Goal: Task Accomplishment & Management: Use online tool/utility

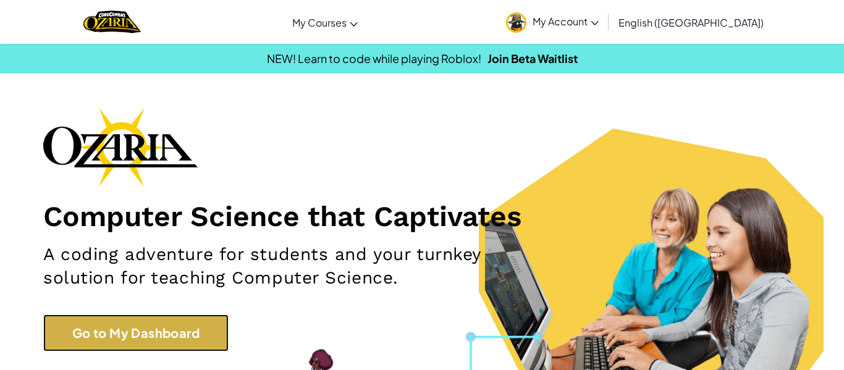
click at [85, 327] on link "Go to My Dashboard" at bounding box center [135, 332] width 185 height 37
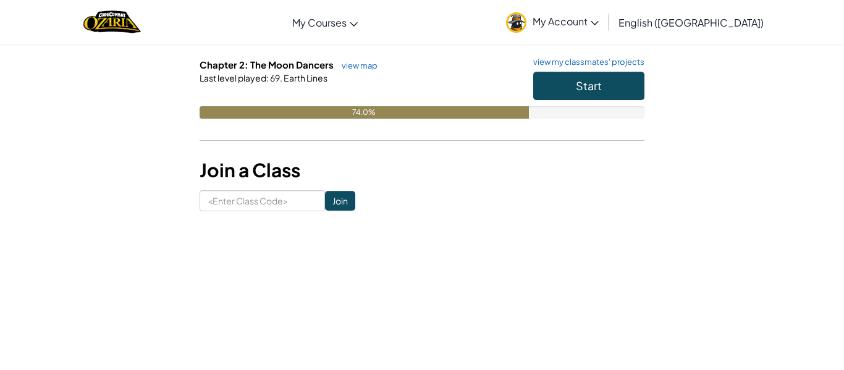
scroll to position [224, 0]
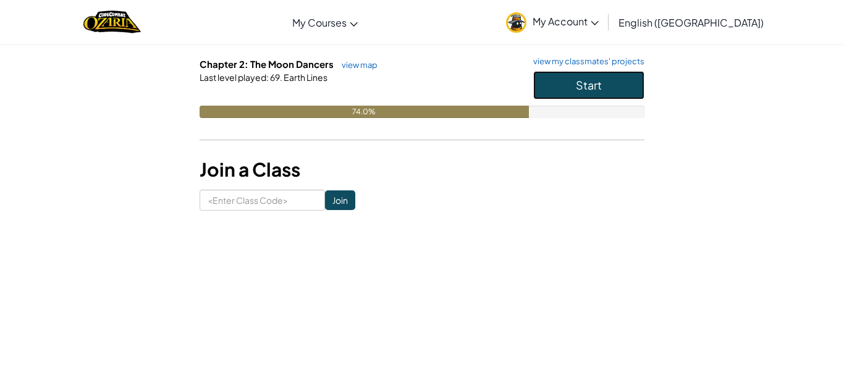
click at [625, 89] on button "Start" at bounding box center [588, 85] width 111 height 28
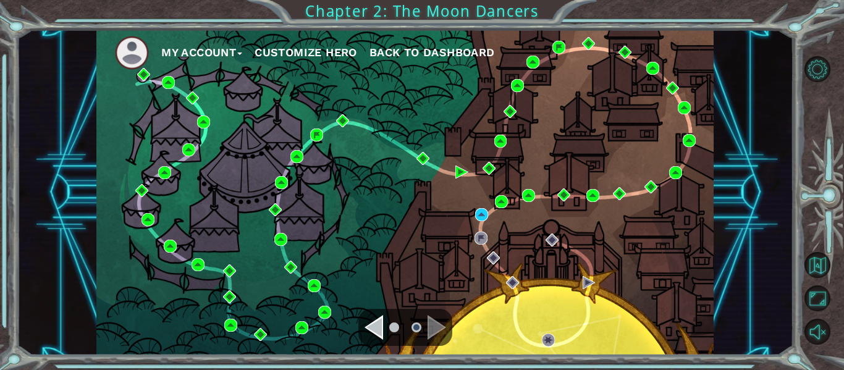
click at [472, 217] on div "My Account Customize Hero Back to Dashboard" at bounding box center [404, 192] width 617 height 325
click at [478, 216] on img at bounding box center [481, 214] width 13 height 13
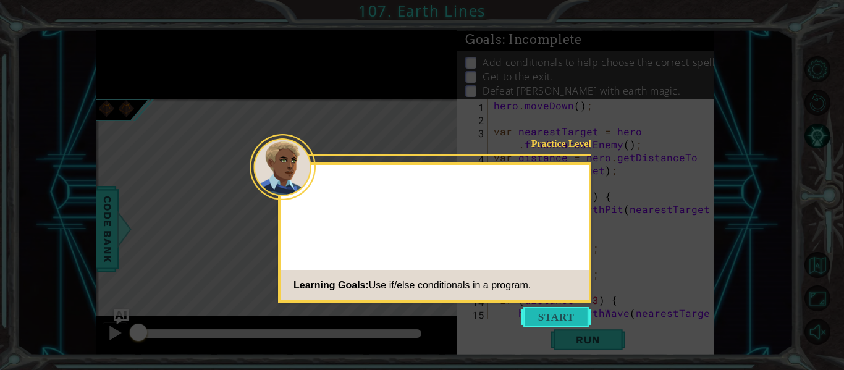
click at [553, 311] on button "Start" at bounding box center [556, 317] width 70 height 20
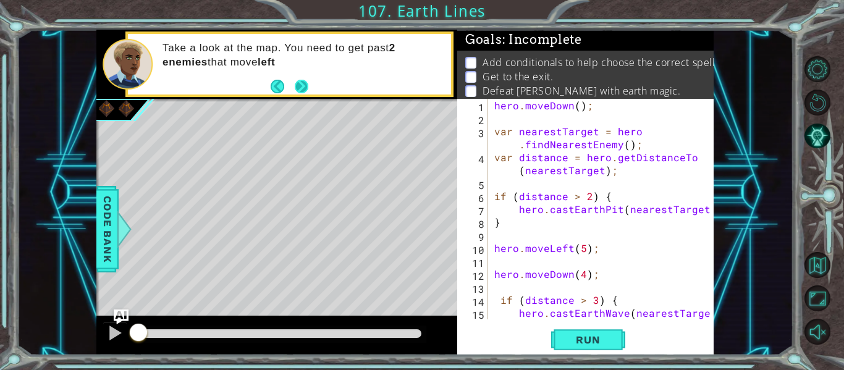
click at [296, 82] on button "Next" at bounding box center [302, 86] width 14 height 14
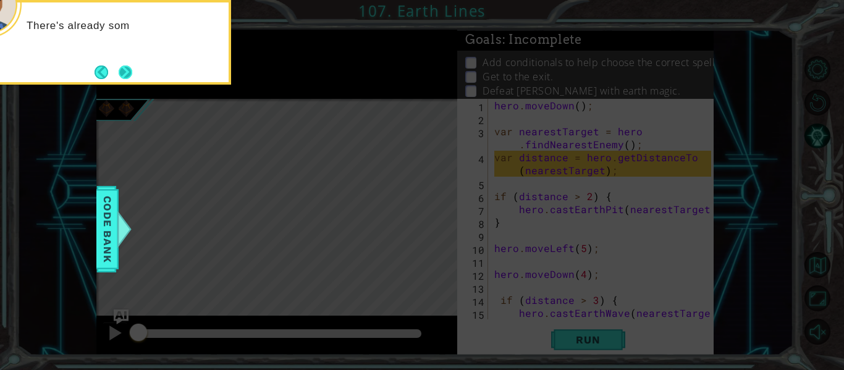
click at [123, 72] on button "Next" at bounding box center [126, 72] width 14 height 14
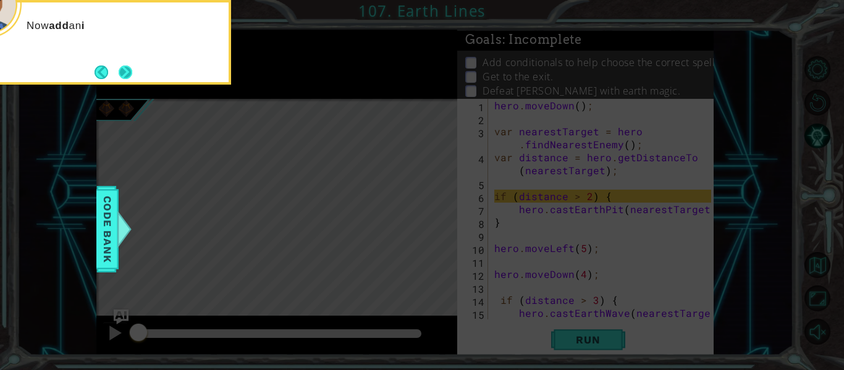
click at [125, 71] on button "Next" at bounding box center [126, 72] width 14 height 14
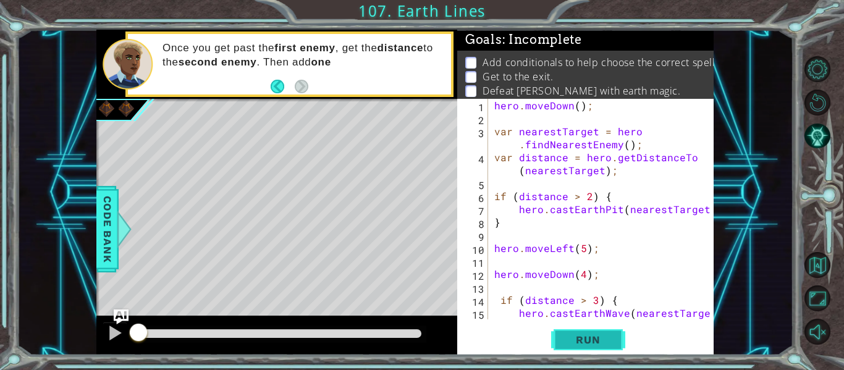
click at [587, 333] on span "Run" at bounding box center [587, 339] width 49 height 12
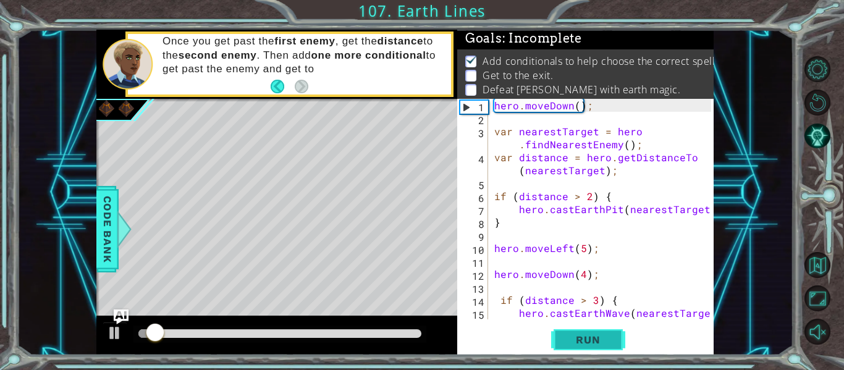
scroll to position [2, 0]
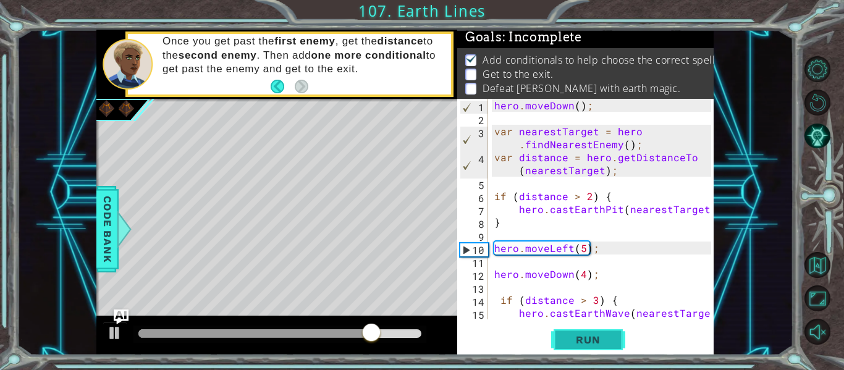
click at [587, 333] on span "Run" at bounding box center [587, 339] width 49 height 12
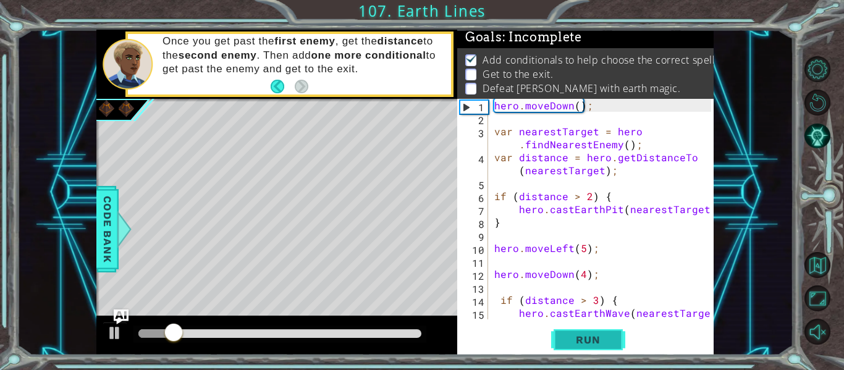
click at [587, 333] on span "Run" at bounding box center [587, 339] width 49 height 12
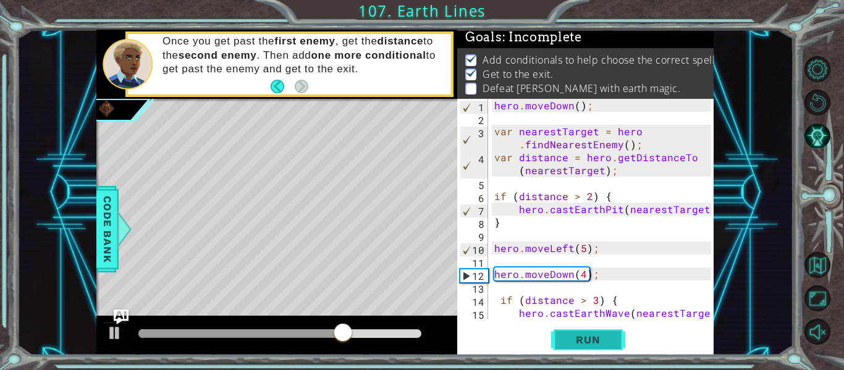
scroll to position [104, 0]
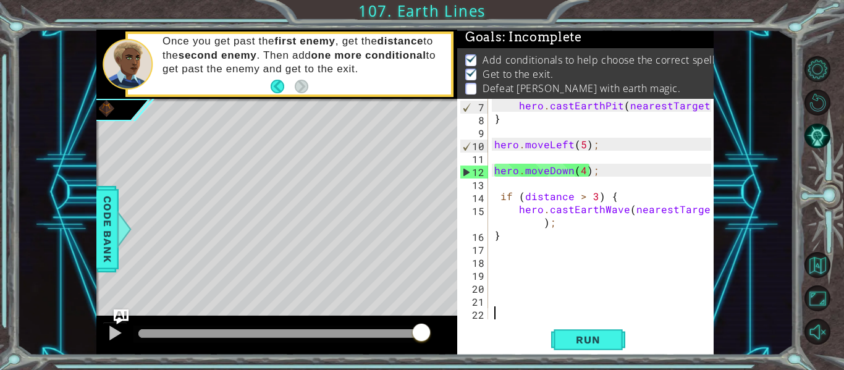
click at [584, 168] on div "hero . castEarthPit ( nearestTarget ) ; } hero . moveLeft ( 5 ) ; hero . moveDo…" at bounding box center [604, 222] width 225 height 246
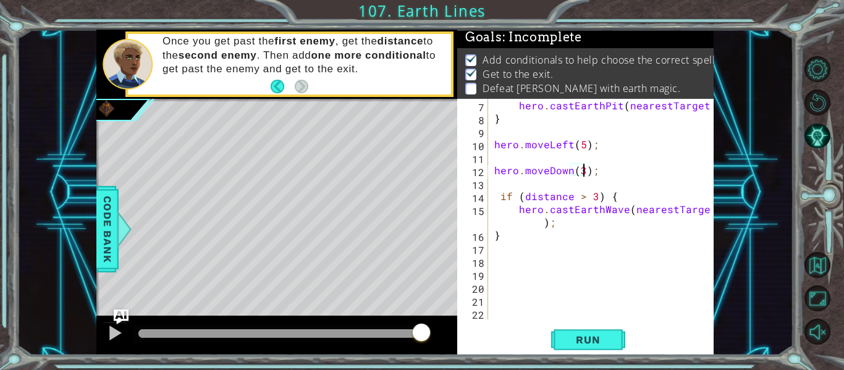
scroll to position [0, 6]
click at [589, 329] on button "Run" at bounding box center [588, 339] width 74 height 25
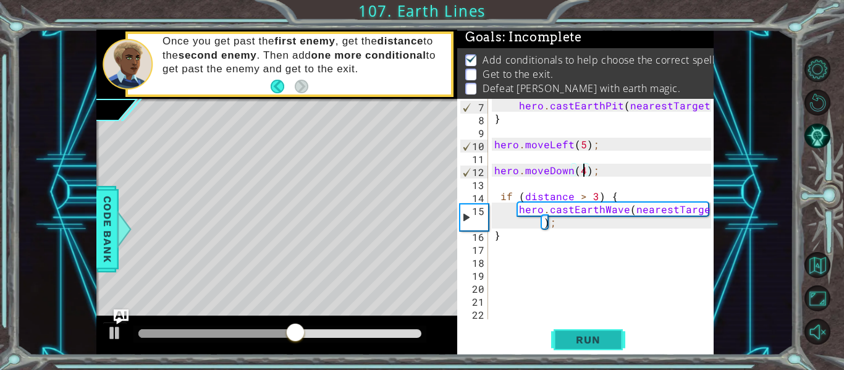
type textarea "hero.moveDown(4);"
click at [576, 340] on span "Run" at bounding box center [587, 339] width 49 height 12
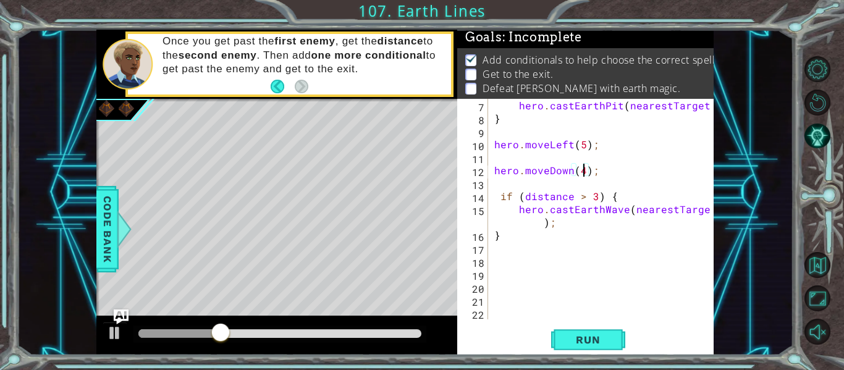
click at [497, 184] on div "hero . castEarthPit ( nearestTarget ) ; } hero . moveLeft ( 5 ) ; hero . moveDo…" at bounding box center [604, 222] width 225 height 246
click at [590, 335] on span "Run" at bounding box center [587, 339] width 49 height 12
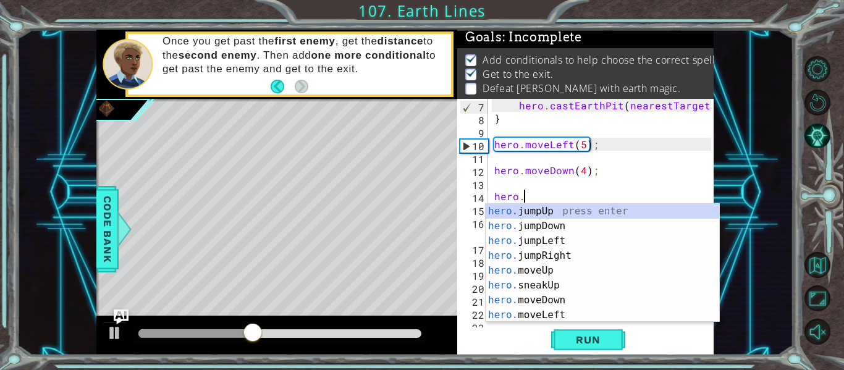
scroll to position [0, 2]
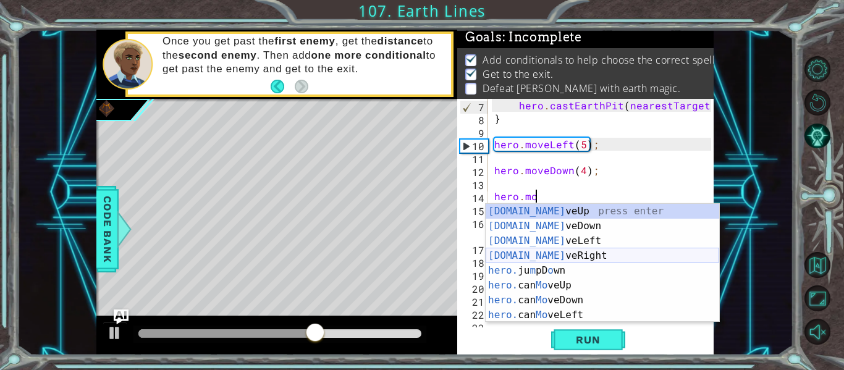
click at [581, 250] on div "[DOMAIN_NAME] veUp press enter [DOMAIN_NAME] veDown press enter [DOMAIN_NAME] v…" at bounding box center [601, 278] width 233 height 148
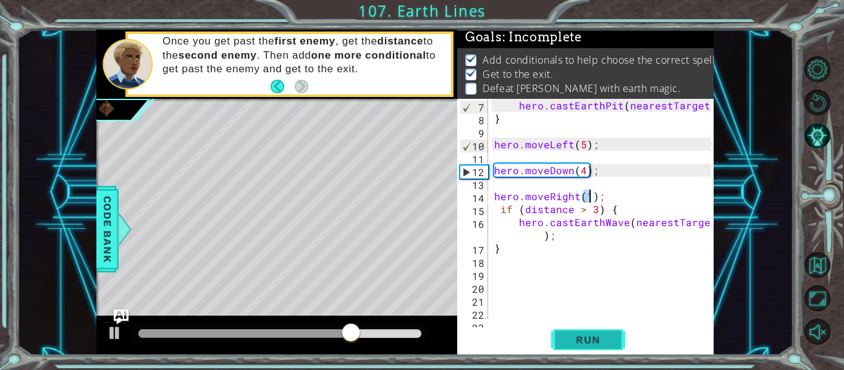
click at [588, 339] on span "Run" at bounding box center [587, 339] width 49 height 12
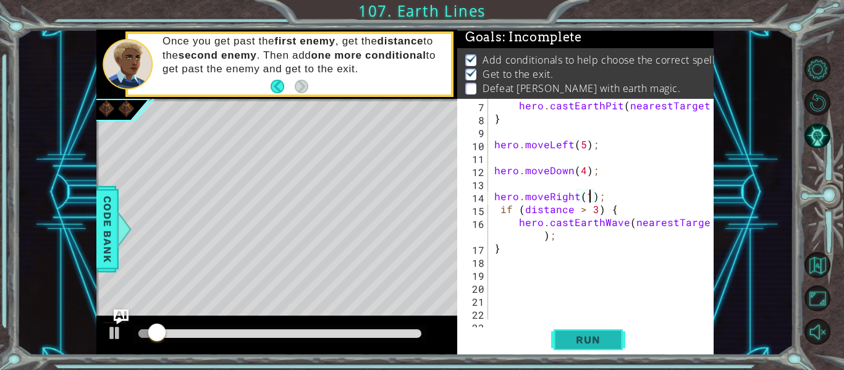
click at [588, 339] on span "Run" at bounding box center [587, 339] width 49 height 12
click at [501, 209] on div "hero . castEarthPit ( nearestTarget ) ; } hero . moveLeft ( 5 ) ; hero . moveDo…" at bounding box center [604, 222] width 225 height 246
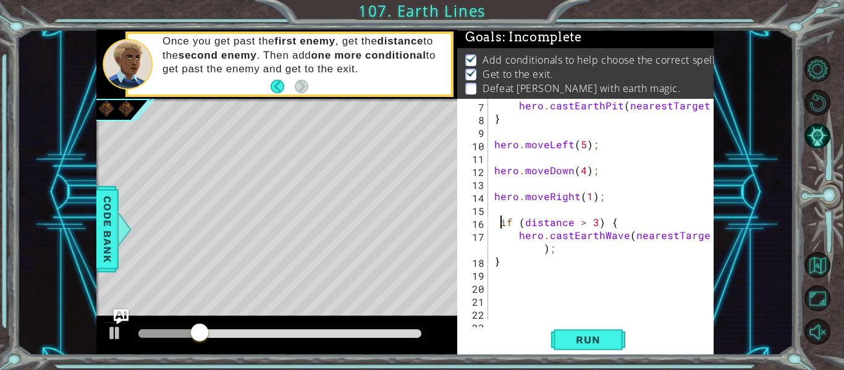
click at [440, 224] on div "Level Map" at bounding box center [381, 281] width 571 height 364
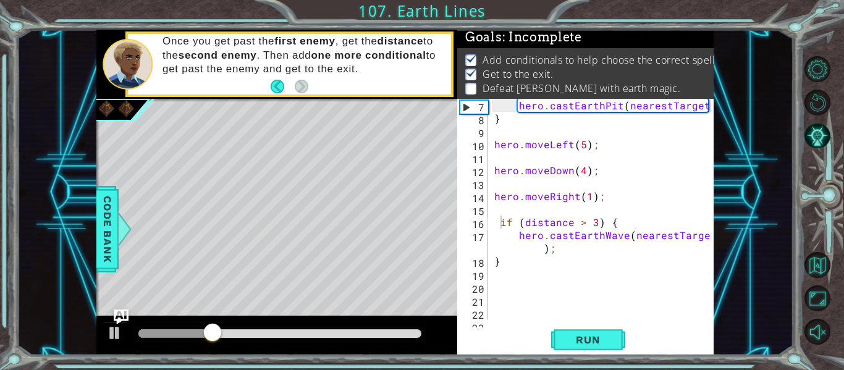
click at [440, 224] on div "Level Map" at bounding box center [381, 281] width 571 height 364
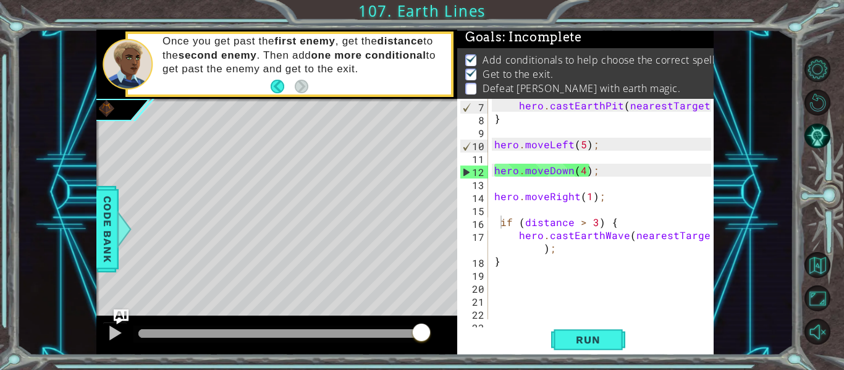
click at [583, 171] on div "hero . castEarthPit ( nearestTarget ) ; } hero . moveLeft ( 5 ) ; hero . moveDo…" at bounding box center [604, 222] width 225 height 246
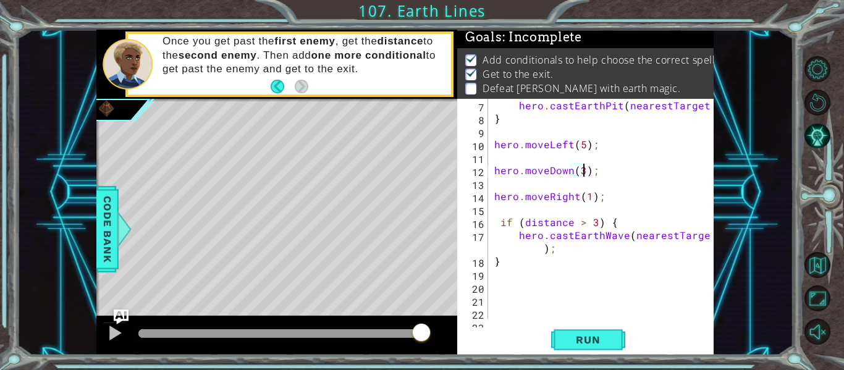
scroll to position [0, 6]
click at [592, 344] on span "Run" at bounding box center [587, 339] width 49 height 12
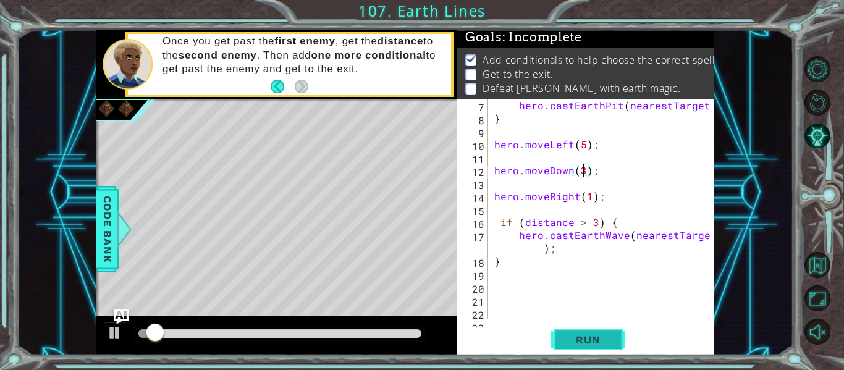
click at [592, 344] on span "Run" at bounding box center [587, 339] width 49 height 12
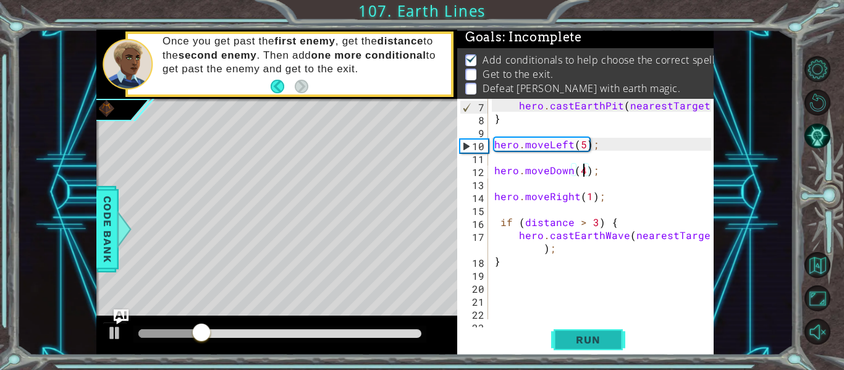
click at [599, 342] on span "Run" at bounding box center [587, 339] width 49 height 12
click at [492, 195] on div "hero . castEarthPit ( nearestTarget ) ; } hero . moveLeft ( 5 ) ; hero . moveDo…" at bounding box center [604, 222] width 225 height 246
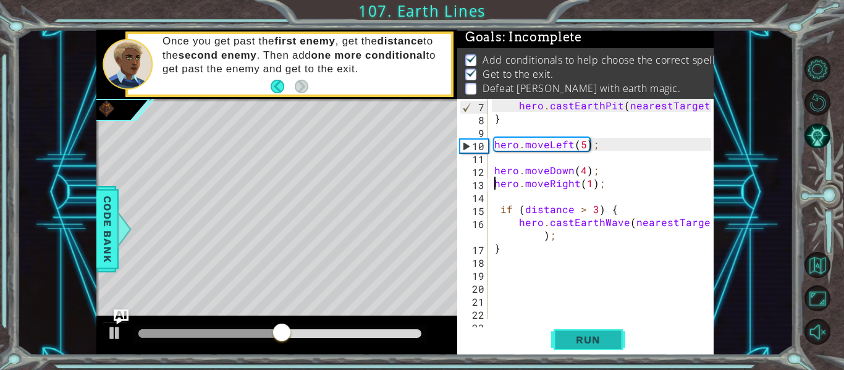
click at [584, 342] on span "Run" at bounding box center [587, 339] width 49 height 12
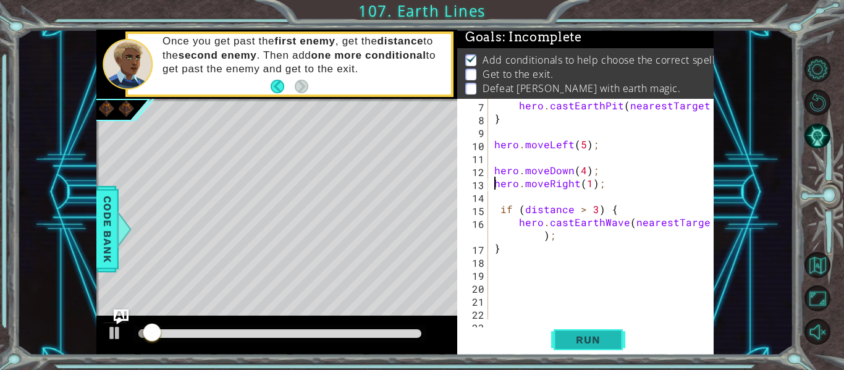
click at [584, 342] on span "Run" at bounding box center [587, 339] width 49 height 12
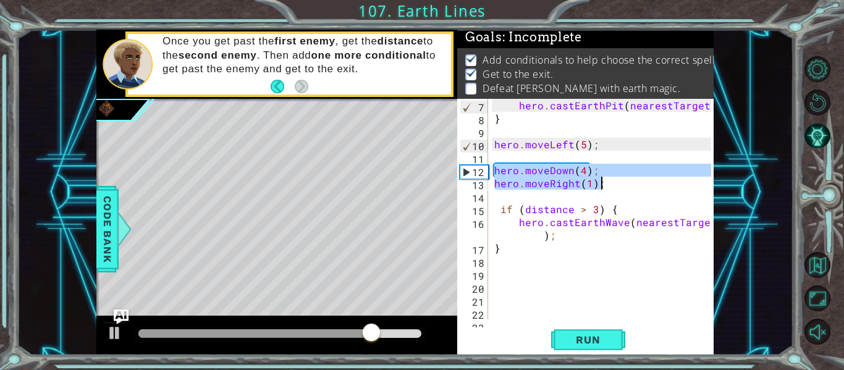
drag, startPoint x: 493, startPoint y: 166, endPoint x: 598, endPoint y: 186, distance: 107.6
click at [598, 186] on div "hero . castEarthPit ( nearestTarget ) ; } hero . moveLeft ( 5 ) ; hero . moveDo…" at bounding box center [604, 222] width 225 height 246
click at [598, 186] on div "hero . castEarthPit ( nearestTarget ) ; } hero . moveLeft ( 5 ) ; hero . moveDo…" at bounding box center [601, 209] width 219 height 220
type textarea "hero.moveRight(1);"
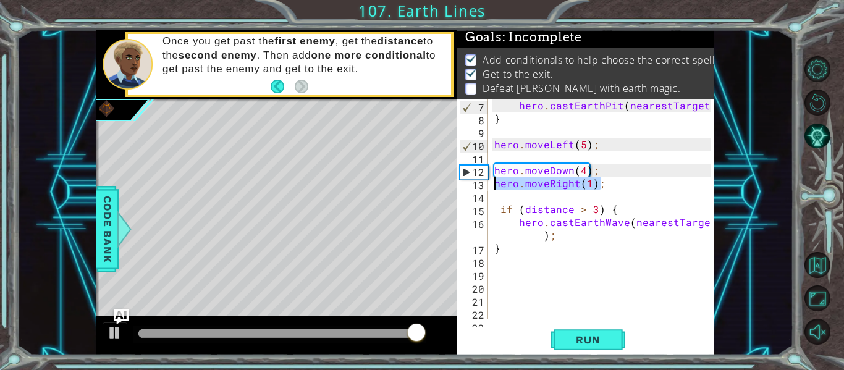
drag, startPoint x: 598, startPoint y: 186, endPoint x: 494, endPoint y: 187, distance: 104.4
click at [494, 187] on div "hero . castEarthPit ( nearestTarget ) ; } hero . moveLeft ( 5 ) ; hero . moveDo…" at bounding box center [604, 222] width 225 height 246
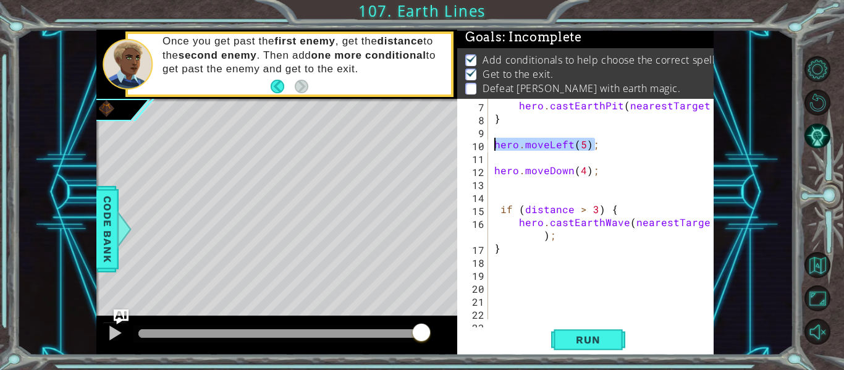
drag, startPoint x: 594, startPoint y: 145, endPoint x: 490, endPoint y: 146, distance: 103.8
click at [490, 146] on div "7 8 9 10 11 12 13 14 15 16 17 18 19 20 21 22 23 hero . castEarthPit ( nearestTa…" at bounding box center [584, 209] width 254 height 220
type textarea "hero.moveLeft(5);"
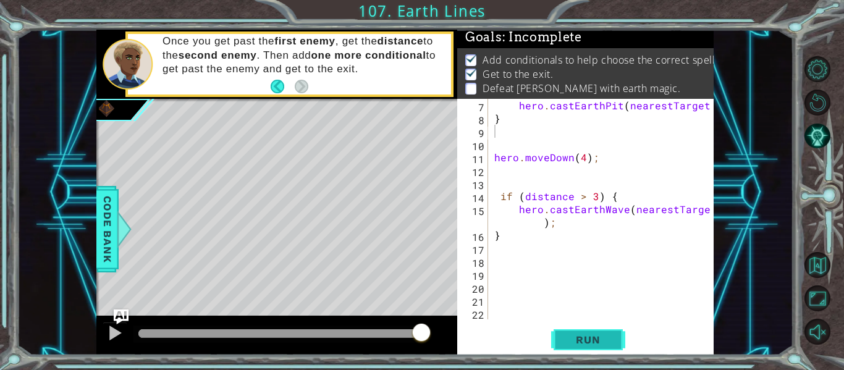
click at [581, 339] on span "Run" at bounding box center [587, 339] width 49 height 12
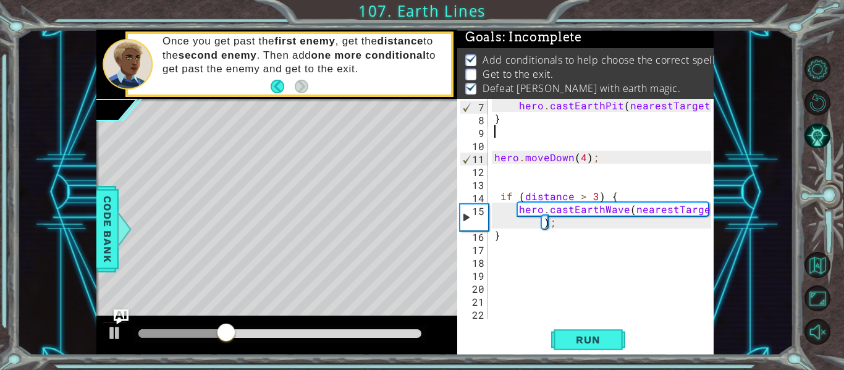
click at [543, 267] on div "hero . castEarthPit ( nearestTarget ) ; } hero . moveDown ( 4 ) ; if ( distance…" at bounding box center [604, 222] width 225 height 246
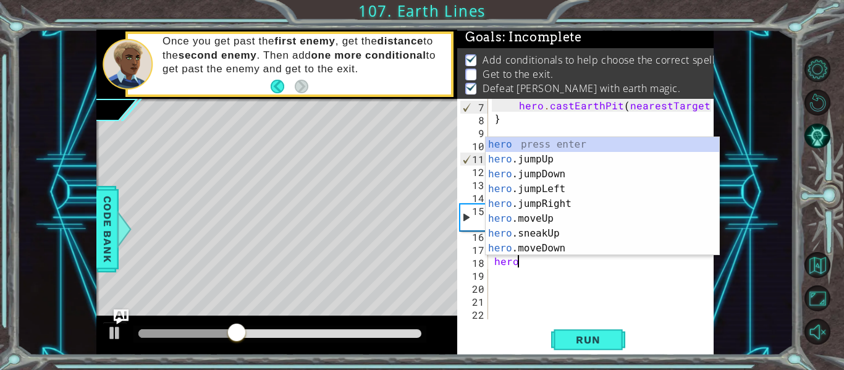
scroll to position [0, 1]
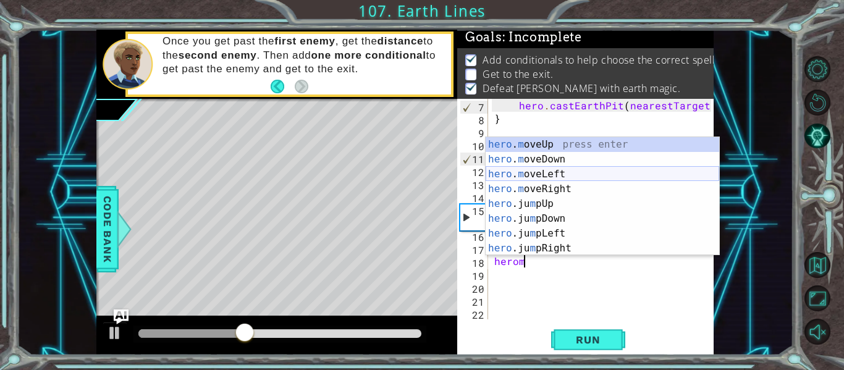
click at [544, 178] on div "hero . m oveUp press enter hero . m oveDown press enter hero . m oveLeft press …" at bounding box center [601, 211] width 233 height 148
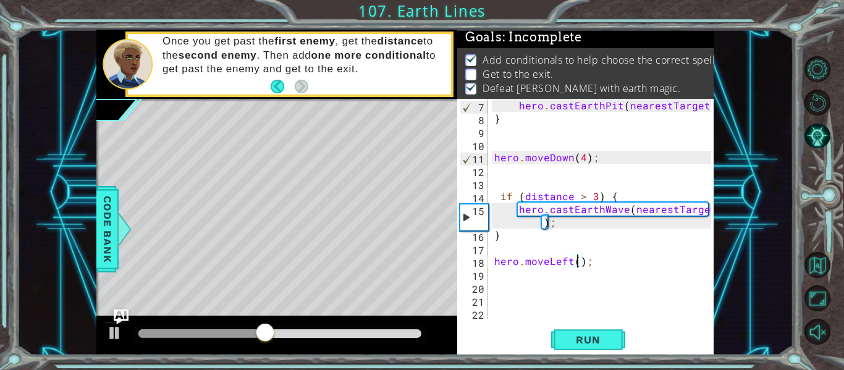
scroll to position [0, 6]
click at [589, 335] on span "Run" at bounding box center [587, 339] width 49 height 12
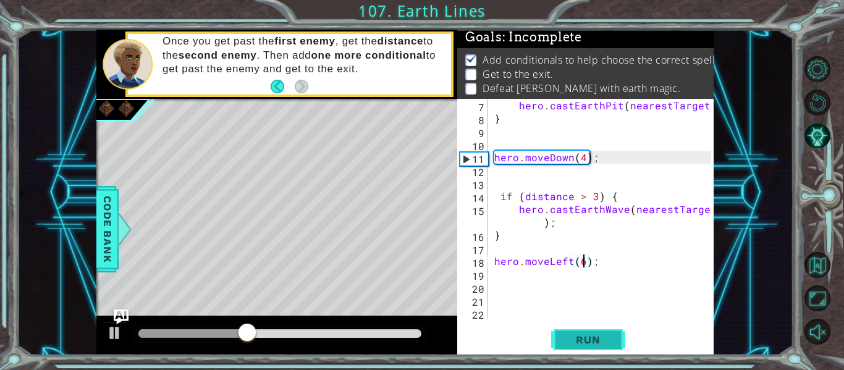
type textarea "hero.moveLeft(6);"
click at [597, 342] on span "Run" at bounding box center [587, 339] width 49 height 12
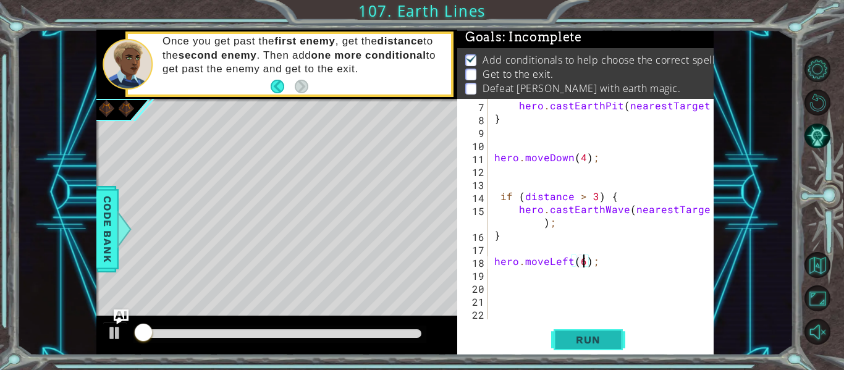
click at [597, 342] on span "Run" at bounding box center [587, 339] width 49 height 12
click at [378, 330] on div at bounding box center [279, 333] width 283 height 9
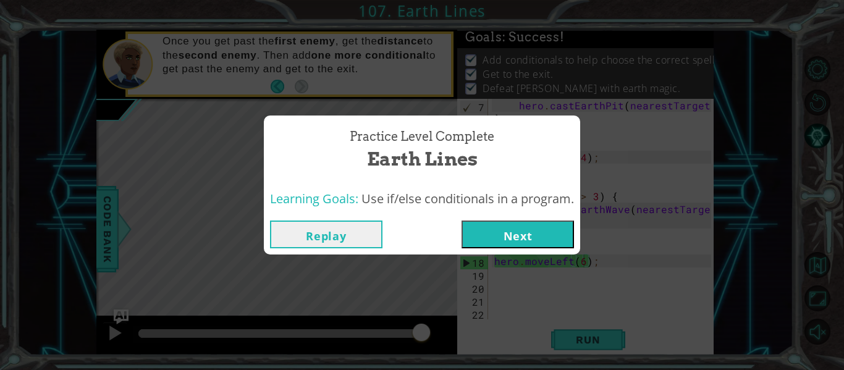
drag, startPoint x: 379, startPoint y: 329, endPoint x: 426, endPoint y: 336, distance: 47.5
click at [426, 336] on body "1 ההההההההההההההההההההההההההההההההההההההההההההההההההההההההההההההההההההההההההההה…" at bounding box center [422, 185] width 844 height 370
click at [500, 232] on button "Next" at bounding box center [517, 234] width 112 height 28
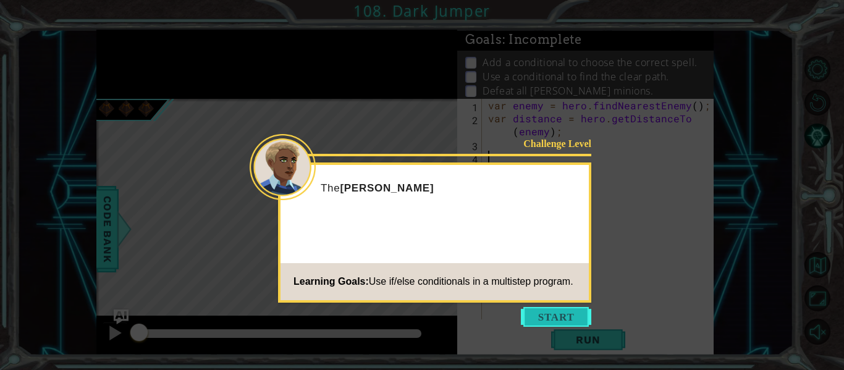
click at [542, 309] on button "Start" at bounding box center [556, 317] width 70 height 20
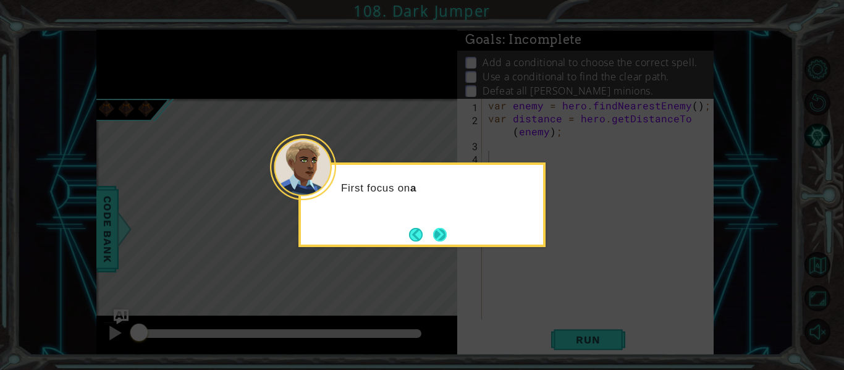
click at [443, 234] on button "Next" at bounding box center [440, 234] width 14 height 14
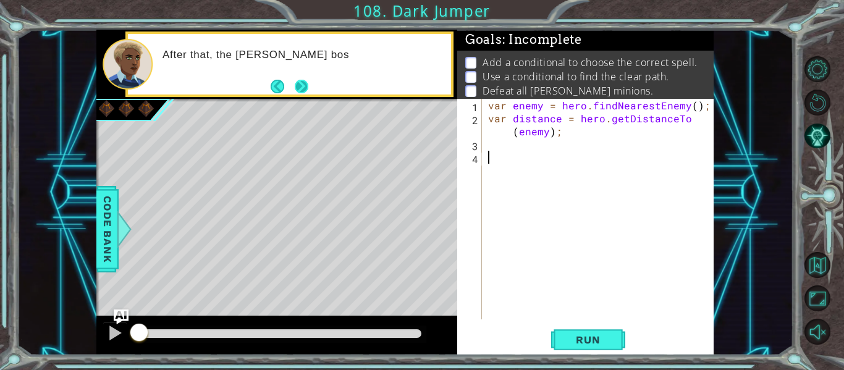
click at [308, 91] on button "Next" at bounding box center [302, 87] width 14 height 14
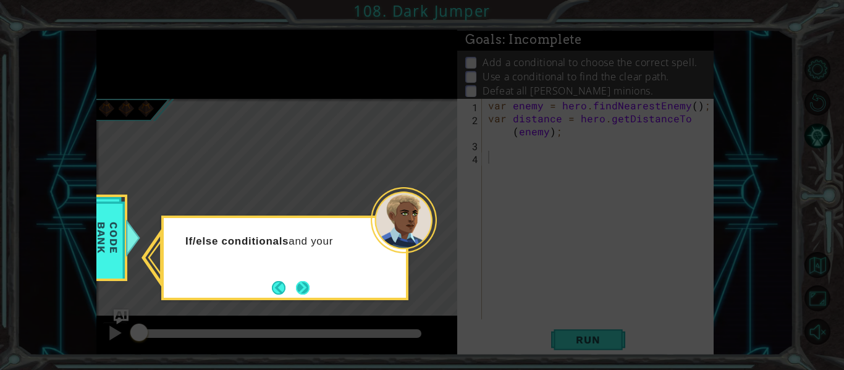
click at [301, 281] on button "Next" at bounding box center [303, 288] width 14 height 14
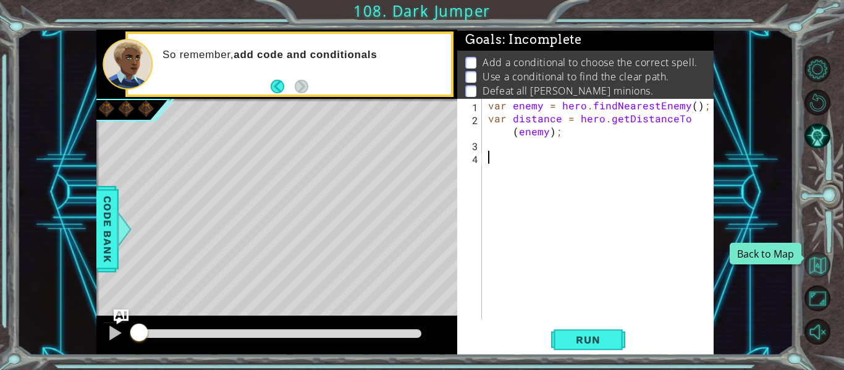
click at [823, 270] on button "Back to Map" at bounding box center [817, 265] width 26 height 26
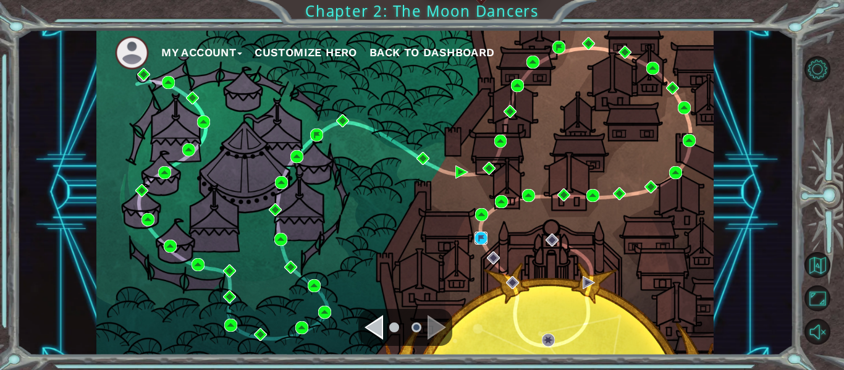
click at [484, 240] on img at bounding box center [480, 238] width 13 height 13
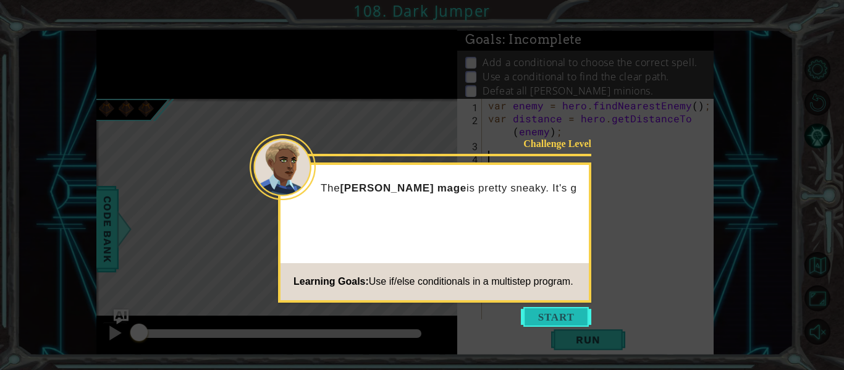
click at [555, 309] on button "Start" at bounding box center [556, 317] width 70 height 20
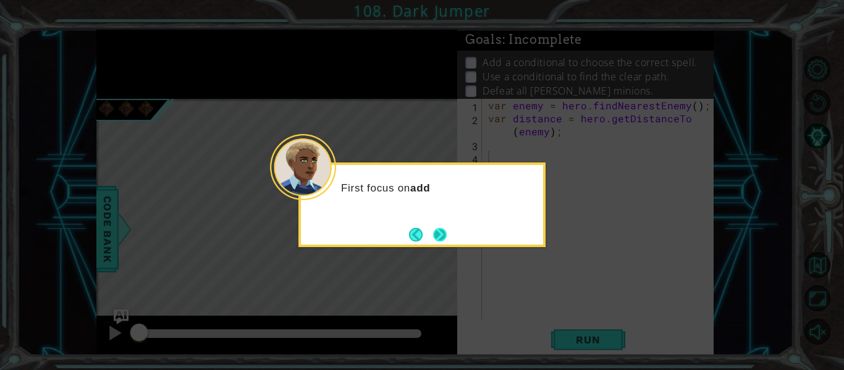
click at [444, 228] on button "Next" at bounding box center [440, 235] width 14 height 14
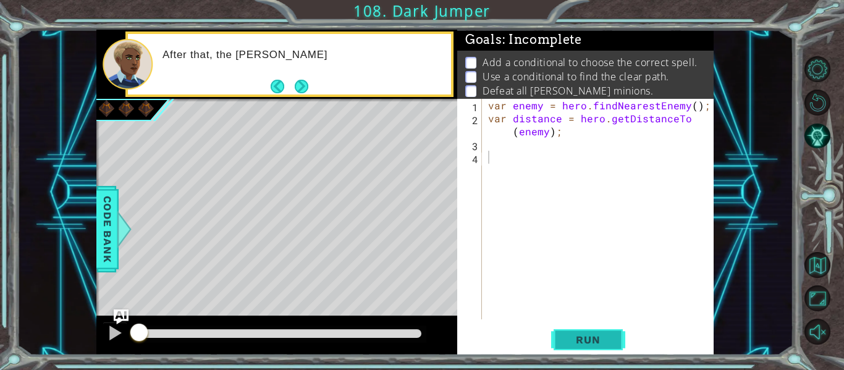
click at [569, 343] on span "Run" at bounding box center [587, 339] width 49 height 12
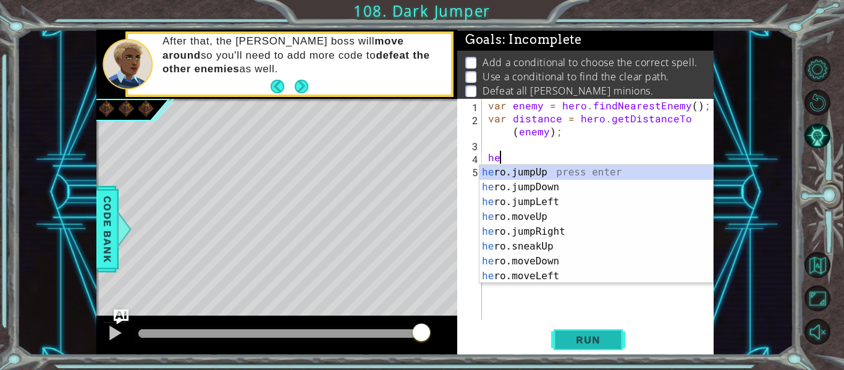
type textarea "h"
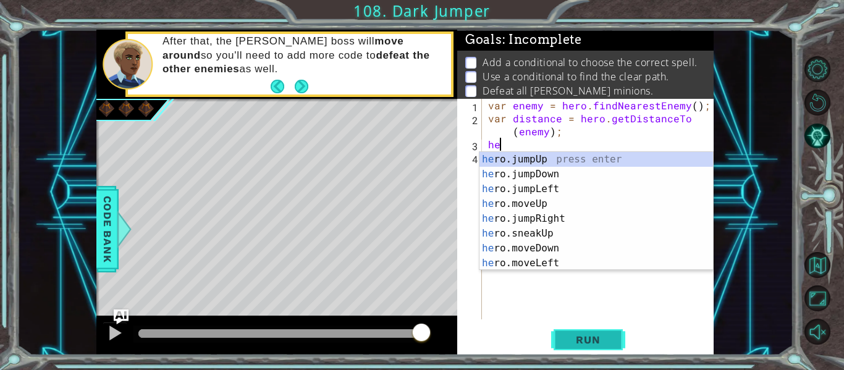
scroll to position [0, 1]
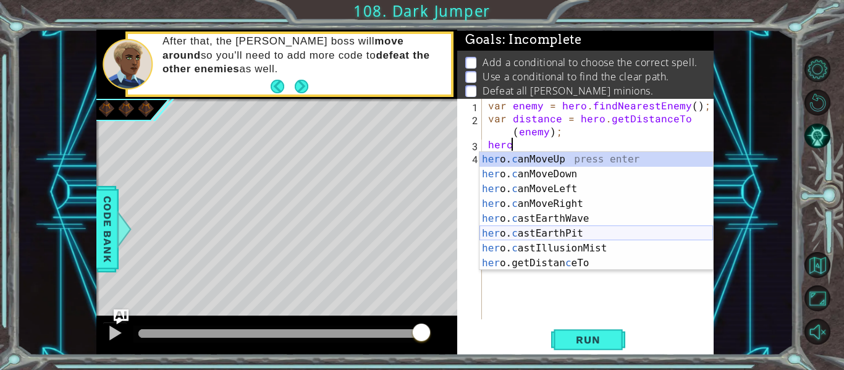
click at [578, 230] on div "her o. c anMoveUp press enter her o. c anMoveDown press enter her o. c anMoveLe…" at bounding box center [595, 226] width 233 height 148
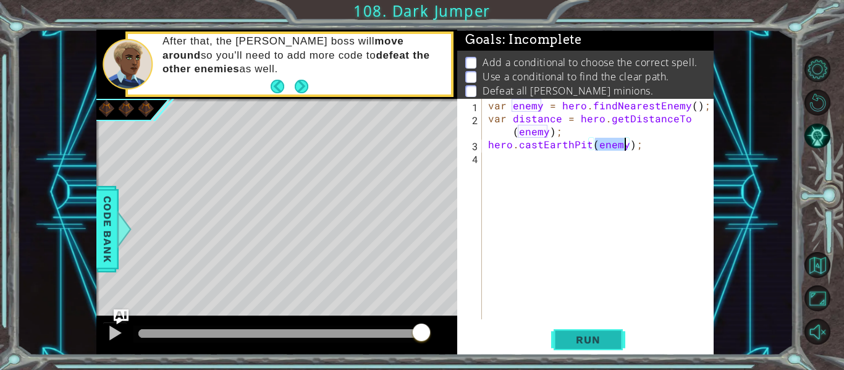
type textarea "hero.castEarthPit(enemy);"
click at [591, 336] on span "Run" at bounding box center [587, 339] width 49 height 12
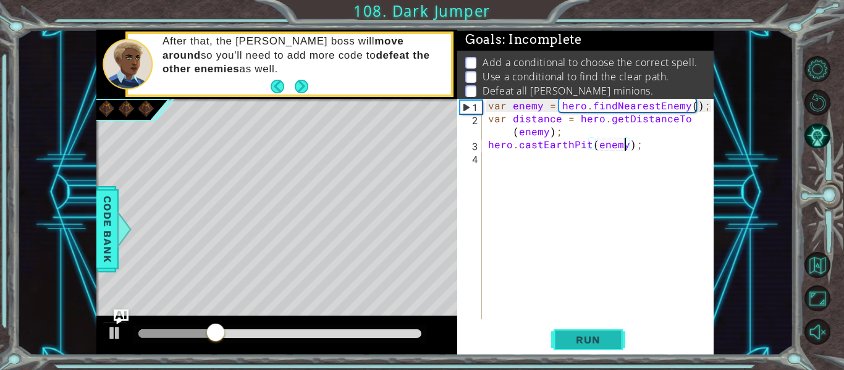
click at [591, 336] on span "Run" at bounding box center [587, 339] width 49 height 12
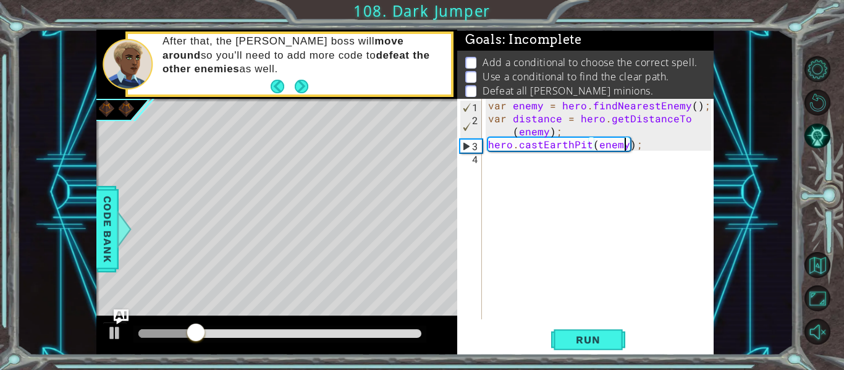
click at [506, 156] on div "var enemy = hero . findNearestEnemy ( ) ; var distance = hero . getDistanceTo (…" at bounding box center [601, 222] width 232 height 246
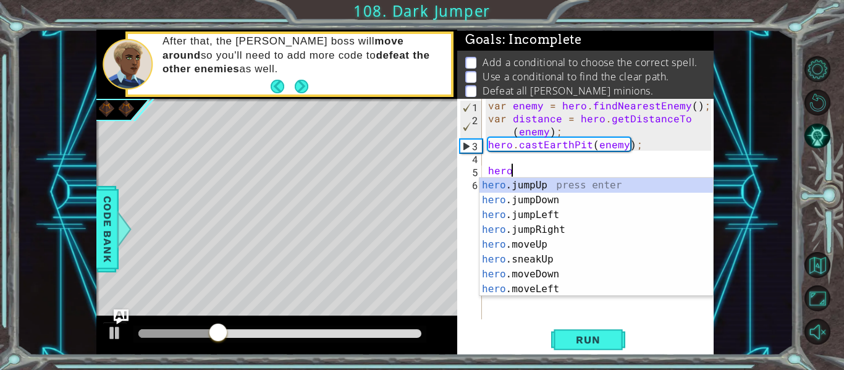
scroll to position [0, 1]
click at [540, 182] on div "hero . m oveUp press enter hero . m oveDown press enter hero . m oveLeft press …" at bounding box center [595, 252] width 233 height 148
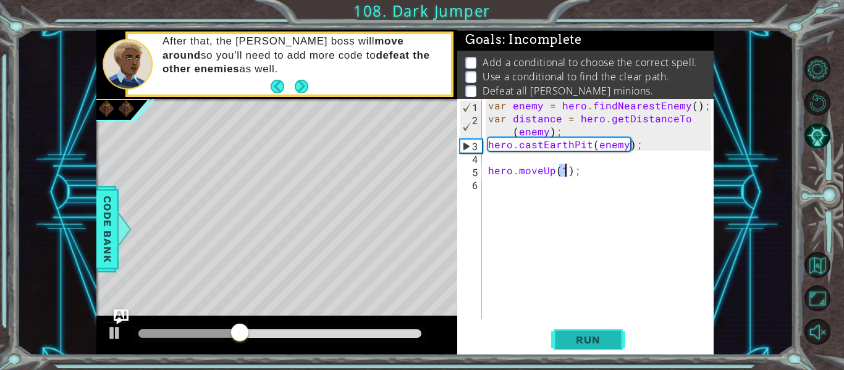
click at [585, 344] on span "Run" at bounding box center [587, 339] width 49 height 12
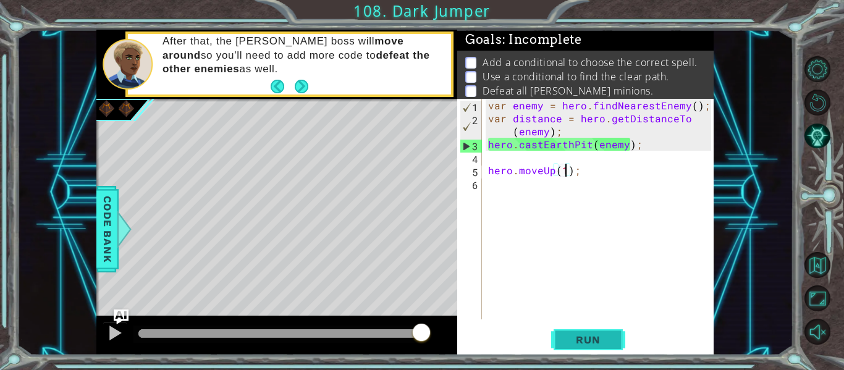
click at [575, 337] on span "Run" at bounding box center [587, 339] width 49 height 12
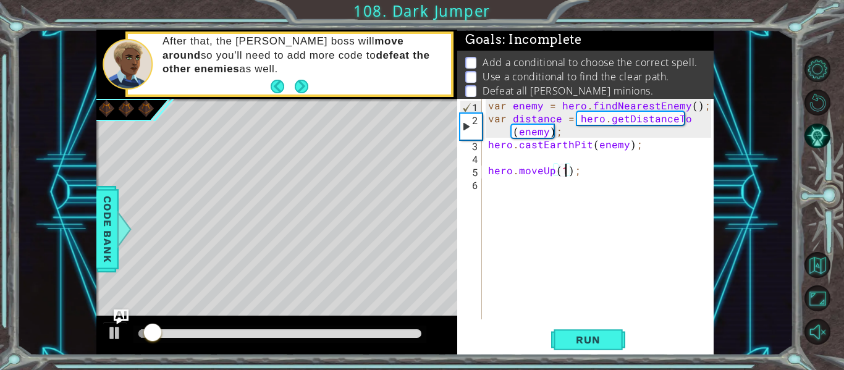
click at [587, 145] on div "var enemy = hero . findNearestEnemy ( ) ; var distance = hero . getDistanceTo (…" at bounding box center [601, 222] width 232 height 246
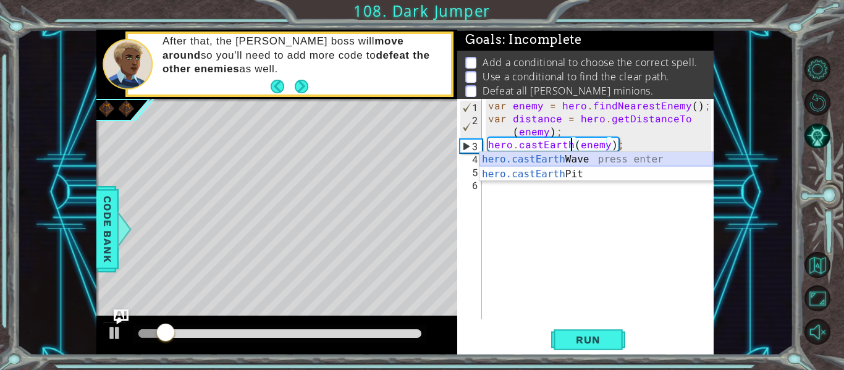
click at [579, 155] on div "hero.castEarth Wave press enter hero.castEarth Pit press enter" at bounding box center [595, 181] width 233 height 59
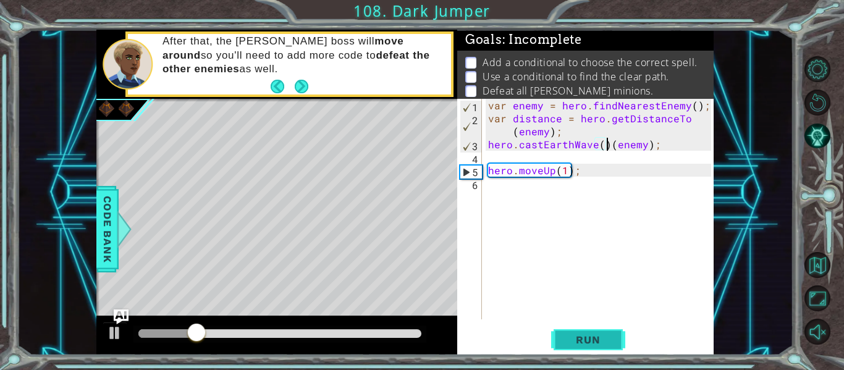
click at [602, 346] on button "Run" at bounding box center [588, 339] width 74 height 25
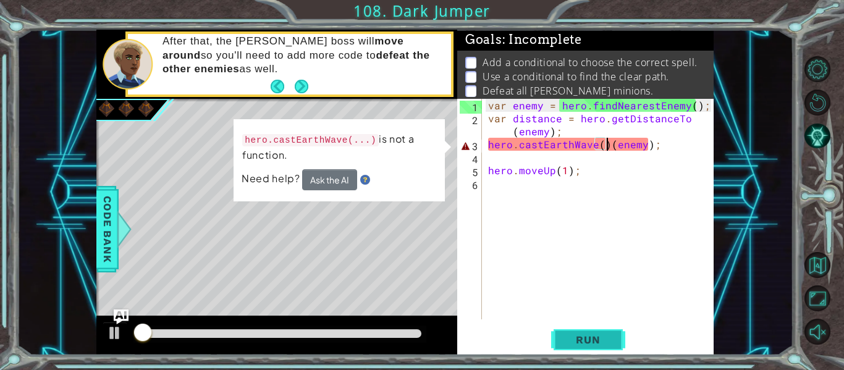
click at [602, 346] on button "Run" at bounding box center [588, 339] width 74 height 25
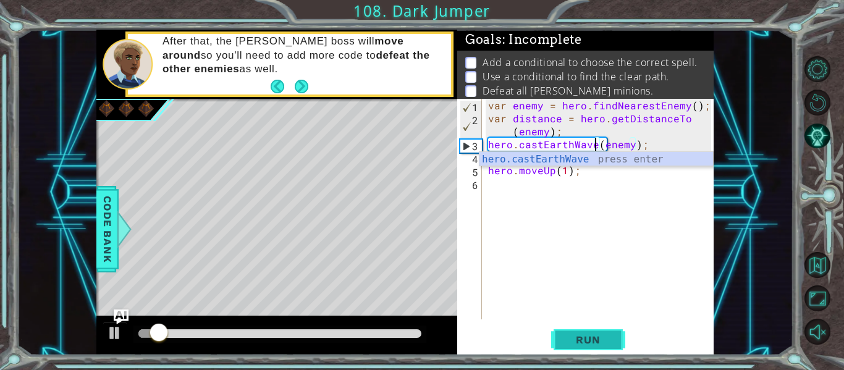
click at [590, 338] on span "Run" at bounding box center [587, 339] width 49 height 12
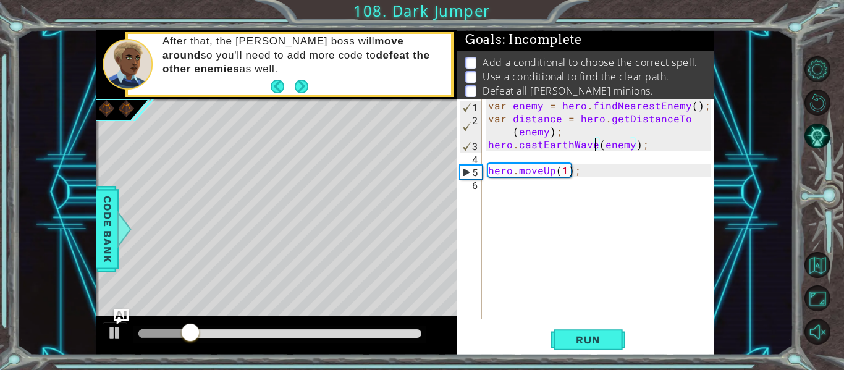
click at [563, 166] on div "var enemy = hero . findNearestEnemy ( ) ; var distance = hero . getDistanceTo (…" at bounding box center [601, 222] width 232 height 246
type textarea "hero.moveUp(2);"
click at [597, 327] on button "Run" at bounding box center [588, 339] width 74 height 25
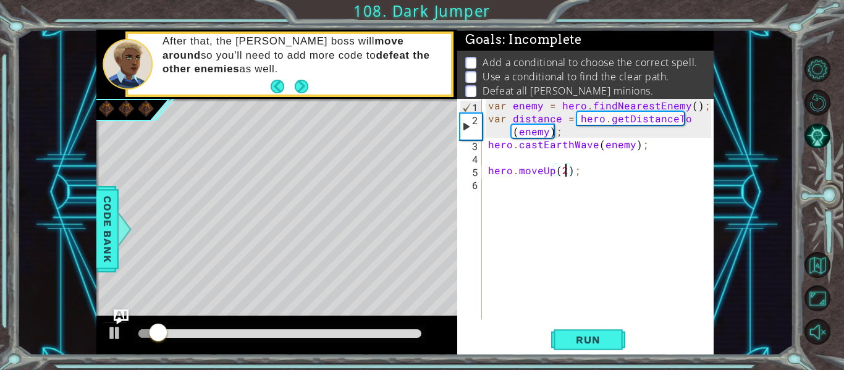
click at [495, 202] on div "var enemy = hero . findNearestEnemy ( ) ; var distance = hero . getDistanceTo (…" at bounding box center [601, 222] width 232 height 246
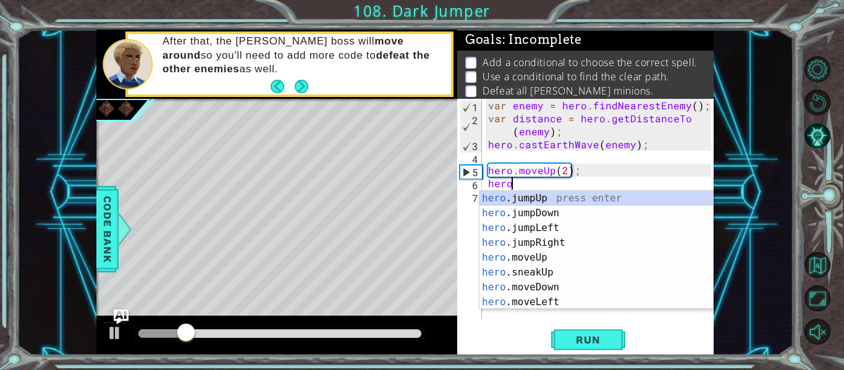
scroll to position [0, 1]
click at [551, 240] on div "hero . m oveUp press enter hero . m oveDown press enter hero . m oveLeft press …" at bounding box center [595, 265] width 233 height 148
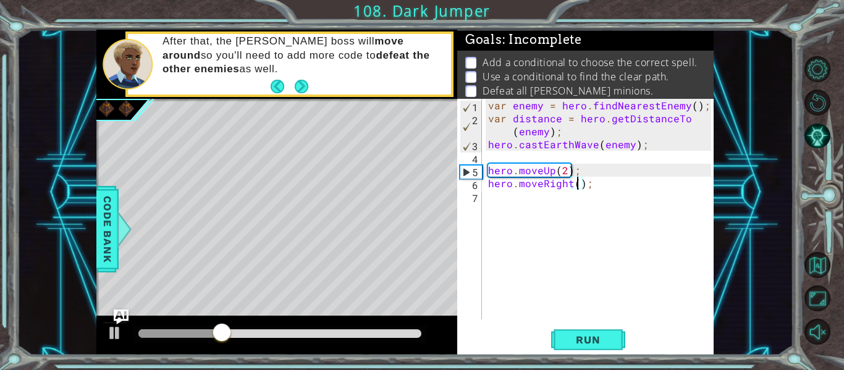
scroll to position [0, 6]
click at [601, 328] on button "Run" at bounding box center [588, 339] width 74 height 25
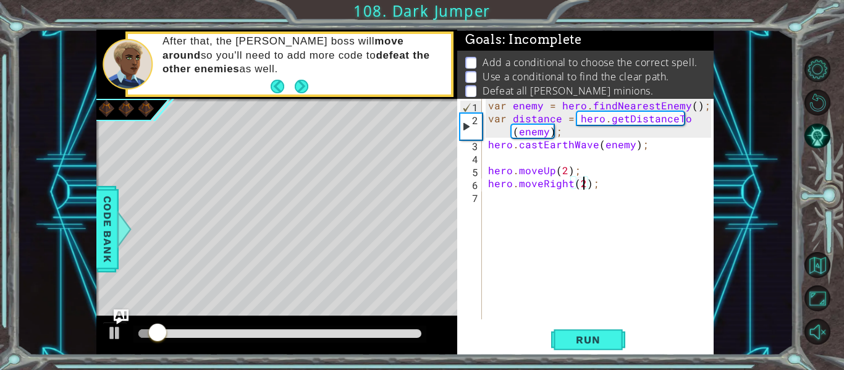
type textarea "hero.moveRight();"
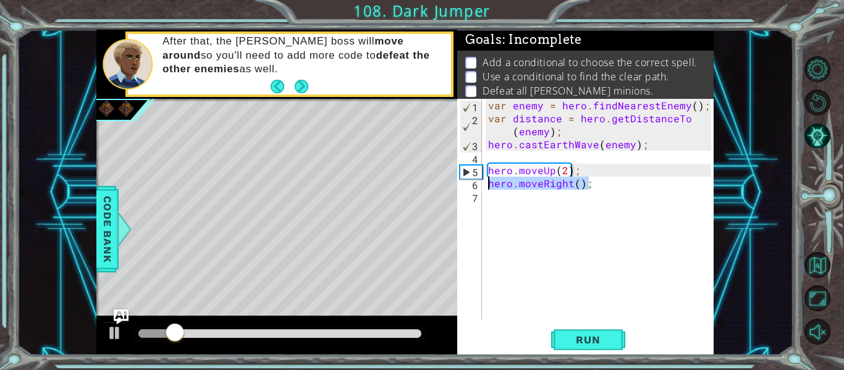
drag, startPoint x: 588, startPoint y: 187, endPoint x: 487, endPoint y: 186, distance: 100.7
click at [487, 186] on div "var enemy = hero . findNearestEnemy ( ) ; var distance = hero . getDistanceTo (…" at bounding box center [601, 222] width 232 height 246
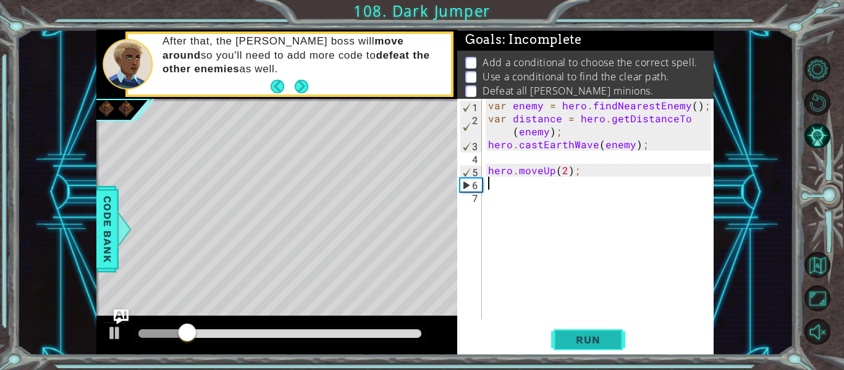
click at [566, 340] on span "Run" at bounding box center [587, 339] width 49 height 12
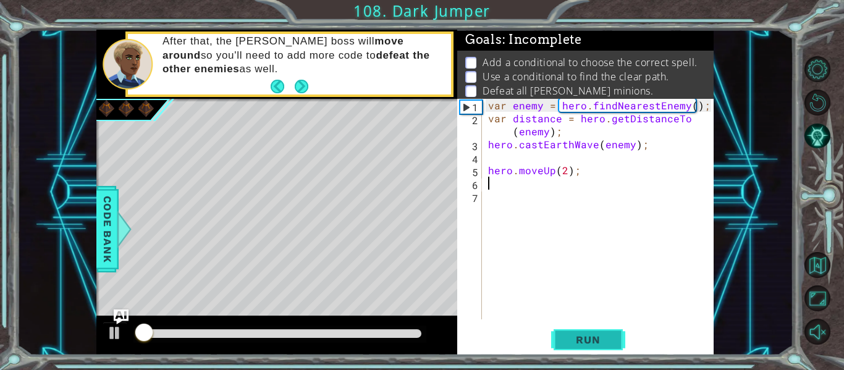
click at [566, 340] on span "Run" at bounding box center [587, 339] width 49 height 12
click at [567, 176] on div "var enemy = hero . findNearestEnemy ( ) ; var distance = hero . getDistanceTo (…" at bounding box center [601, 222] width 232 height 246
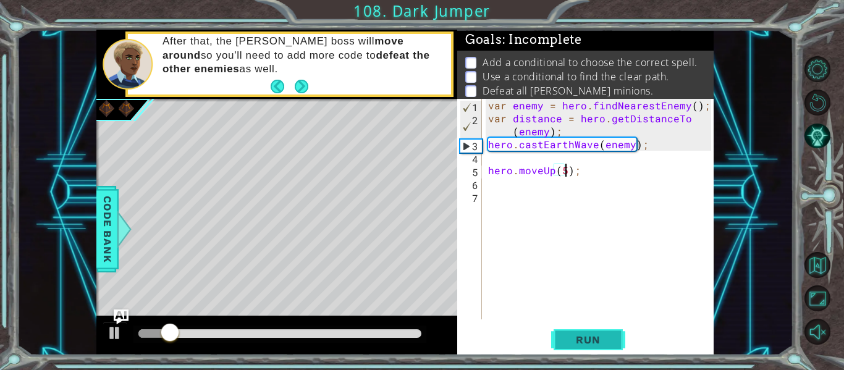
scroll to position [0, 5]
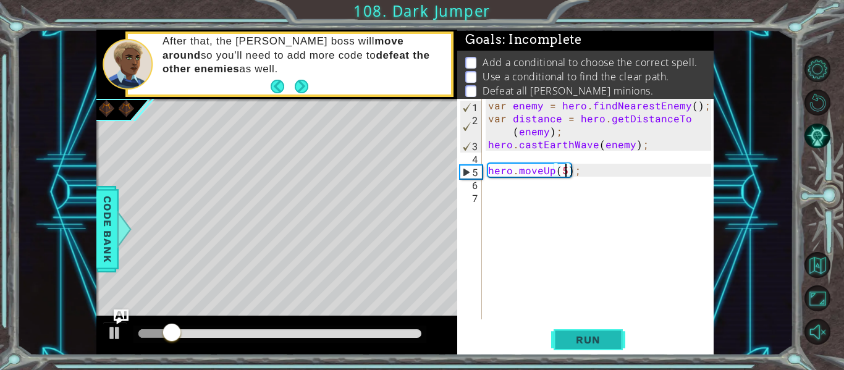
type textarea "hero.moveUp(5);"
click at [611, 336] on span "Run" at bounding box center [587, 339] width 49 height 12
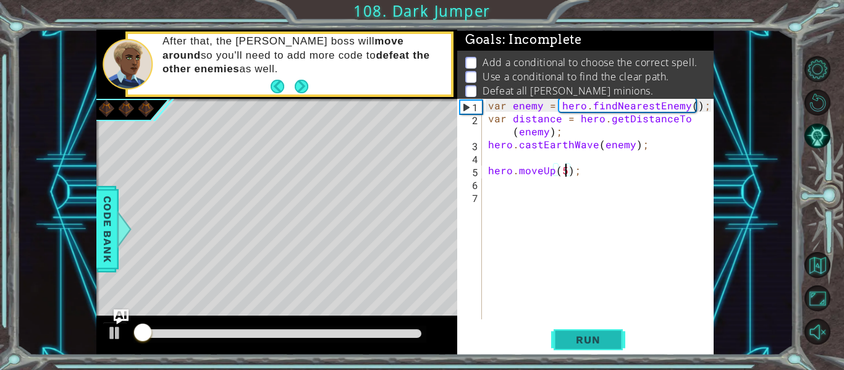
click at [600, 353] on button "Run" at bounding box center [588, 339] width 74 height 25
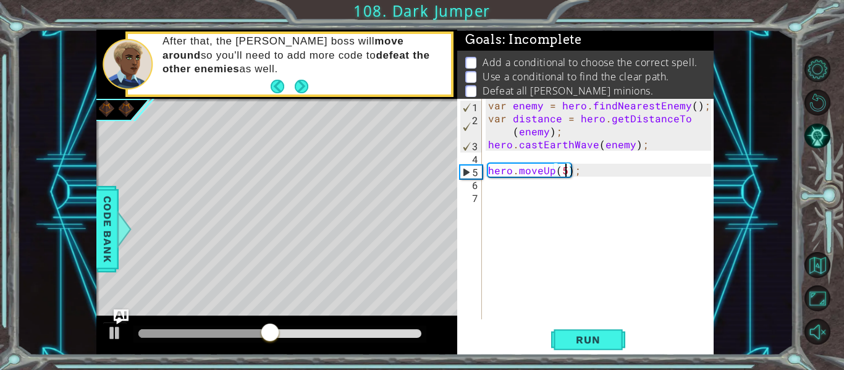
click at [498, 193] on div "var enemy = hero . findNearestEnemy ( ) ; var distance = hero . getDistanceTo (…" at bounding box center [601, 222] width 232 height 246
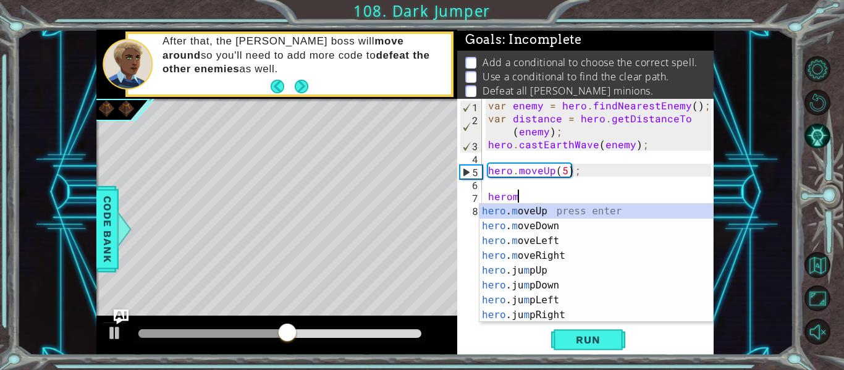
scroll to position [0, 1]
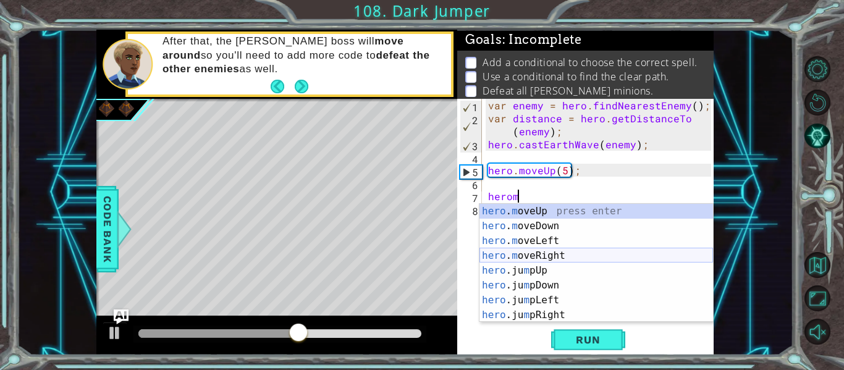
click at [539, 251] on div "hero . m oveUp press enter hero . m oveDown press enter hero . m oveLeft press …" at bounding box center [595, 278] width 233 height 148
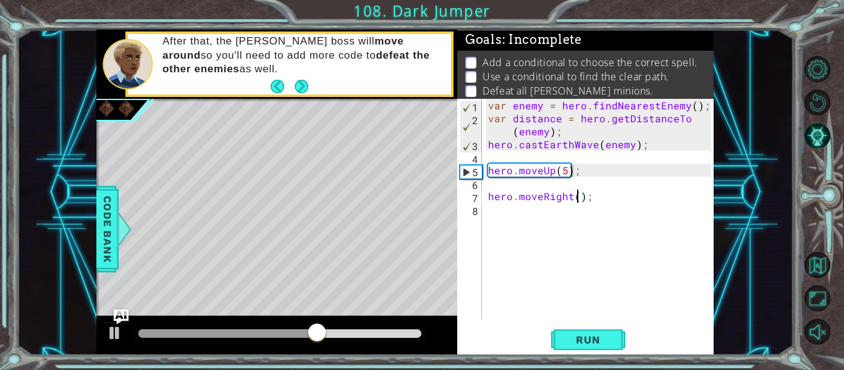
type textarea "hero.moveRight(2);"
click at [505, 214] on div "var enemy = hero . findNearestEnemy ( ) ; var distance = hero . getDistanceTo (…" at bounding box center [601, 222] width 232 height 246
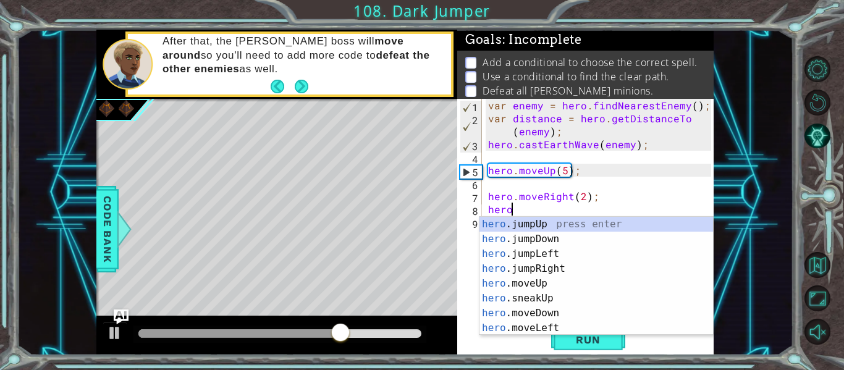
scroll to position [0, 1]
click at [584, 225] on div "hero . m oveUp press enter hero . m oveDown press enter hero . m oveLeft press …" at bounding box center [595, 291] width 233 height 148
type textarea "hero.moveUp(1);"
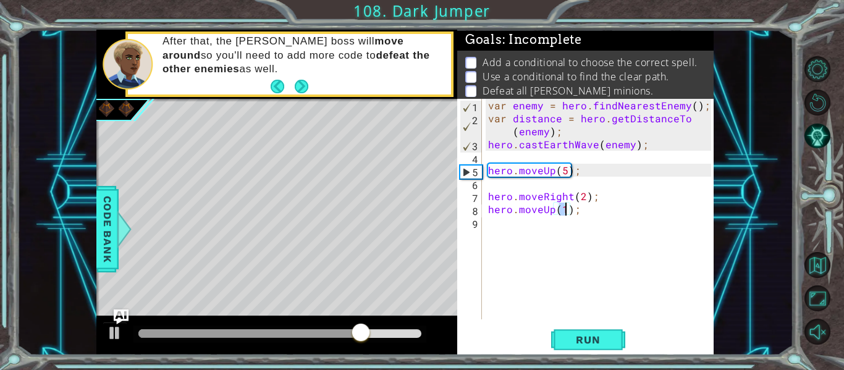
click at [519, 221] on div "var enemy = hero . findNearestEnemy ( ) ; var distance = hero . getDistanceTo (…" at bounding box center [601, 222] width 232 height 246
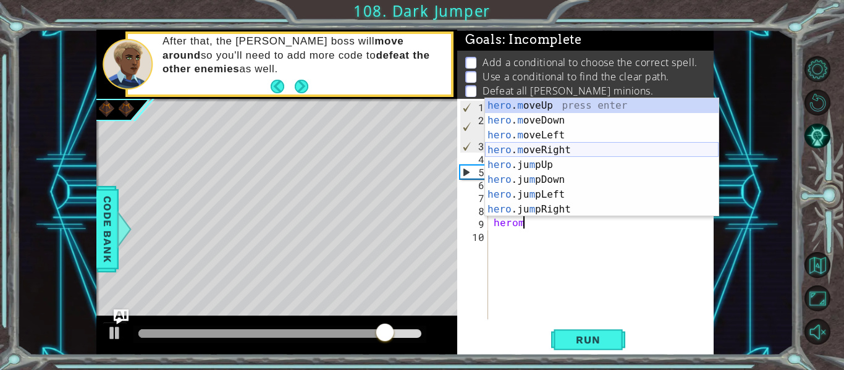
click at [568, 146] on div "hero . m oveUp press enter hero . m oveDown press enter hero . m oveLeft press …" at bounding box center [601, 172] width 233 height 148
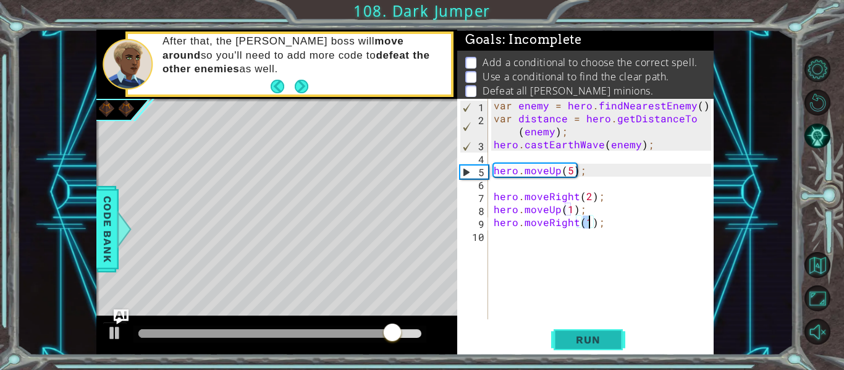
type textarea "hero.moveRight(1);"
click at [598, 345] on span "Run" at bounding box center [587, 339] width 49 height 12
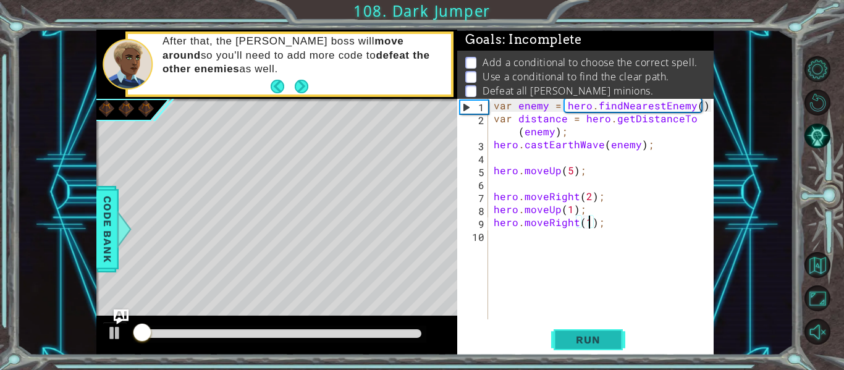
click at [598, 345] on span "Run" at bounding box center [587, 339] width 49 height 12
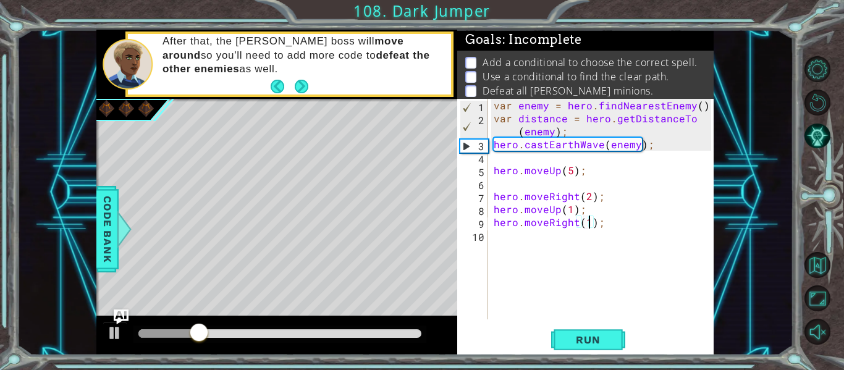
click at [497, 241] on div "var enemy = hero . findNearestEnemy ( ) ; var distance = hero . getDistanceTo (…" at bounding box center [604, 222] width 226 height 246
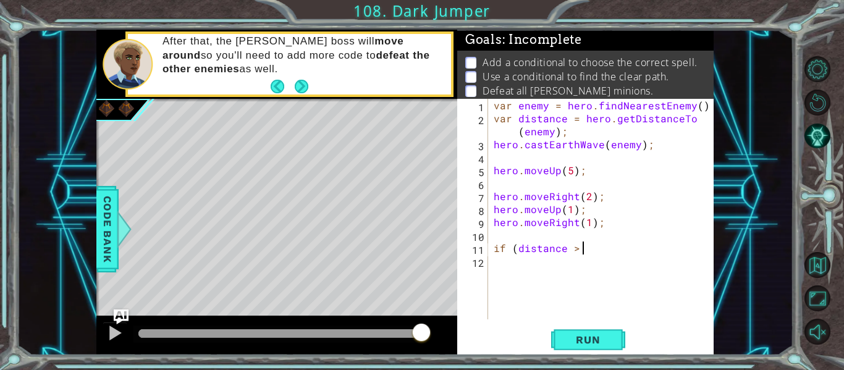
scroll to position [0, 6]
type textarea "if (distance > 2) {"
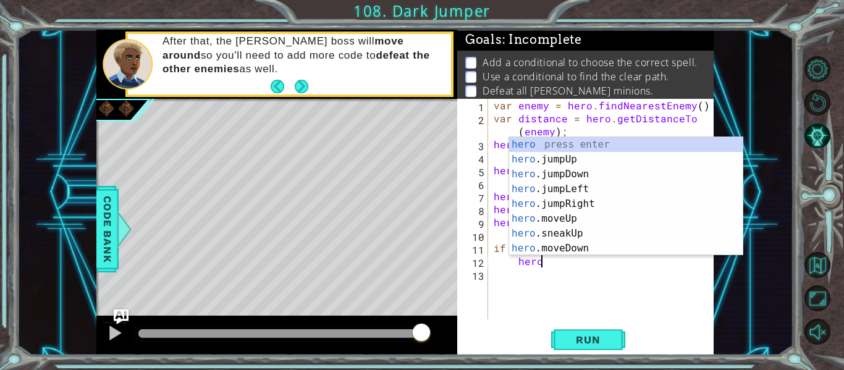
scroll to position [0, 2]
type textarea "heroc"
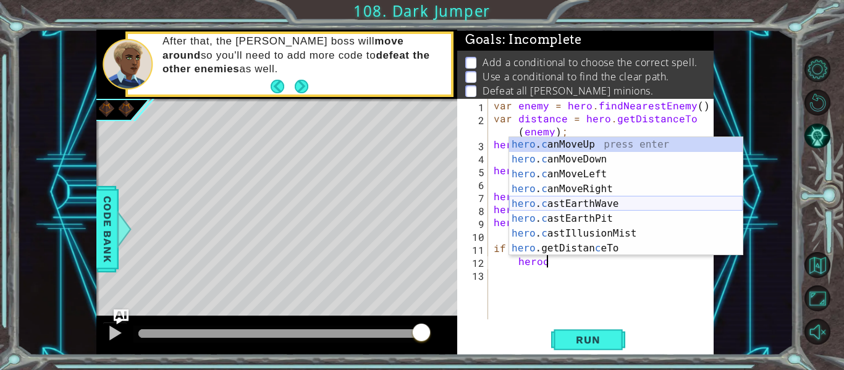
click at [592, 198] on div "hero . c anMoveUp press enter hero . c anMoveDown press enter hero . c anMoveLe…" at bounding box center [625, 211] width 233 height 148
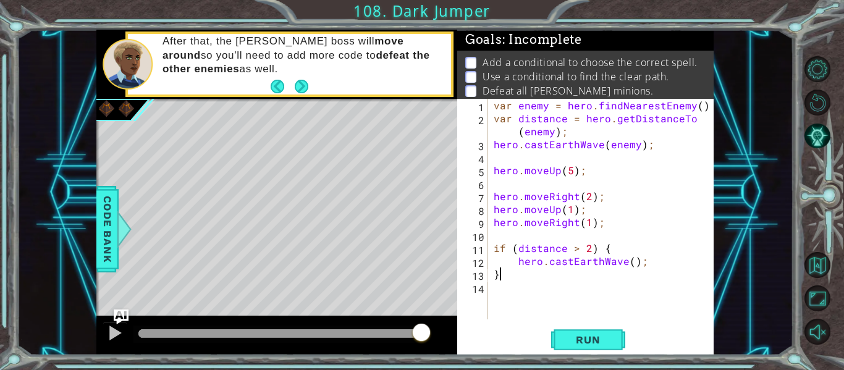
scroll to position [0, 1]
click at [609, 334] on span "Run" at bounding box center [587, 339] width 49 height 12
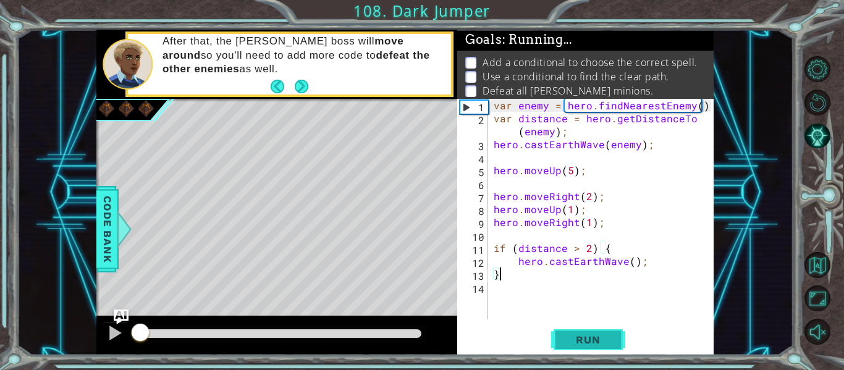
scroll to position [0, 0]
click at [609, 334] on span "Run" at bounding box center [587, 339] width 49 height 12
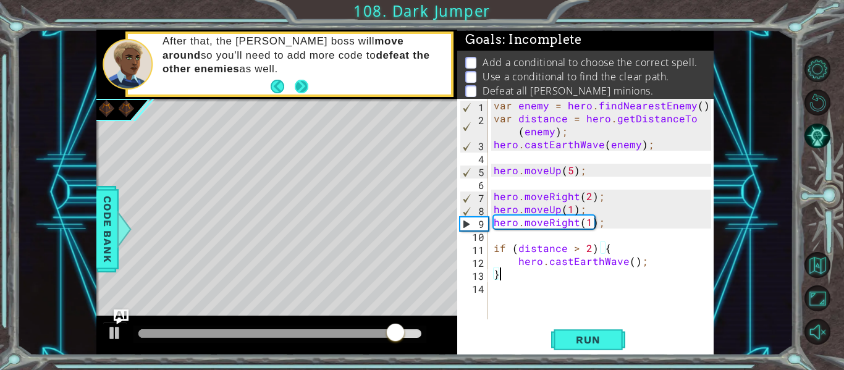
click at [301, 83] on button "Next" at bounding box center [302, 86] width 14 height 14
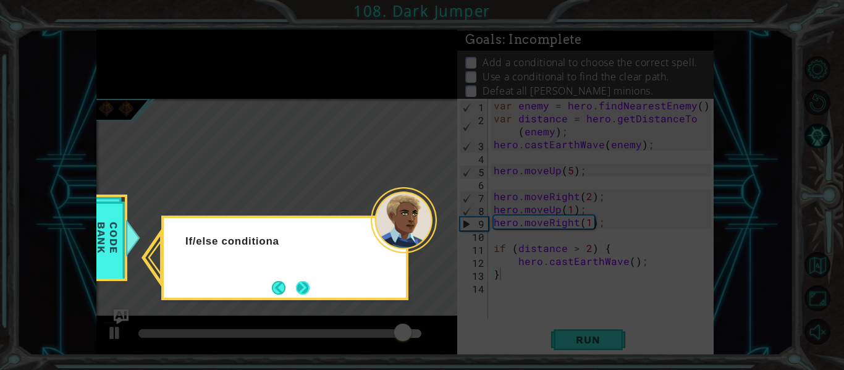
click at [309, 287] on button "Next" at bounding box center [303, 288] width 14 height 14
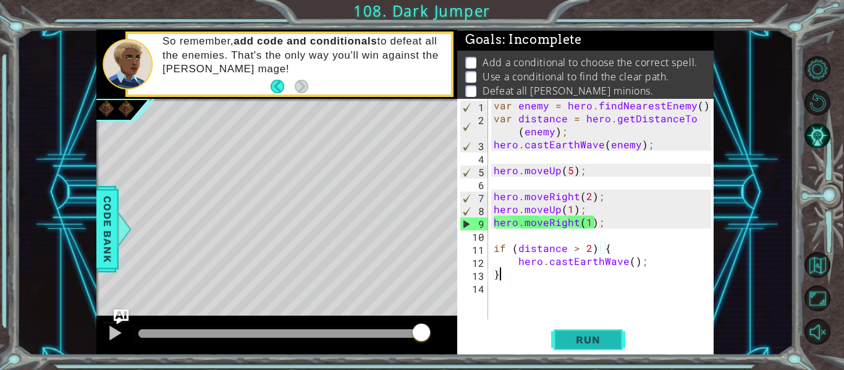
click at [603, 337] on span "Run" at bounding box center [587, 339] width 49 height 12
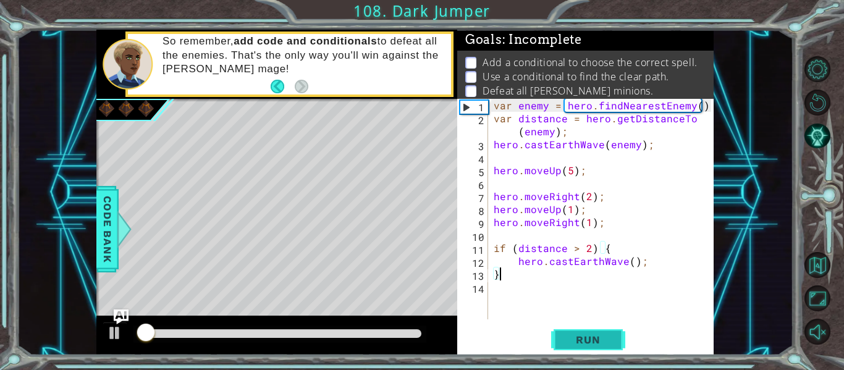
click at [603, 337] on span "Run" at bounding box center [587, 339] width 49 height 12
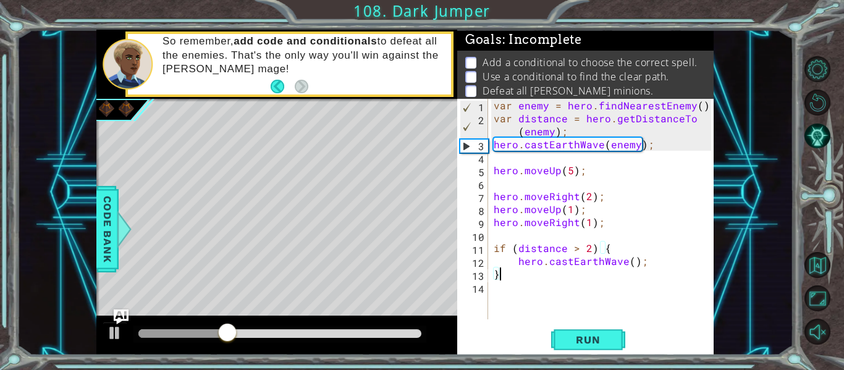
click at [372, 332] on div at bounding box center [279, 333] width 283 height 9
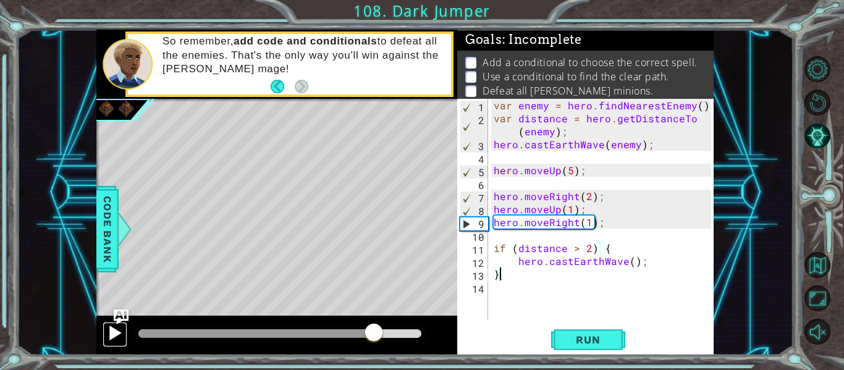
click at [115, 327] on div at bounding box center [115, 333] width 16 height 16
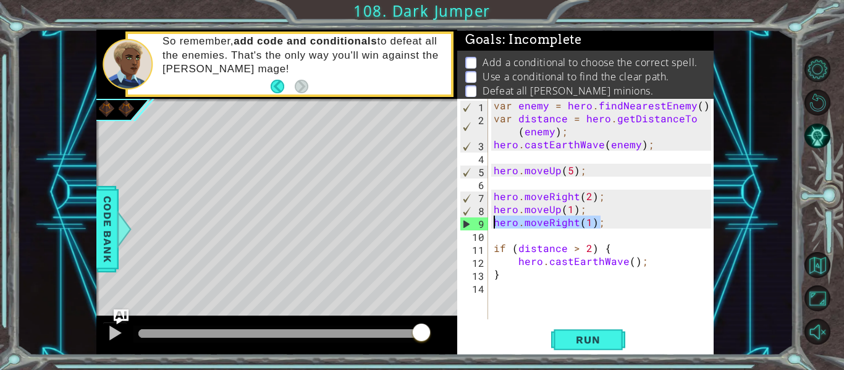
drag, startPoint x: 600, startPoint y: 223, endPoint x: 492, endPoint y: 225, distance: 108.1
click at [492, 225] on div "var enemy = hero . findNearestEnemy ( ) ; var distance = hero . getDistanceTo (…" at bounding box center [604, 222] width 226 height 246
type textarea "hero.moveRight(1);"
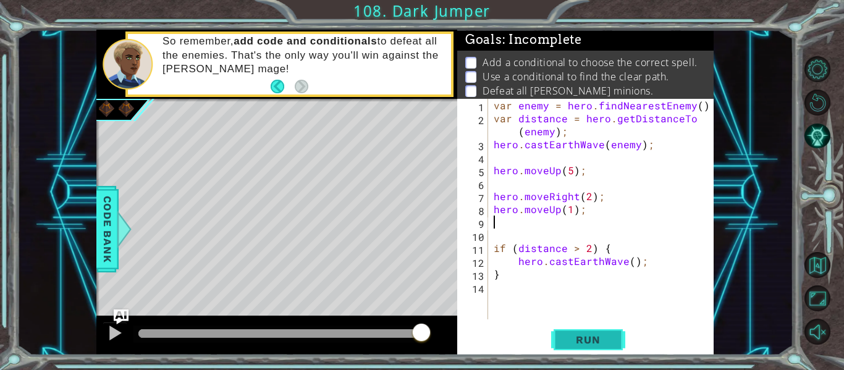
click at [593, 340] on span "Run" at bounding box center [587, 339] width 49 height 12
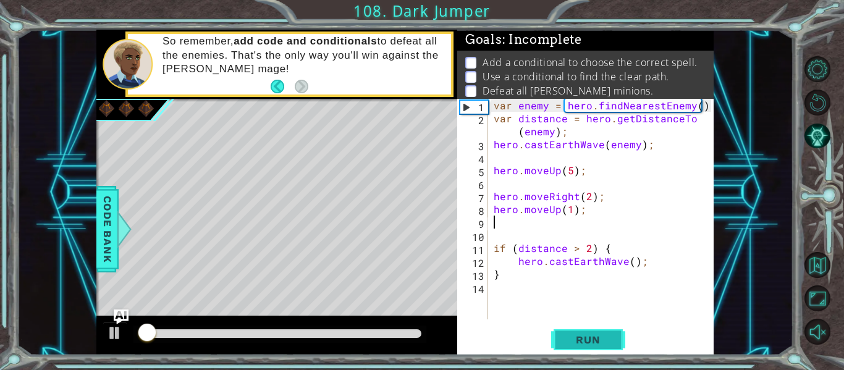
click at [582, 345] on span "Run" at bounding box center [587, 339] width 49 height 12
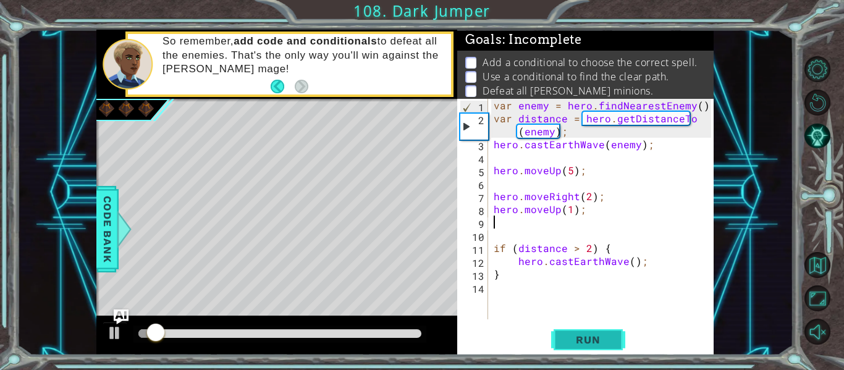
paste textarea "hero.moveRight(1);"
type textarea "hero.moveRight(1);"
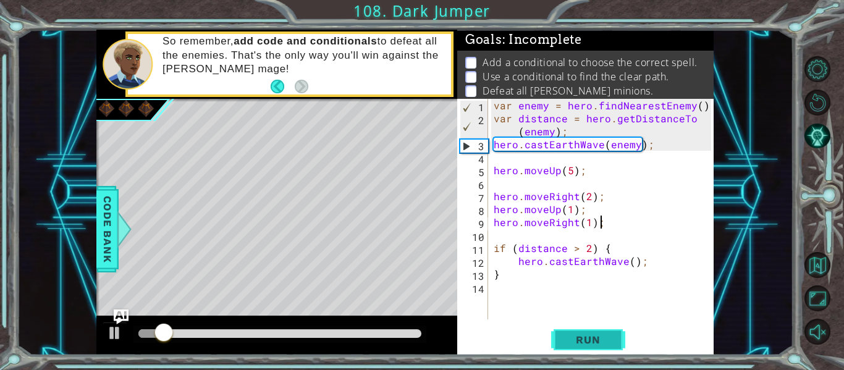
click at [603, 338] on span "Run" at bounding box center [587, 339] width 49 height 12
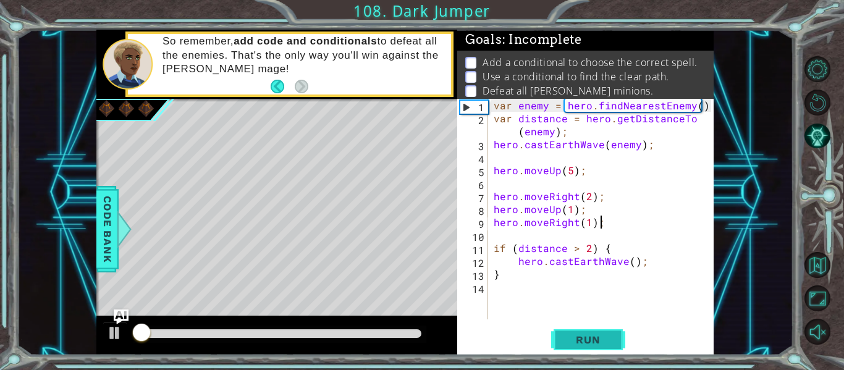
click at [595, 347] on button "Run" at bounding box center [588, 339] width 74 height 25
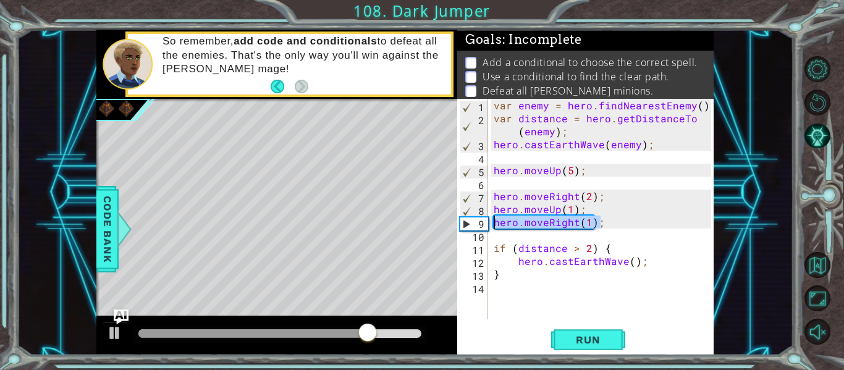
drag, startPoint x: 606, startPoint y: 223, endPoint x: 488, endPoint y: 220, distance: 118.0
click at [488, 220] on div "hero.moveRight(1); 1 2 3 4 5 6 7 8 9 10 11 12 13 14 var enemy = hero . findNear…" at bounding box center [584, 209] width 254 height 220
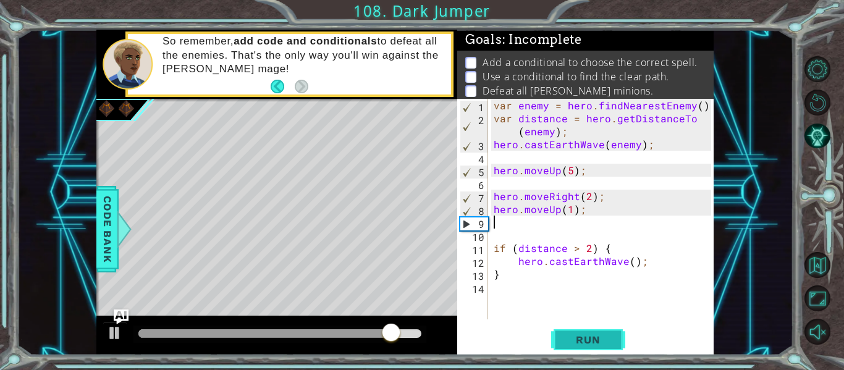
click at [600, 347] on button "Run" at bounding box center [588, 339] width 74 height 25
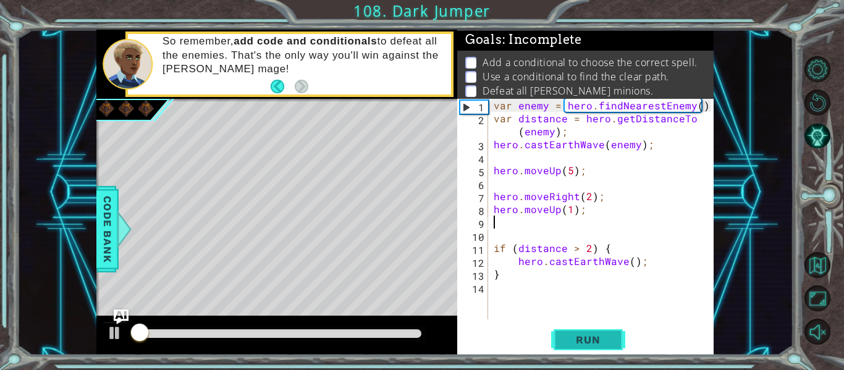
click at [592, 345] on span "Run" at bounding box center [587, 339] width 49 height 12
click at [591, 334] on span "Run" at bounding box center [587, 339] width 49 height 12
click at [603, 342] on span "Run" at bounding box center [587, 339] width 49 height 12
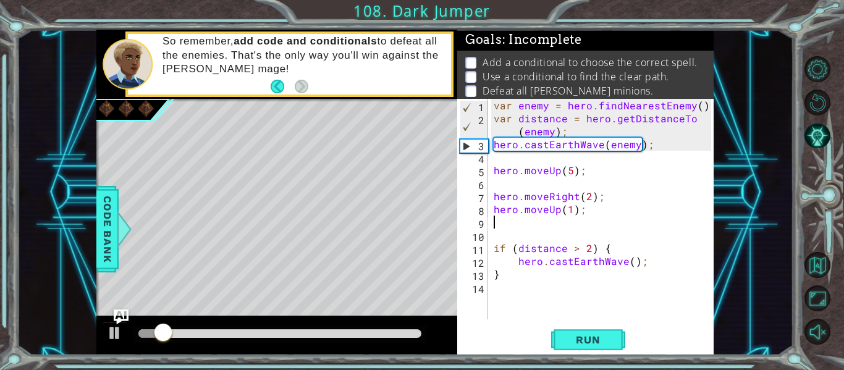
click at [508, 293] on div "var enemy = hero . findNearestEnemy ( ) ; var distance = hero . getDistanceTo (…" at bounding box center [604, 222] width 226 height 246
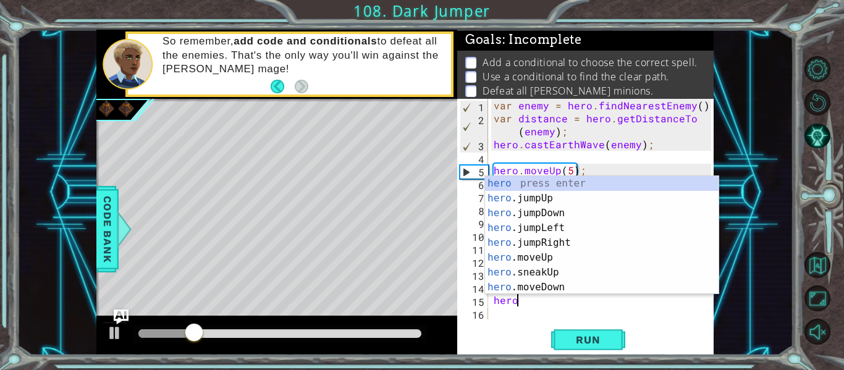
scroll to position [0, 1]
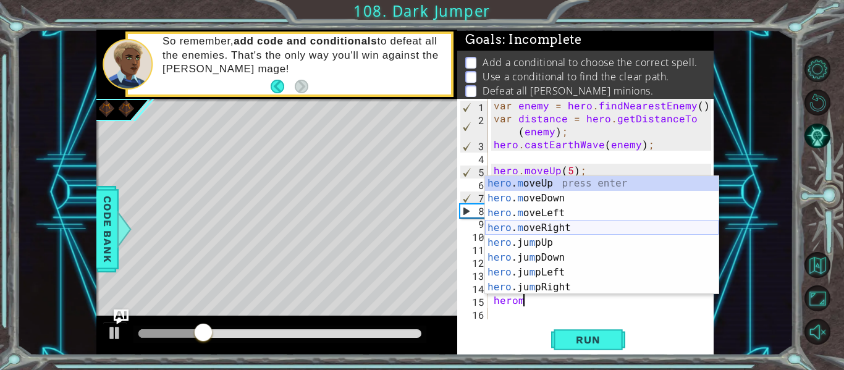
click at [565, 224] on div "hero . m oveUp press enter hero . m oveDown press enter hero . m oveLeft press …" at bounding box center [601, 250] width 233 height 148
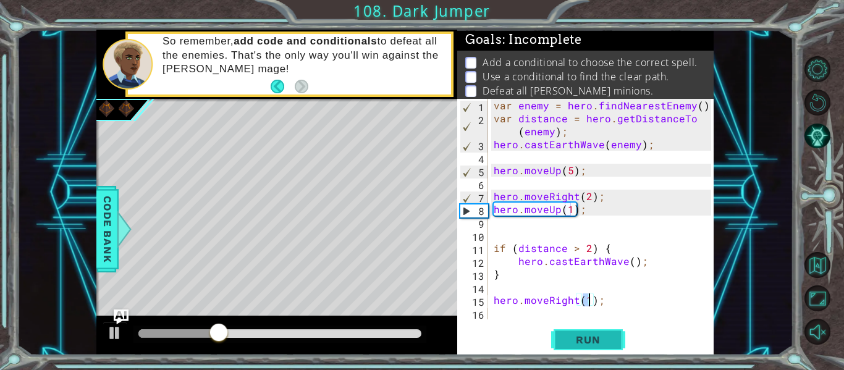
type textarea "hero.moveRight(1);"
click at [586, 340] on span "Run" at bounding box center [587, 339] width 49 height 12
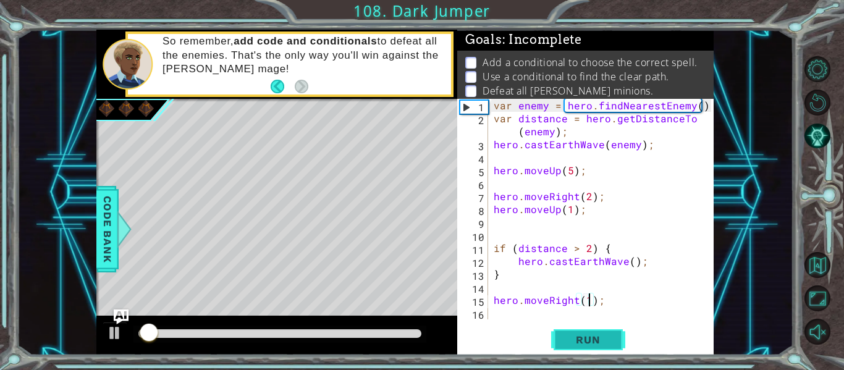
click at [582, 347] on button "Run" at bounding box center [588, 339] width 74 height 25
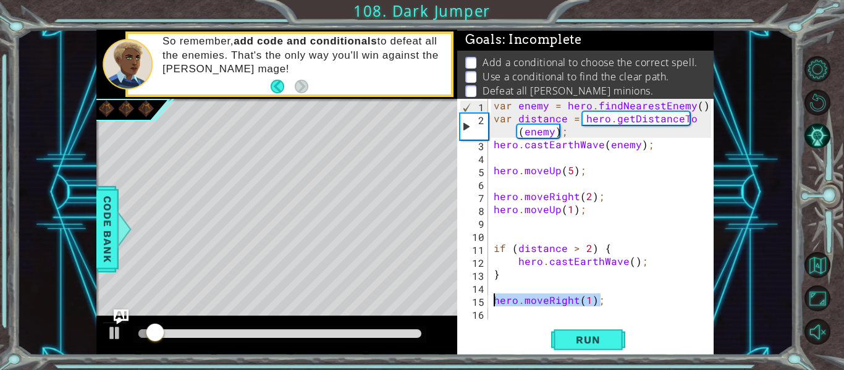
drag, startPoint x: 610, startPoint y: 300, endPoint x: 480, endPoint y: 298, distance: 130.3
click at [480, 298] on div "hero.moveRight(1); 1 2 3 4 5 6 7 8 9 10 11 12 13 14 15 16 var enemy = hero . fi…" at bounding box center [584, 209] width 254 height 220
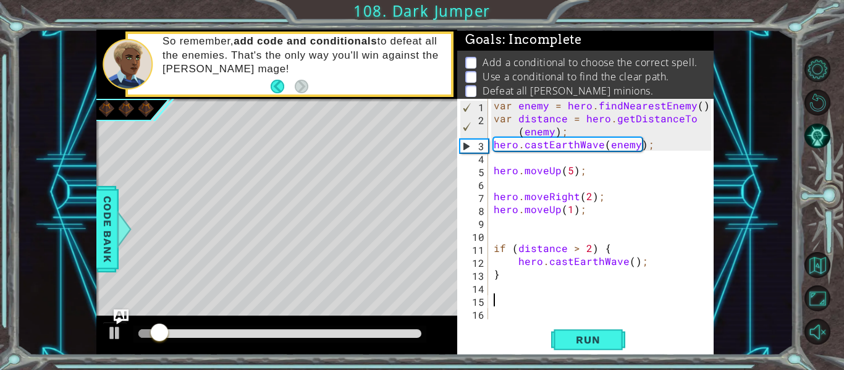
scroll to position [0, 0]
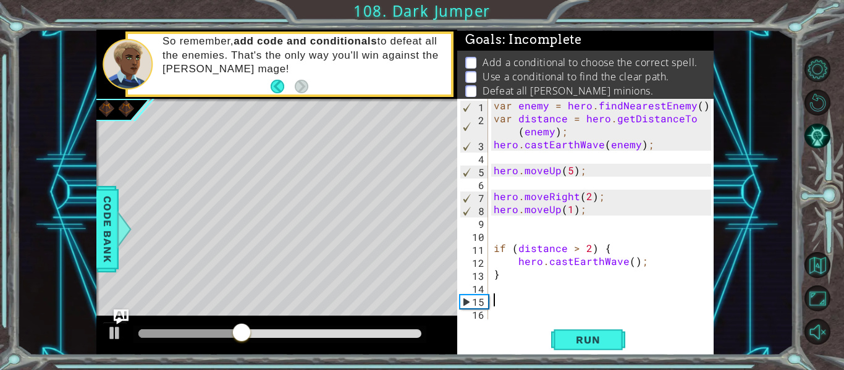
click at [493, 252] on div "var enemy = hero . findNearestEnemy ( ) ; var distance = hero . getDistanceTo (…" at bounding box center [604, 222] width 226 height 246
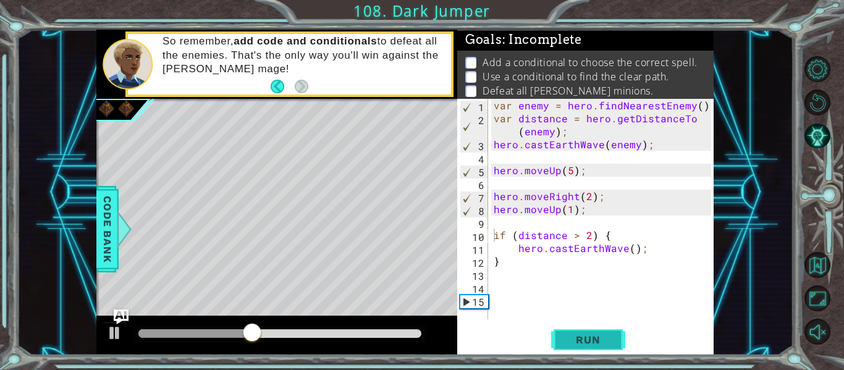
click at [578, 333] on span "Run" at bounding box center [587, 339] width 49 height 12
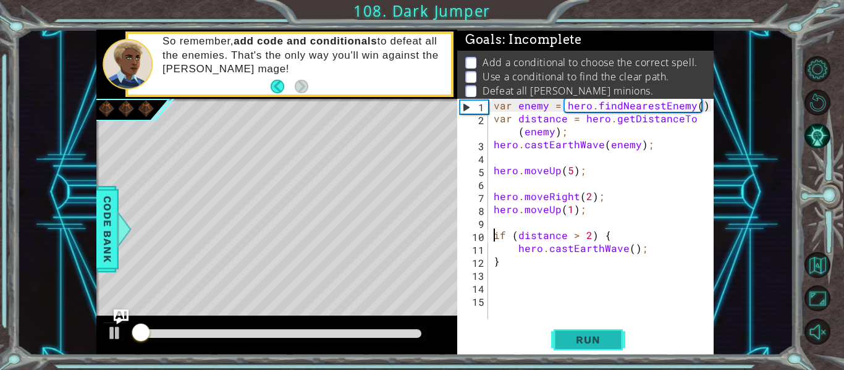
click at [578, 333] on span "Run" at bounding box center [587, 339] width 49 height 12
click at [581, 335] on span "Run" at bounding box center [587, 339] width 49 height 12
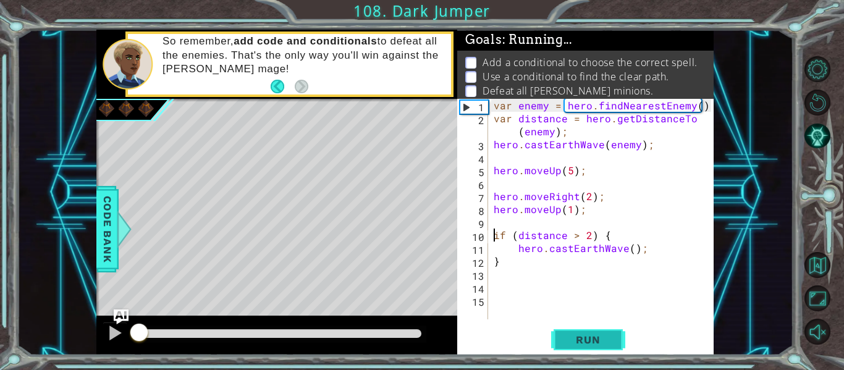
click at [581, 335] on span "Run" at bounding box center [587, 339] width 49 height 12
click at [580, 335] on span "Run" at bounding box center [587, 339] width 49 height 12
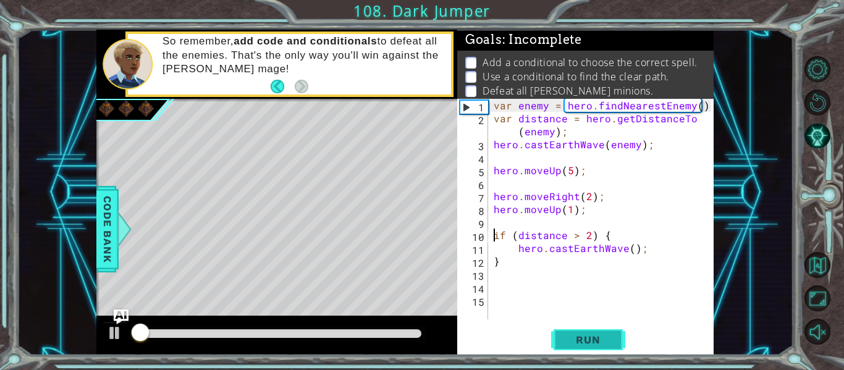
click at [580, 335] on span "Run" at bounding box center [587, 339] width 49 height 12
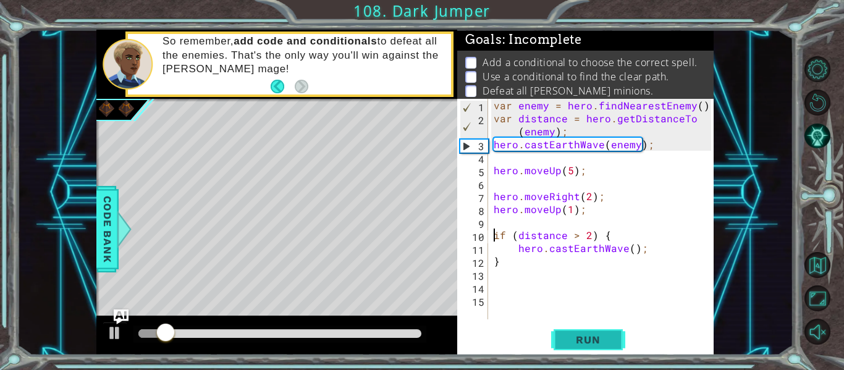
click at [577, 333] on button "Run" at bounding box center [588, 339] width 74 height 25
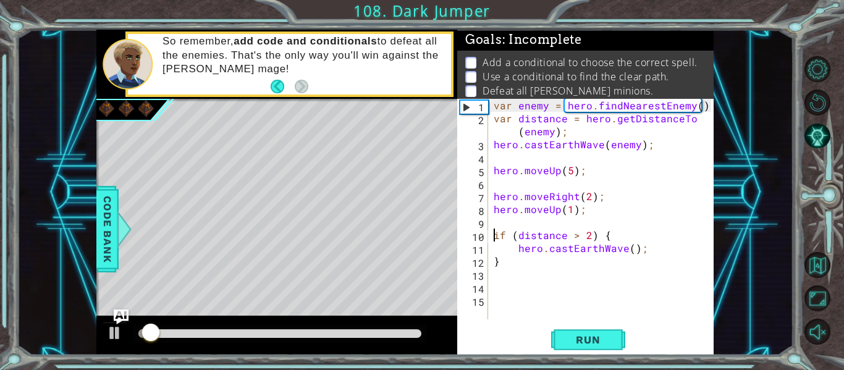
click at [493, 195] on div "var enemy = hero . findNearestEnemy ( ) ; var distance = hero . getDistanceTo (…" at bounding box center [604, 222] width 226 height 246
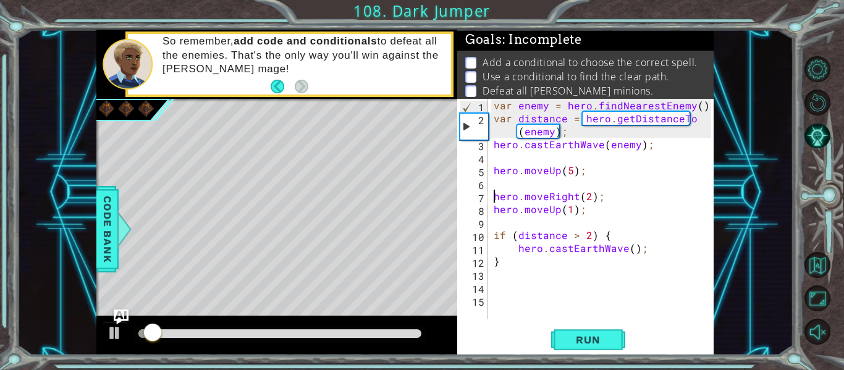
scroll to position [0, 1]
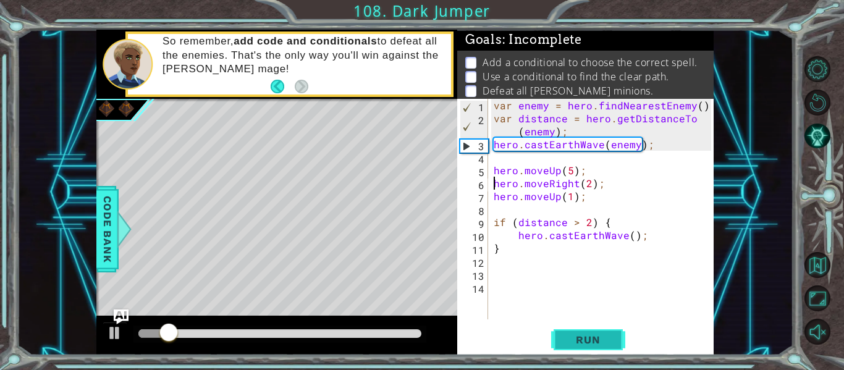
click at [569, 331] on button "Run" at bounding box center [588, 339] width 74 height 25
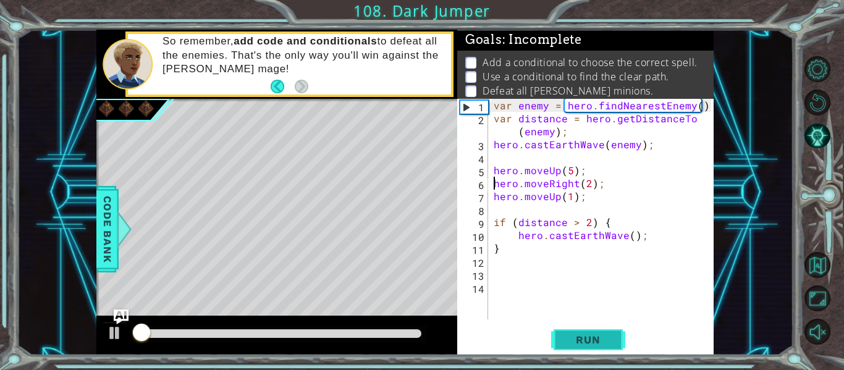
click at [569, 331] on button "Run" at bounding box center [588, 339] width 74 height 25
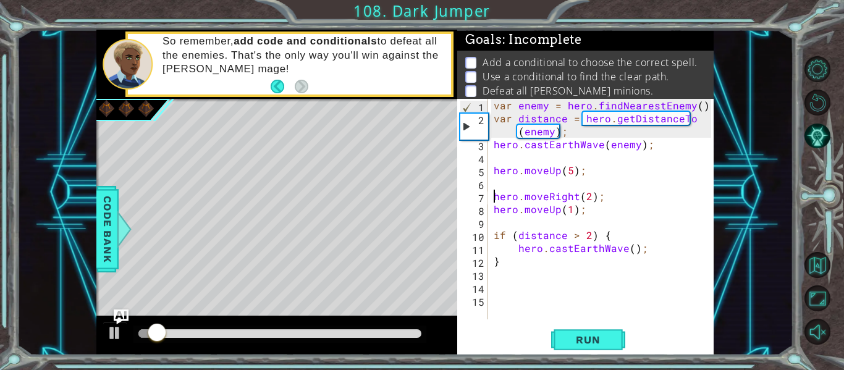
click at [496, 211] on div "var enemy = hero . findNearestEnemy ( ) ; var distance = hero . getDistanceTo (…" at bounding box center [604, 222] width 226 height 246
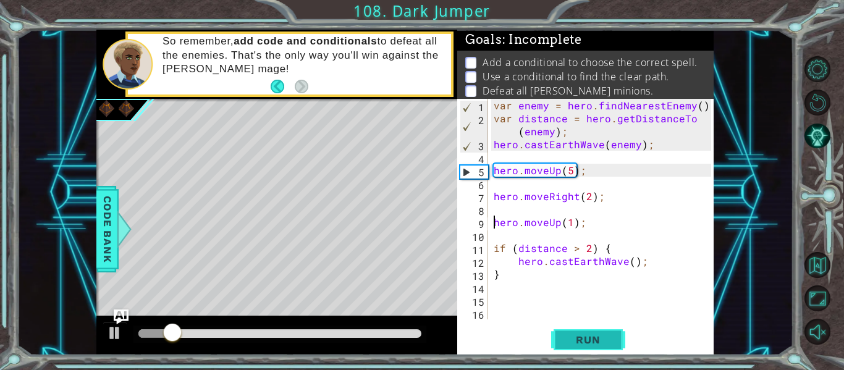
click at [573, 338] on span "Run" at bounding box center [587, 339] width 49 height 12
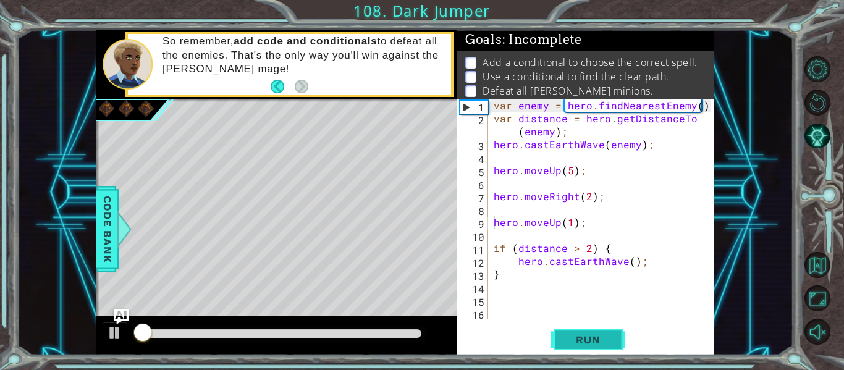
click at [573, 338] on span "Run" at bounding box center [587, 339] width 49 height 12
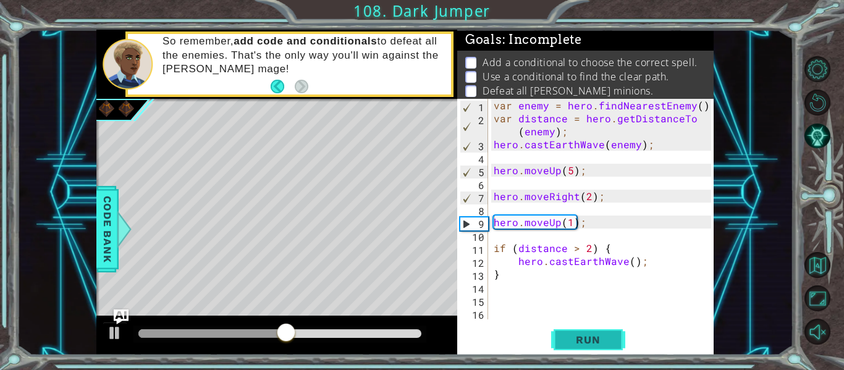
click at [571, 337] on span "Run" at bounding box center [587, 339] width 49 height 12
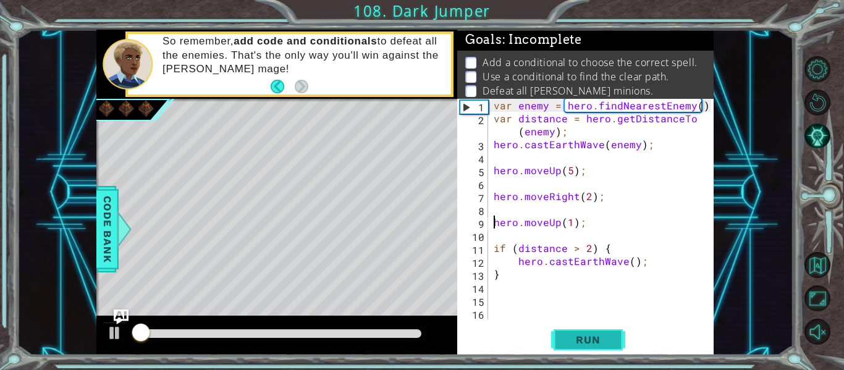
click at [571, 337] on span "Run" at bounding box center [587, 339] width 49 height 12
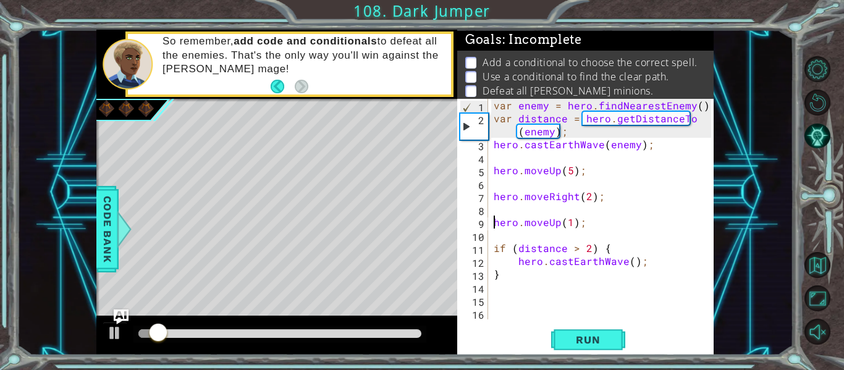
click at [582, 196] on div "var enemy = hero . findNearestEnemy ( ) ; var distance = hero . getDistanceTo (…" at bounding box center [604, 222] width 226 height 246
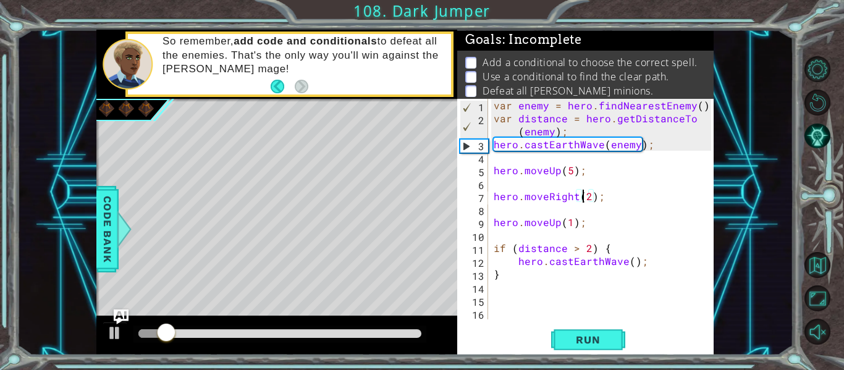
click at [585, 198] on div "var enemy = hero . findNearestEnemy ( ) ; var distance = hero . getDistanceTo (…" at bounding box center [604, 222] width 226 height 246
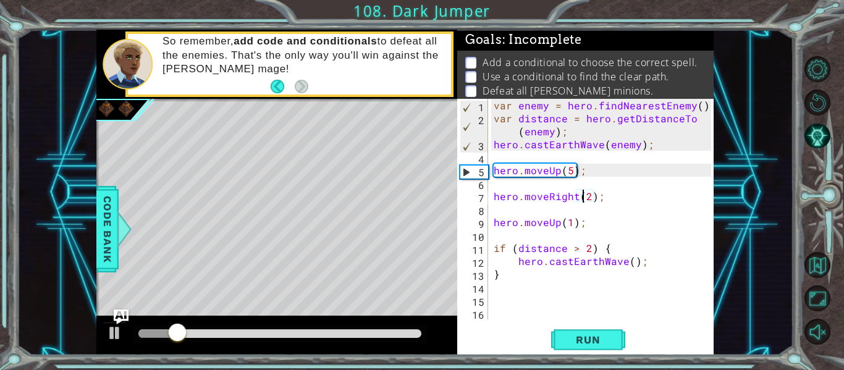
click at [588, 198] on div "var enemy = hero . findNearestEnemy ( ) ; var distance = hero . getDistanceTo (…" at bounding box center [604, 222] width 226 height 246
click at [606, 338] on span "Run" at bounding box center [587, 339] width 49 height 12
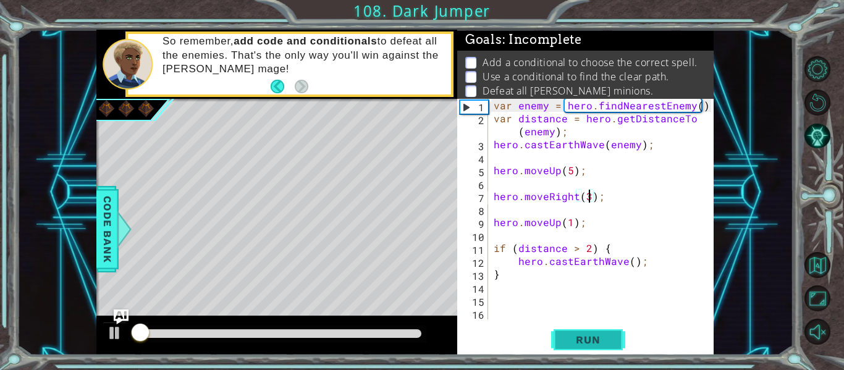
click at [602, 341] on span "Run" at bounding box center [587, 339] width 49 height 12
click at [604, 346] on span "Run" at bounding box center [587, 339] width 49 height 12
click at [606, 335] on span "Run" at bounding box center [587, 339] width 49 height 12
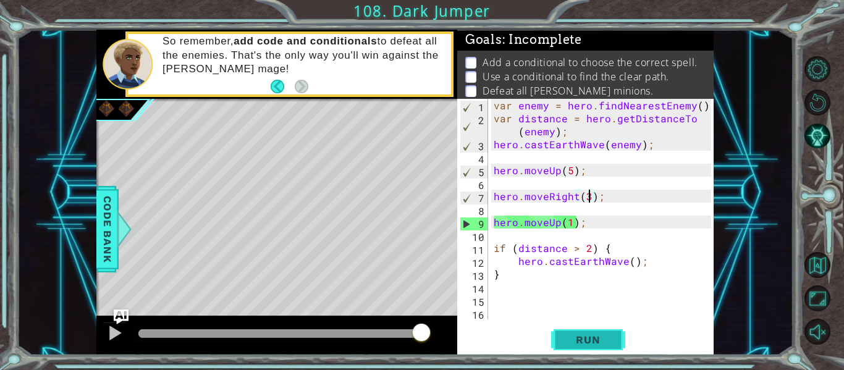
click at [608, 341] on span "Run" at bounding box center [587, 339] width 49 height 12
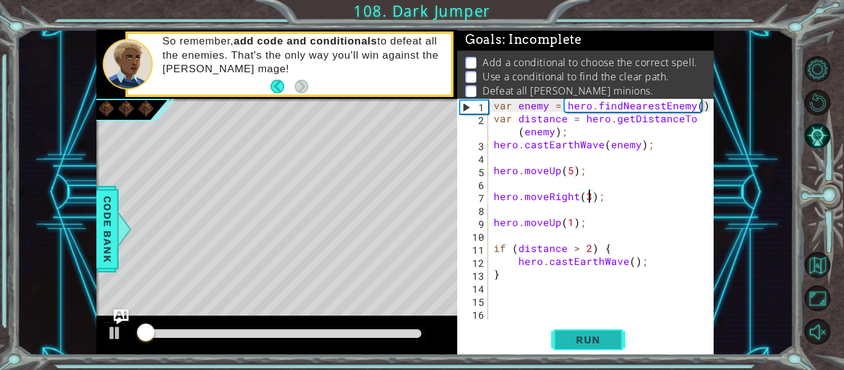
click at [608, 341] on span "Run" at bounding box center [587, 339] width 49 height 12
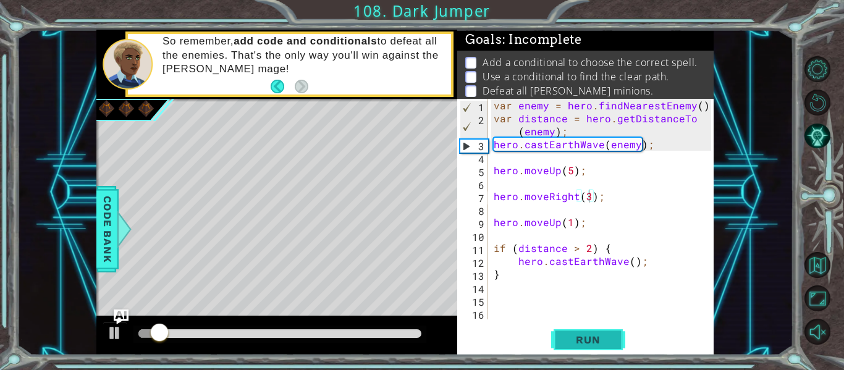
click at [579, 342] on span "Run" at bounding box center [587, 339] width 49 height 12
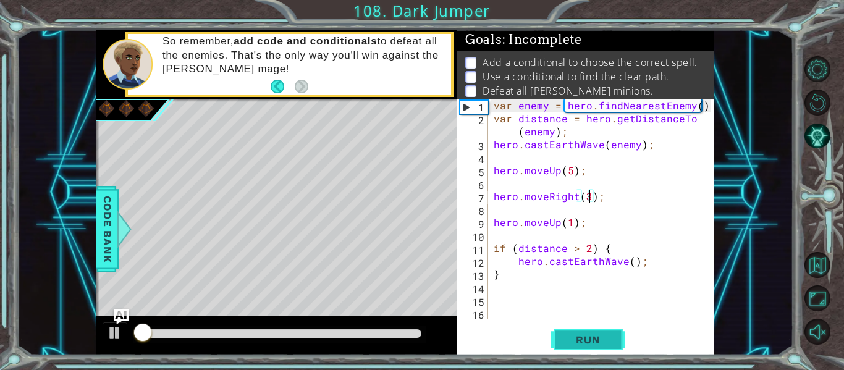
click at [579, 342] on span "Run" at bounding box center [587, 339] width 49 height 12
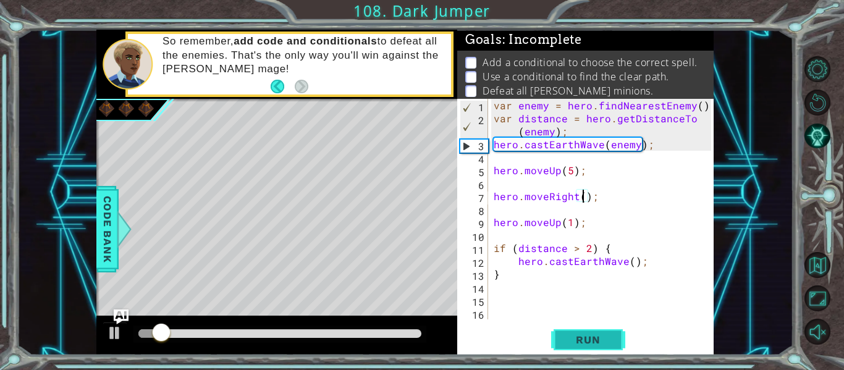
type textarea "hero.moveRight(2);"
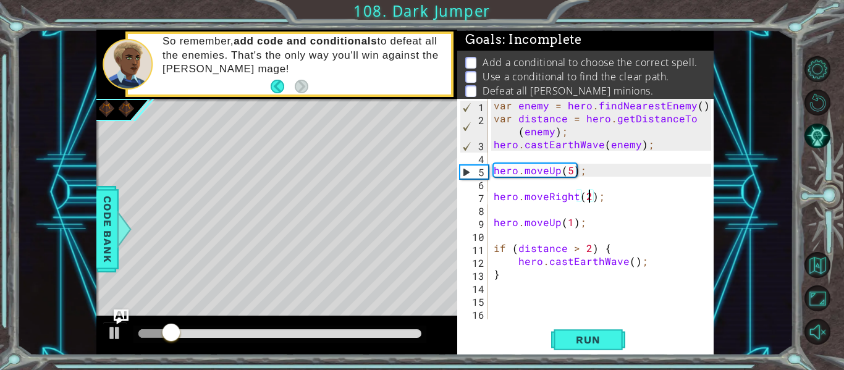
click at [495, 238] on div "var enemy = hero . findNearestEnemy ( ) ; var distance = hero . getDistanceTo (…" at bounding box center [604, 222] width 226 height 246
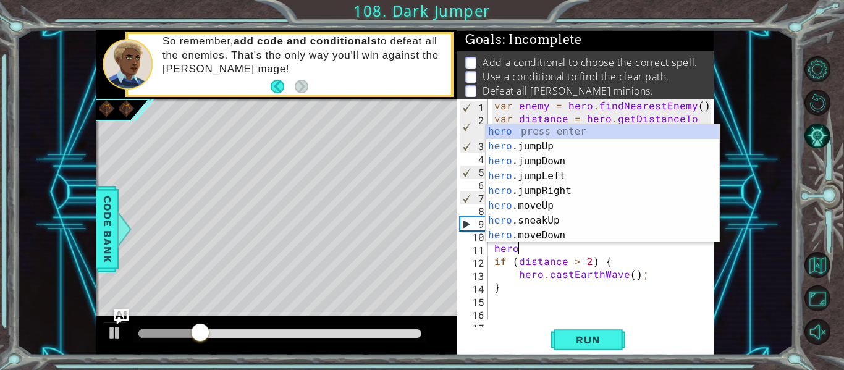
scroll to position [0, 1]
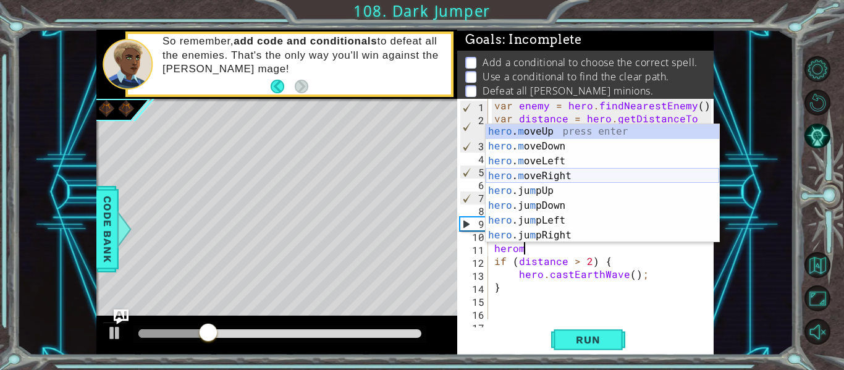
click at [555, 171] on div "hero . m oveUp press enter hero . m oveDown press enter hero . m oveLeft press …" at bounding box center [601, 198] width 233 height 148
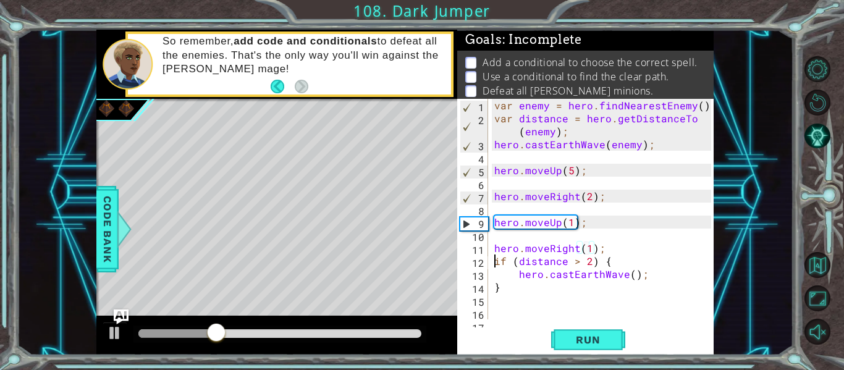
click at [493, 263] on div "var enemy = hero . findNearestEnemy ( ) ; var distance = hero . getDistanceTo (…" at bounding box center [604, 222] width 225 height 246
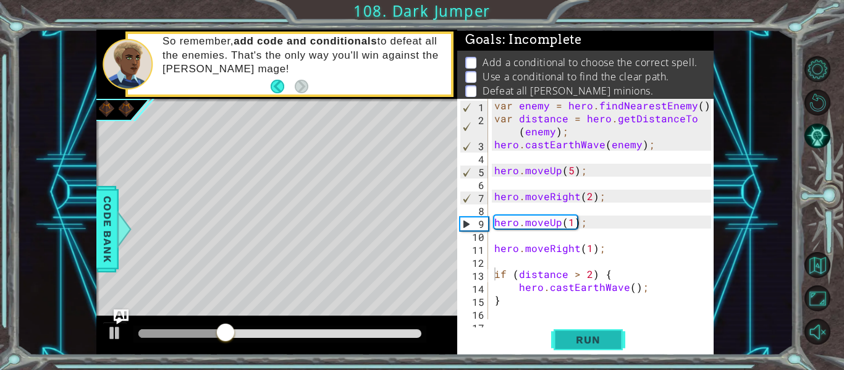
click at [564, 344] on span "Run" at bounding box center [587, 339] width 49 height 12
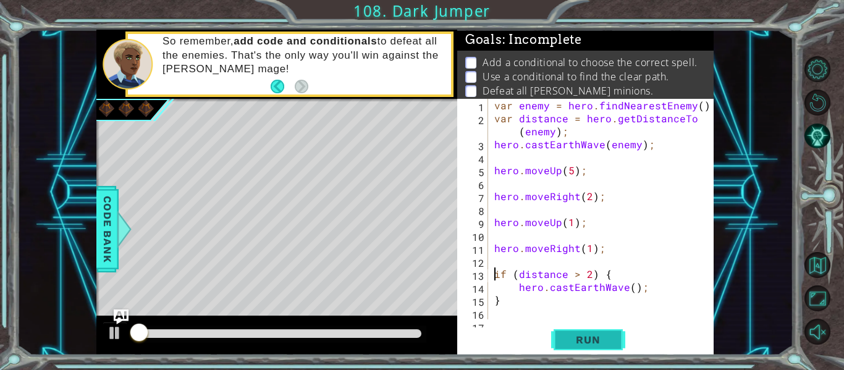
click at [564, 344] on span "Run" at bounding box center [587, 339] width 49 height 12
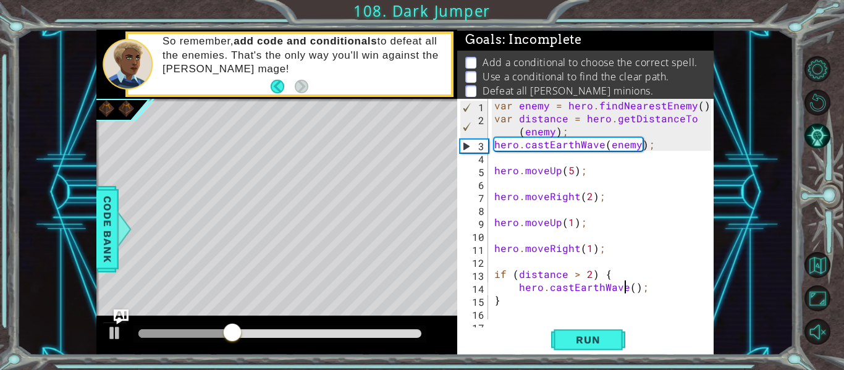
click at [625, 291] on div "var enemy = hero . findNearestEnemy ( ) ; var distance = hero . getDistanceTo (…" at bounding box center [604, 222] width 225 height 246
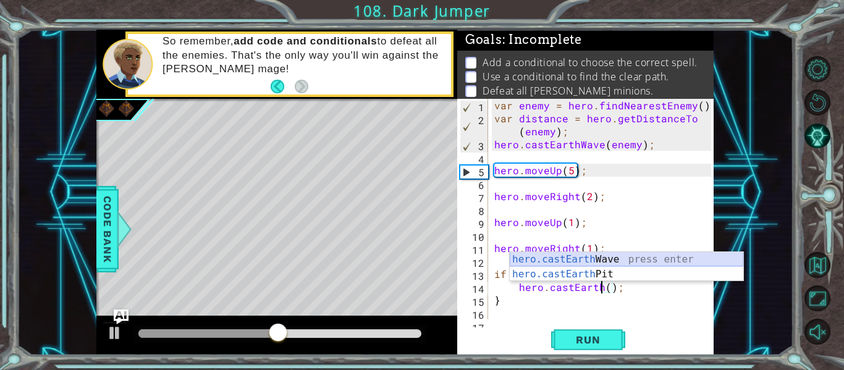
click at [639, 267] on div "hero.castEarth Wave press enter hero.castEarth Pit press enter" at bounding box center [625, 281] width 233 height 59
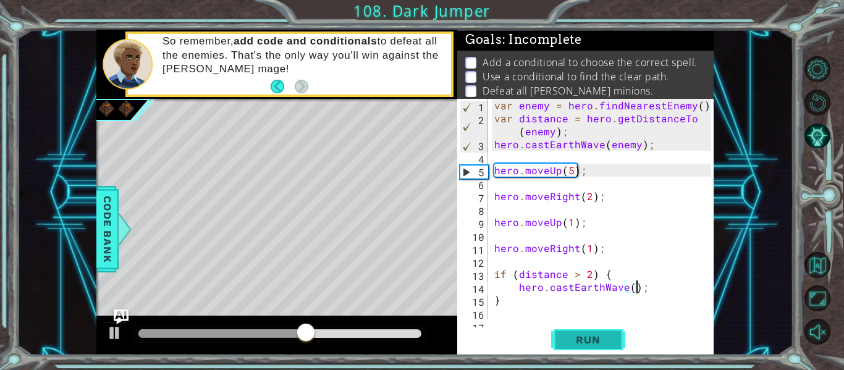
click at [611, 332] on button "Run" at bounding box center [588, 339] width 74 height 25
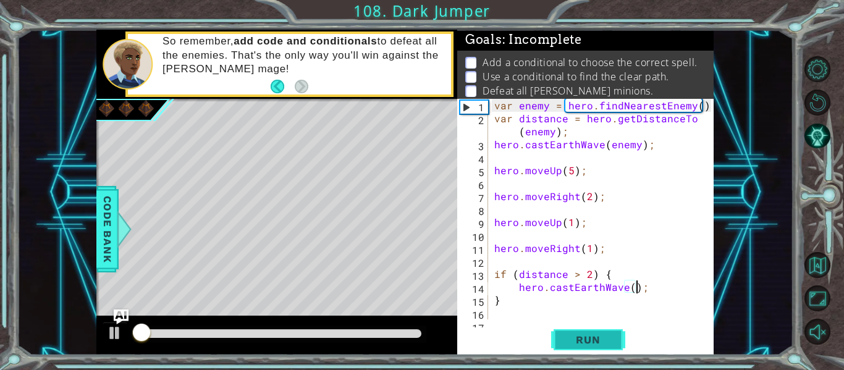
click at [611, 332] on button "Run" at bounding box center [588, 339] width 74 height 25
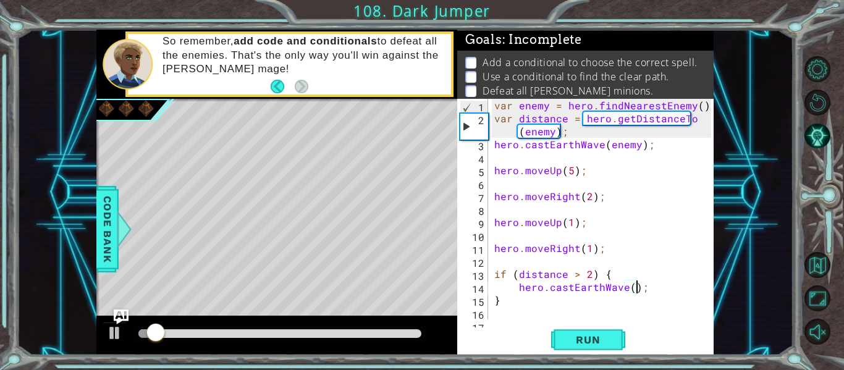
click at [383, 332] on div at bounding box center [279, 333] width 283 height 9
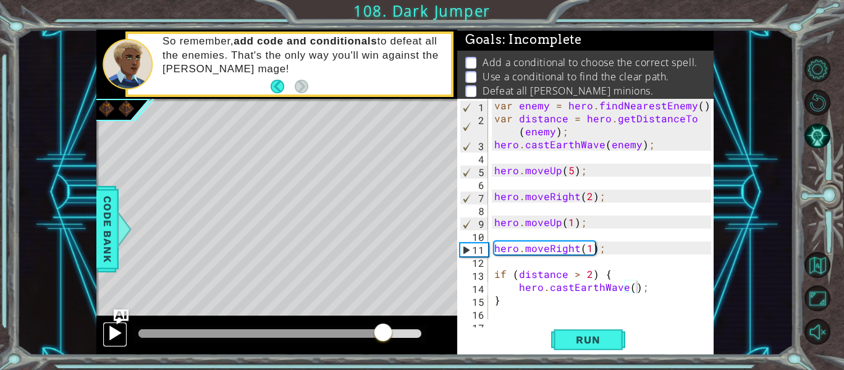
click at [112, 337] on div at bounding box center [115, 333] width 16 height 16
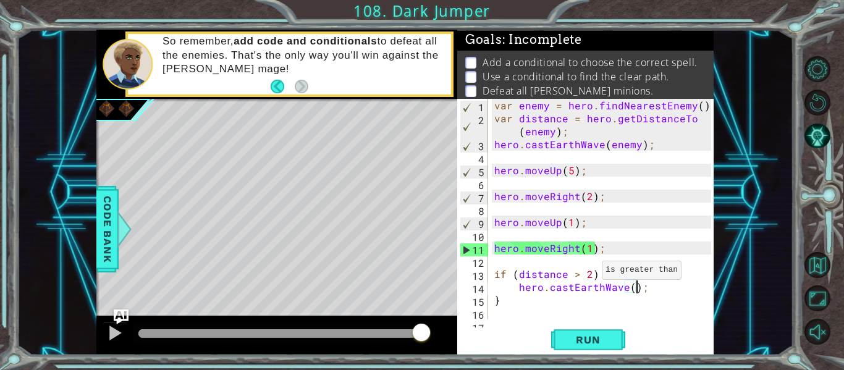
click at [587, 273] on div "var enemy = hero . findNearestEnemy ( ) ; var distance = hero . getDistanceTo (…" at bounding box center [604, 222] width 225 height 246
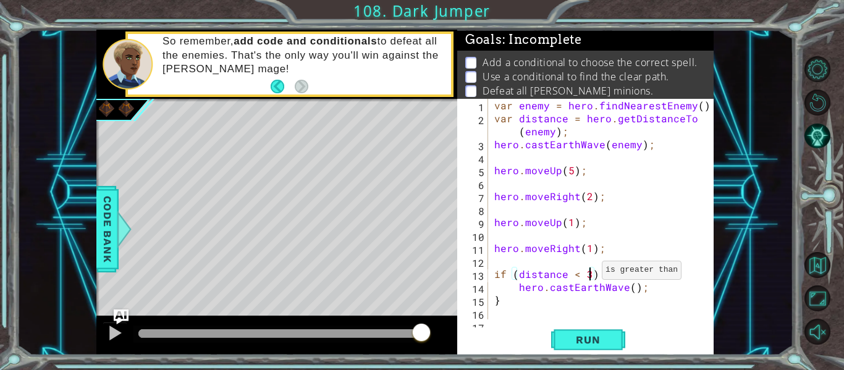
scroll to position [0, 6]
click at [591, 332] on button "Run" at bounding box center [588, 339] width 74 height 25
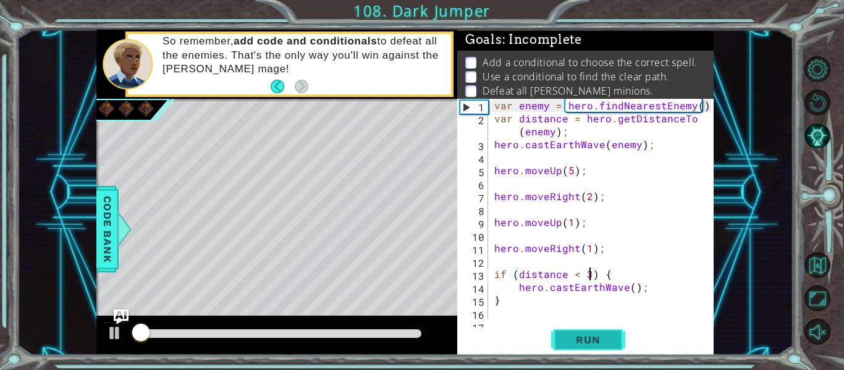
click at [591, 332] on button "Run" at bounding box center [588, 339] width 74 height 25
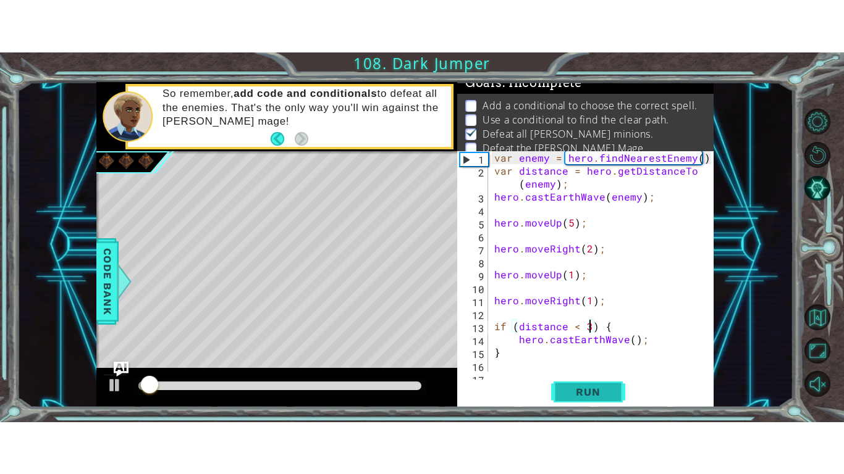
scroll to position [10, 0]
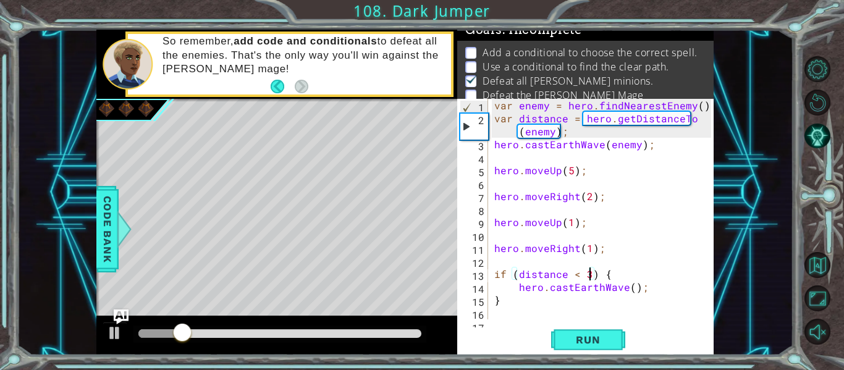
click at [330, 332] on div at bounding box center [279, 333] width 283 height 9
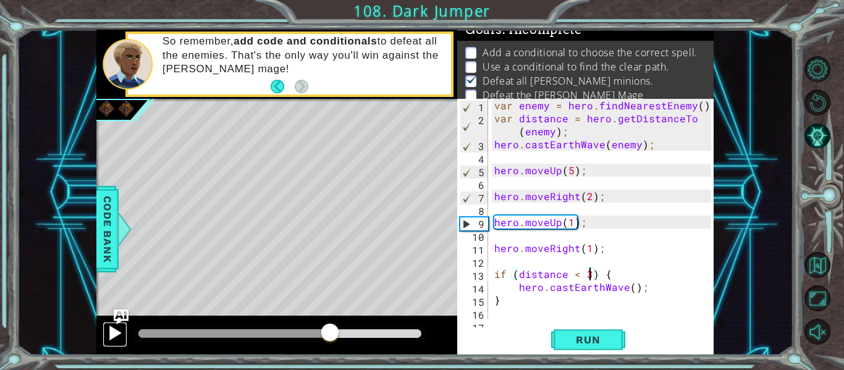
click at [115, 333] on div at bounding box center [115, 333] width 16 height 16
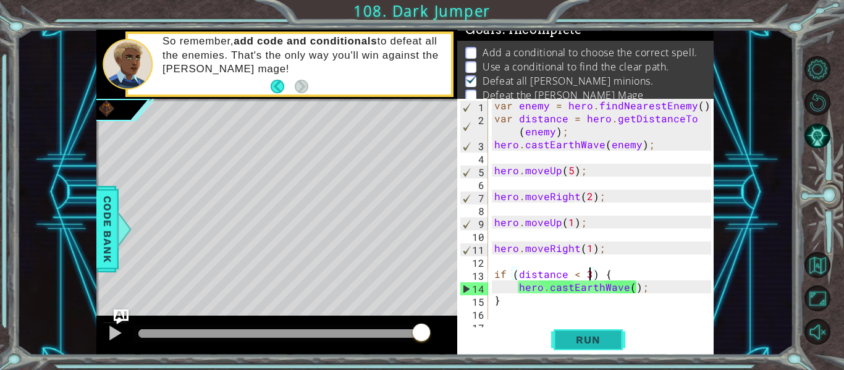
click at [575, 345] on span "Run" at bounding box center [587, 339] width 49 height 12
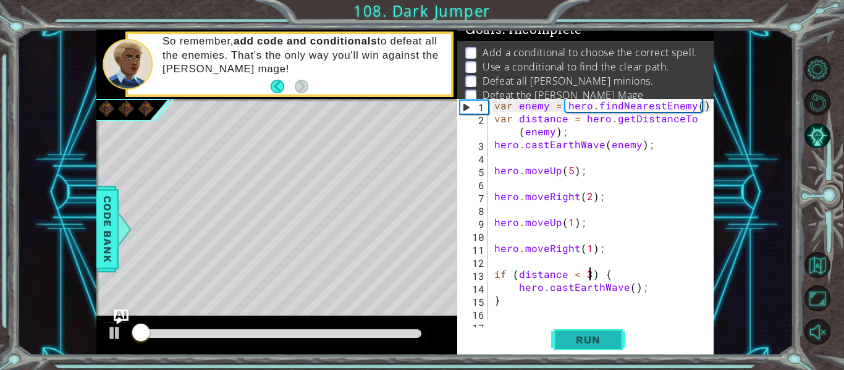
click at [575, 345] on span "Run" at bounding box center [587, 339] width 49 height 12
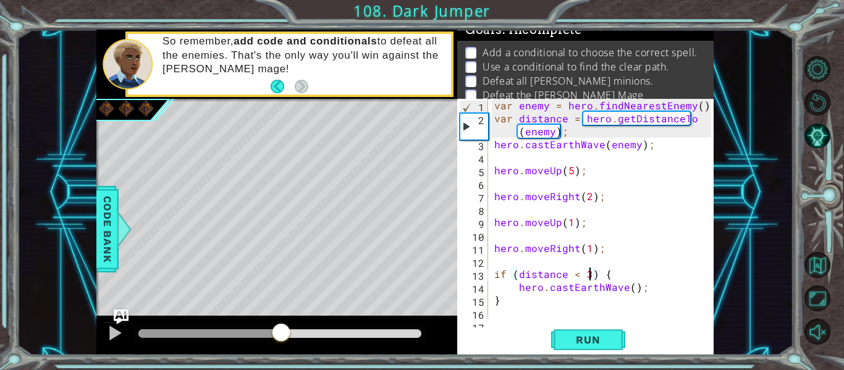
click at [281, 332] on div at bounding box center [279, 333] width 283 height 9
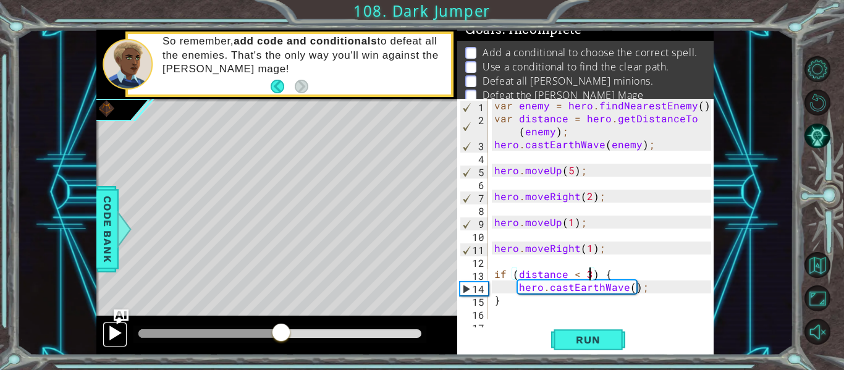
click at [113, 335] on div at bounding box center [115, 333] width 16 height 16
click at [235, 333] on div at bounding box center [221, 333] width 166 height 9
click at [113, 330] on div at bounding box center [115, 333] width 16 height 16
click at [210, 335] on div at bounding box center [191, 333] width 106 height 9
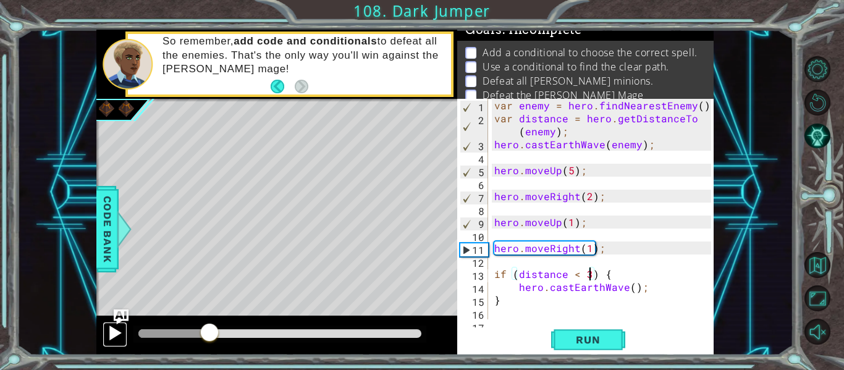
click at [114, 332] on div at bounding box center [115, 333] width 16 height 16
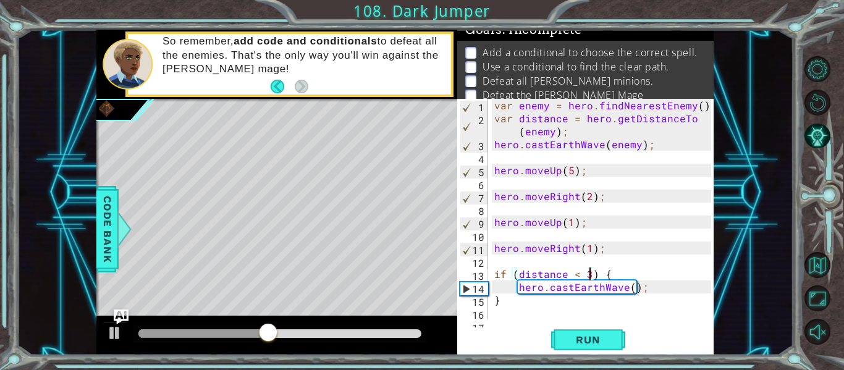
click at [626, 292] on div "var enemy = hero . findNearestEnemy ( ) ; var distance = hero . getDistanceTo (…" at bounding box center [604, 222] width 225 height 246
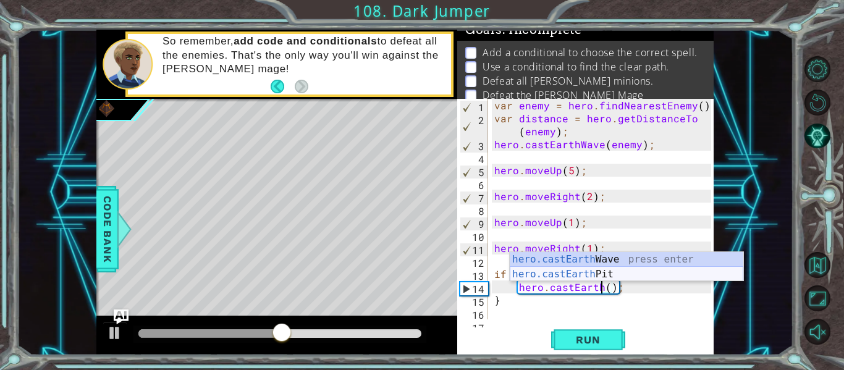
click at [622, 277] on div "hero.castEarth Wave press enter hero.castEarth Pit press enter" at bounding box center [625, 281] width 233 height 59
type textarea "hero.castEarthPit(enemy);"
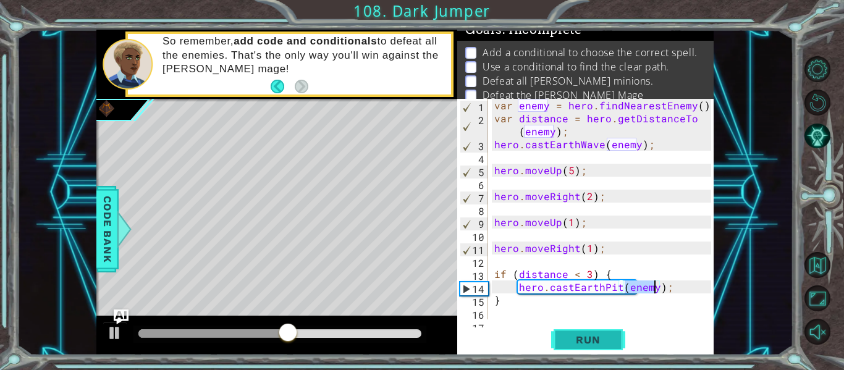
click at [610, 332] on button "Run" at bounding box center [588, 339] width 74 height 25
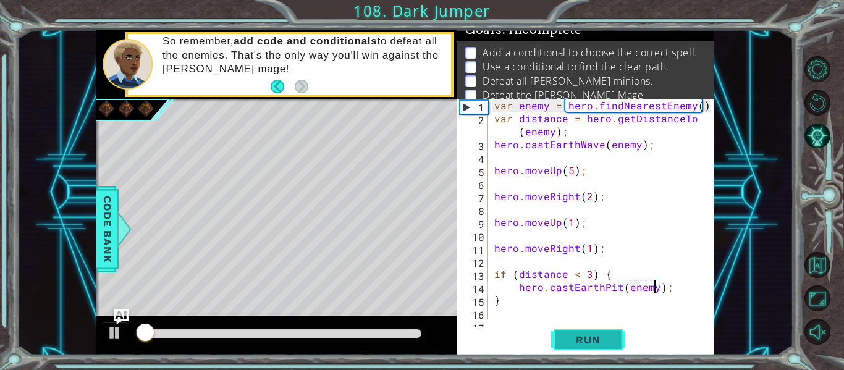
click at [610, 332] on button "Run" at bounding box center [588, 339] width 74 height 25
click at [300, 335] on div at bounding box center [279, 333] width 283 height 9
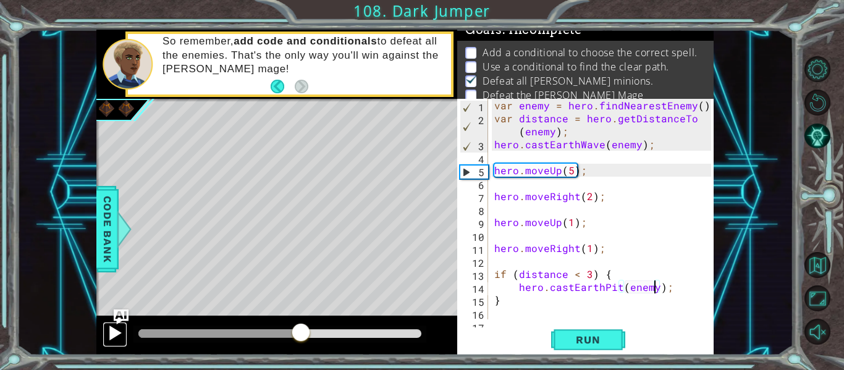
click at [111, 331] on div at bounding box center [115, 333] width 16 height 16
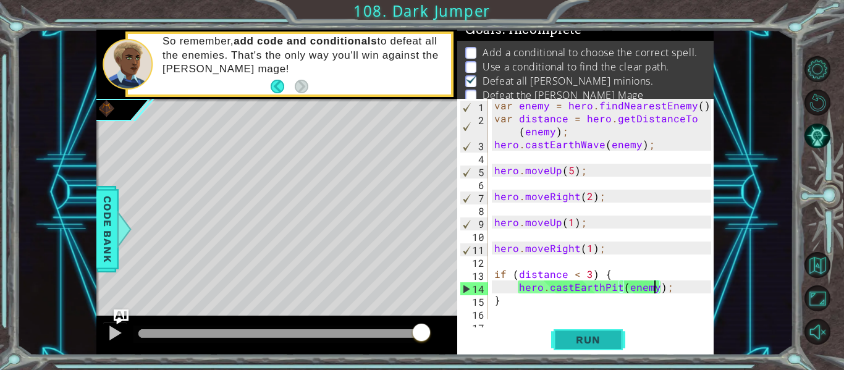
click at [582, 347] on button "Run" at bounding box center [588, 339] width 74 height 25
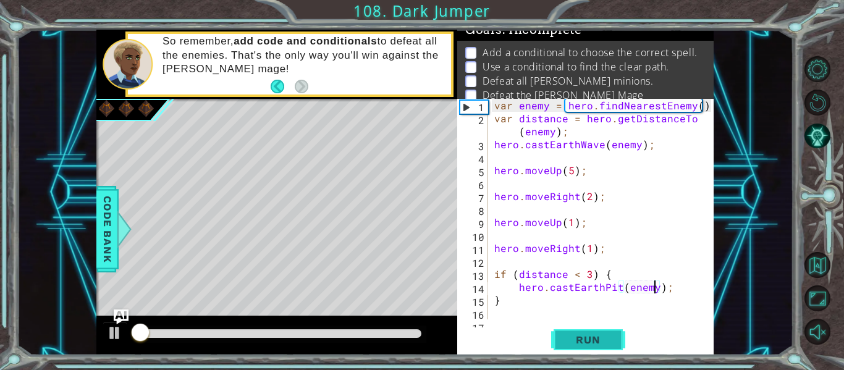
click at [605, 340] on span "Run" at bounding box center [587, 339] width 49 height 12
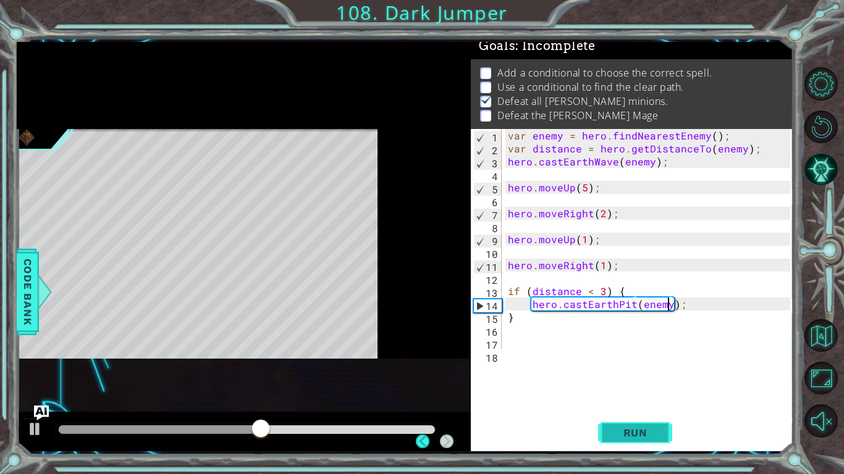
scroll to position [9, 0]
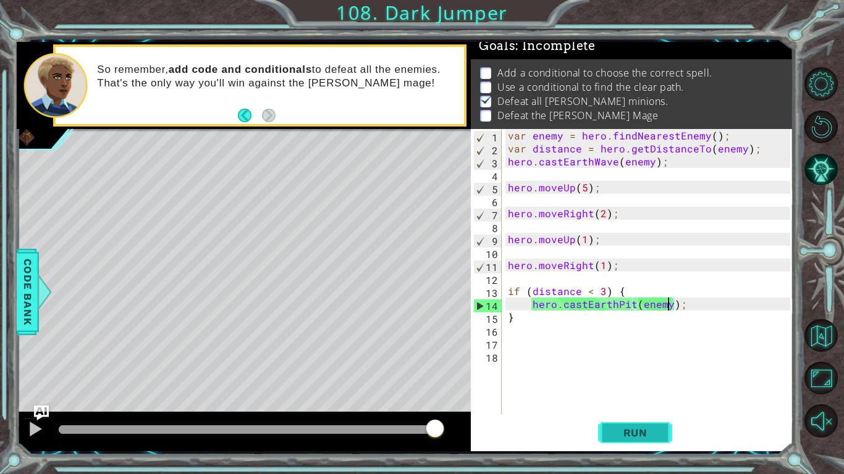
click at [640, 369] on span "Run" at bounding box center [635, 433] width 49 height 12
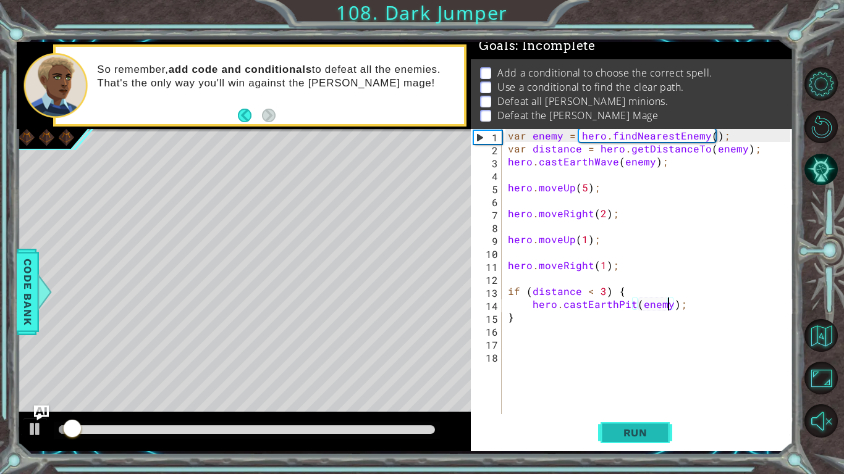
click at [640, 369] on span "Run" at bounding box center [635, 433] width 49 height 12
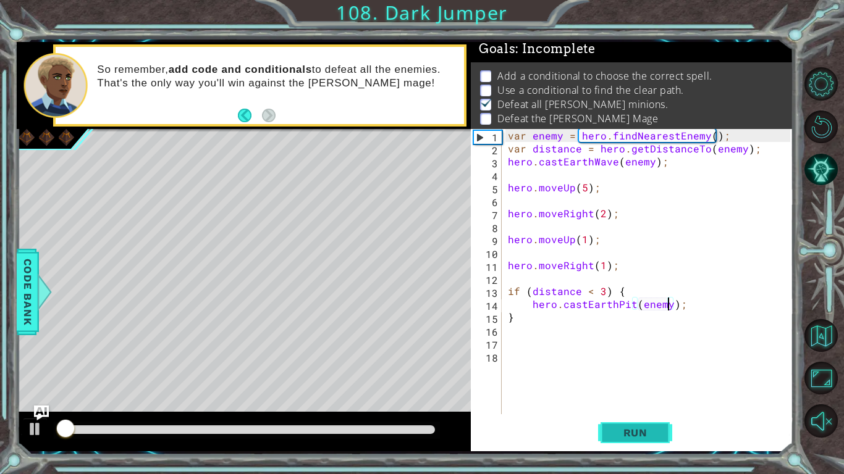
scroll to position [4, 0]
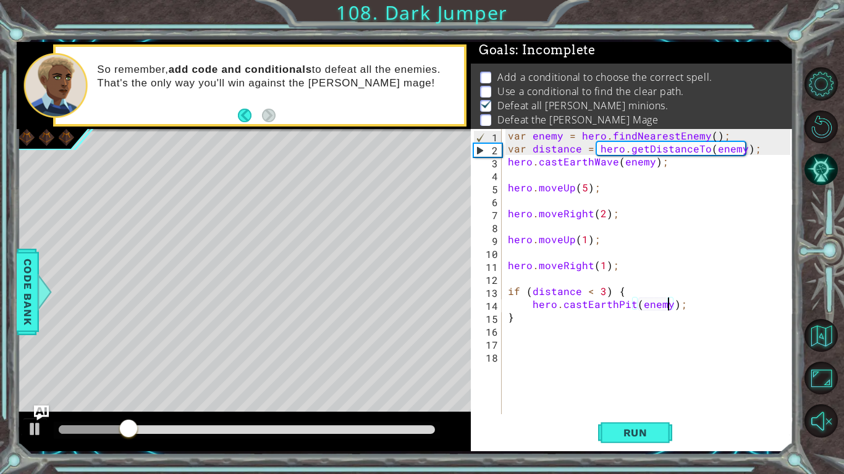
click at [298, 369] on div at bounding box center [247, 430] width 376 height 9
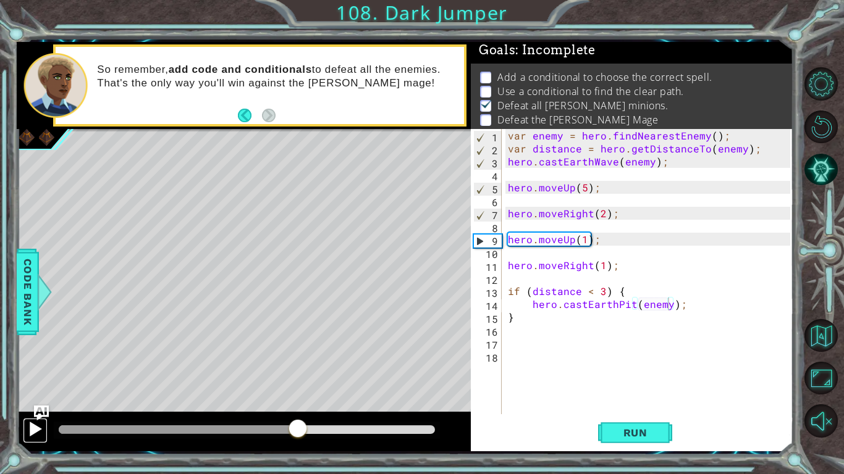
click at [38, 369] on div at bounding box center [35, 429] width 16 height 16
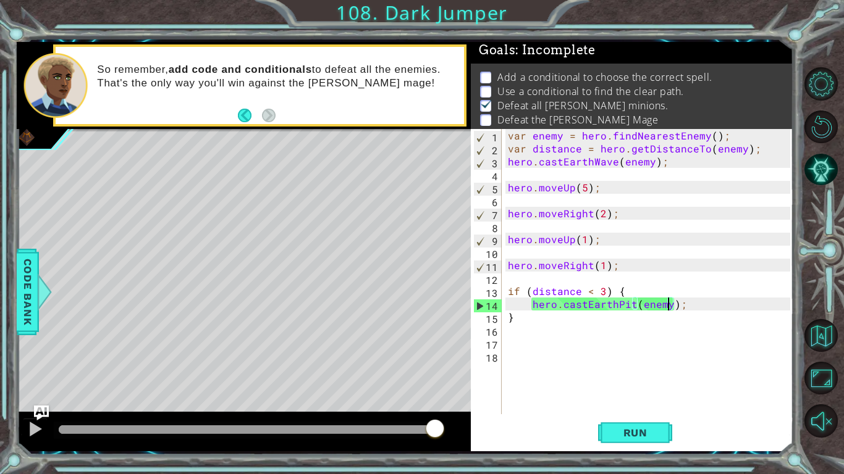
click at [521, 346] on div "var enemy = hero . findNearestEnemy ( ) ; var distance = hero . getDistanceTo (…" at bounding box center [650, 284] width 291 height 311
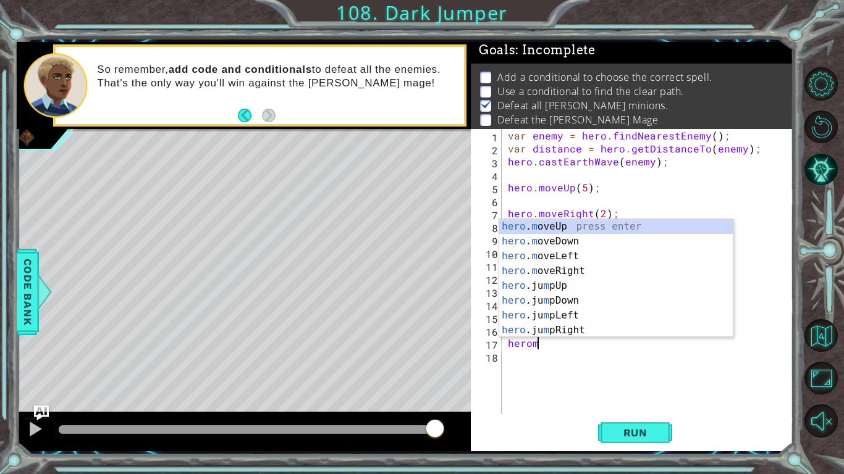
scroll to position [0, 1]
click at [550, 271] on div "hero . m oveUp press enter hero . m oveDown press enter hero . m oveLeft press …" at bounding box center [615, 293] width 233 height 148
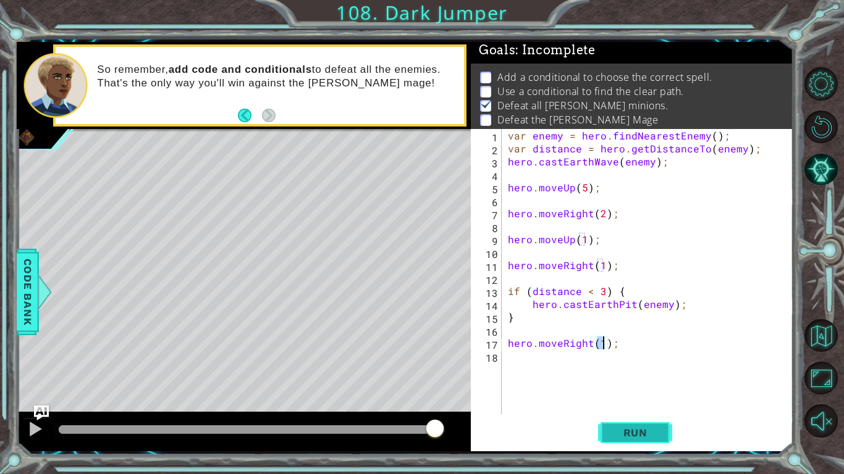
click at [629, 369] on button "Run" at bounding box center [635, 433] width 74 height 32
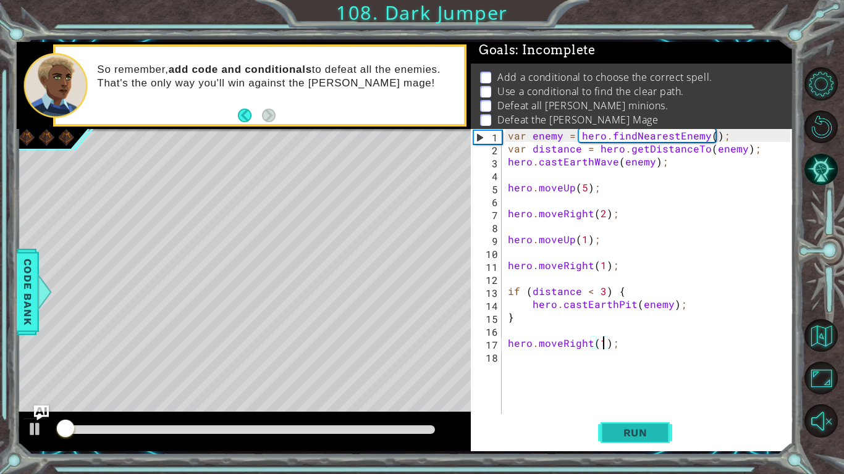
click at [629, 369] on span "Run" at bounding box center [635, 433] width 49 height 12
click at [338, 369] on div at bounding box center [247, 430] width 376 height 9
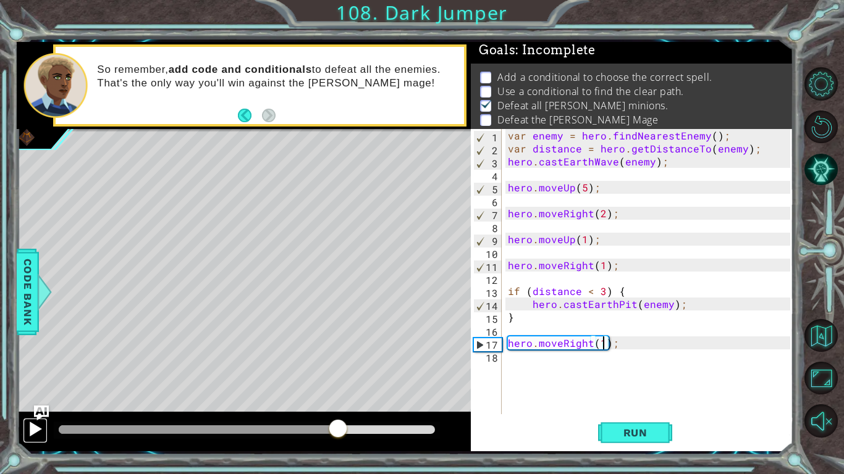
click at [31, 369] on div at bounding box center [35, 429] width 16 height 16
type textarea "hero.moveRight(2);"
click at [618, 369] on span "Run" at bounding box center [635, 433] width 49 height 12
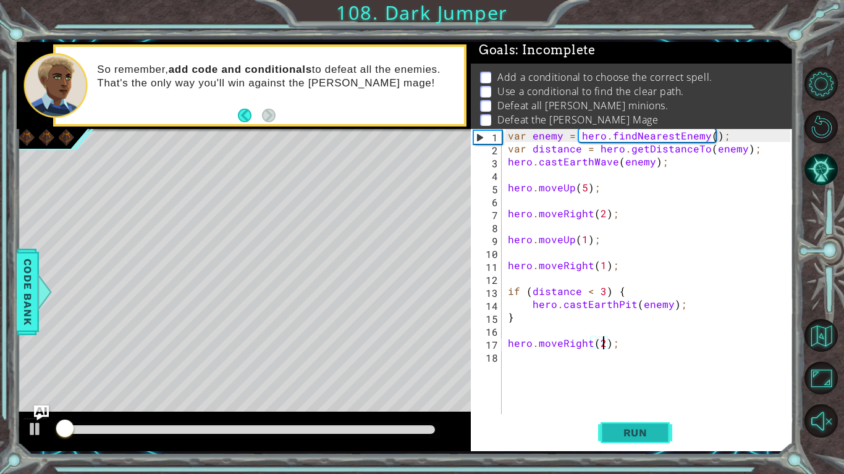
click at [618, 369] on span "Run" at bounding box center [635, 433] width 49 height 12
click at [258, 369] on div at bounding box center [247, 430] width 376 height 9
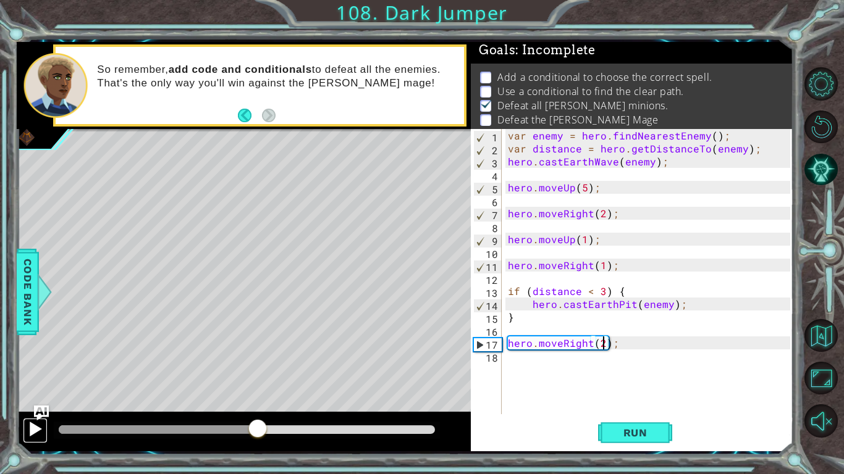
click at [42, 369] on div at bounding box center [35, 429] width 16 height 16
click at [537, 369] on div "var enemy = hero . findNearestEnemy ( ) ; var distance = hero . getDistanceTo (…" at bounding box center [650, 284] width 291 height 311
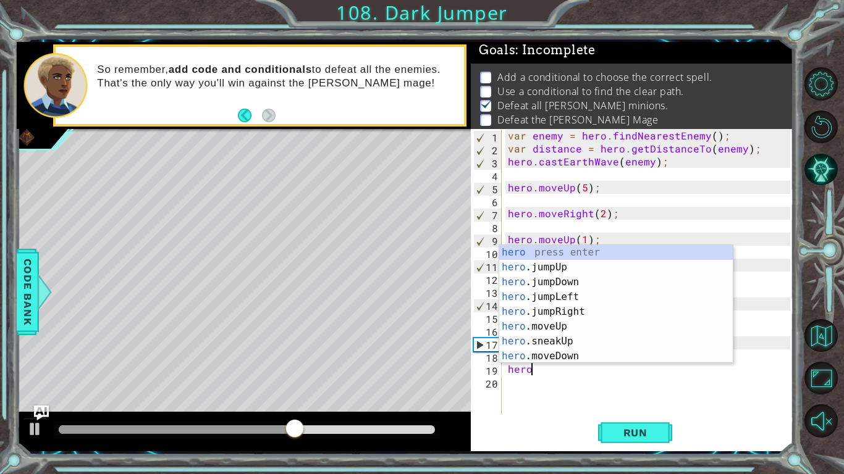
scroll to position [0, 1]
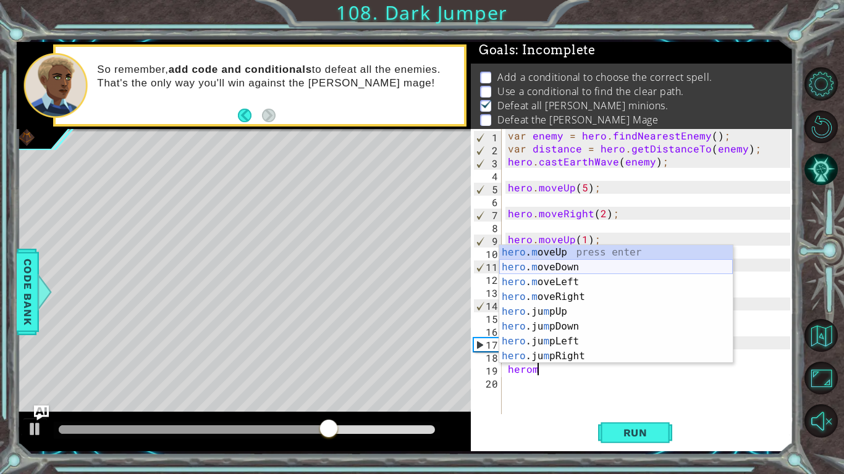
click at [579, 270] on div "hero . m oveUp press enter hero . m oveDown press enter hero . m oveLeft press …" at bounding box center [615, 319] width 233 height 148
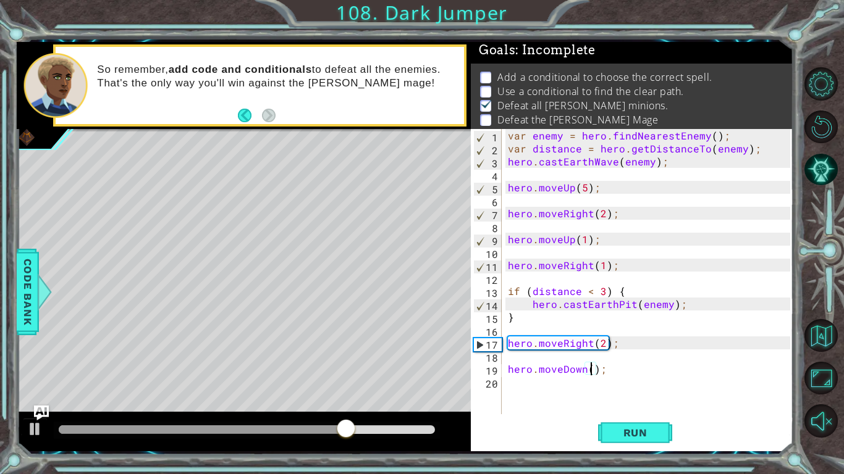
type textarea "hero.moveDown(2);"
click at [536, 369] on div "var enemy = hero . findNearestEnemy ( ) ; var distance = hero . getDistanceTo (…" at bounding box center [650, 284] width 291 height 311
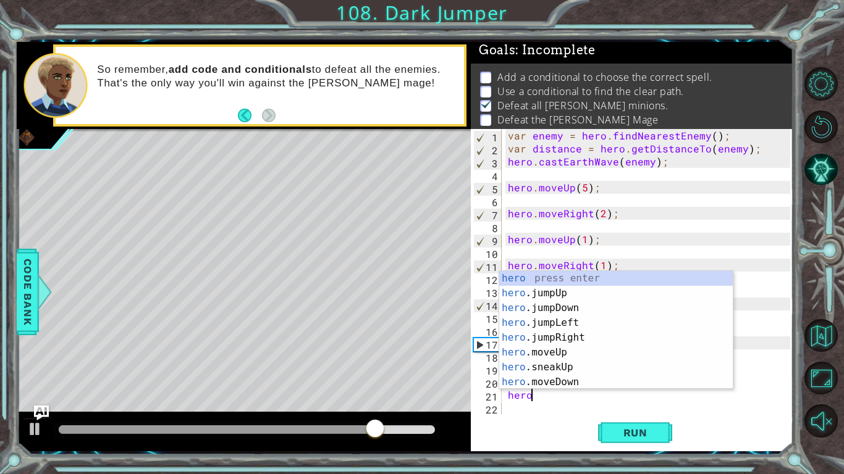
scroll to position [0, 1]
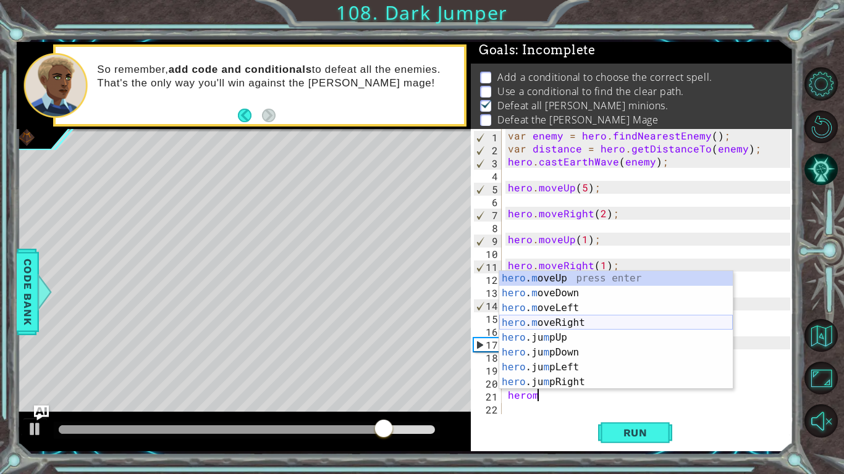
click at [566, 321] on div "hero . m oveUp press enter hero . m oveDown press enter hero . m oveLeft press …" at bounding box center [615, 345] width 233 height 148
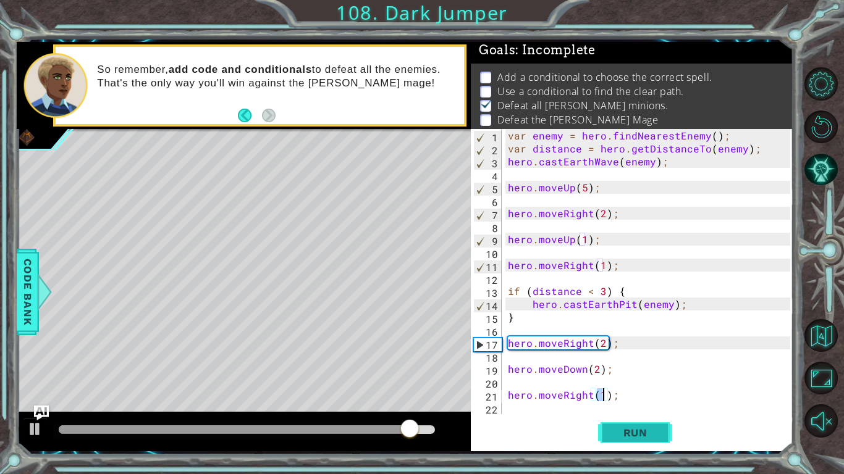
click at [615, 369] on span "Run" at bounding box center [635, 433] width 49 height 12
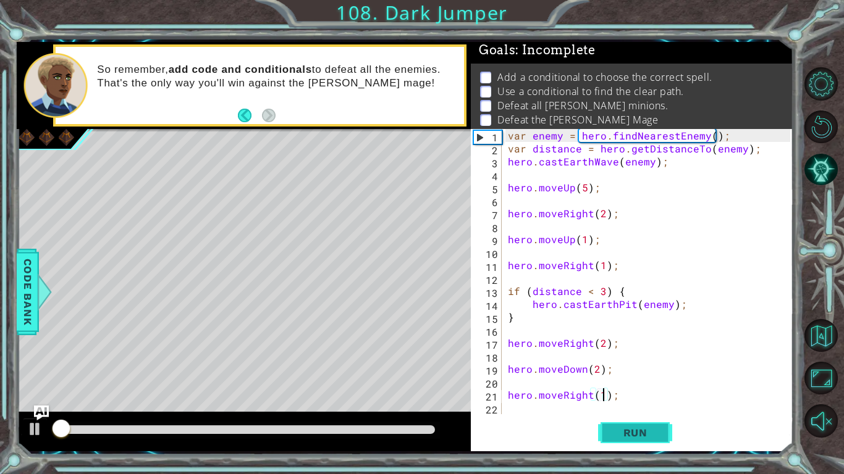
click at [615, 369] on span "Run" at bounding box center [635, 433] width 49 height 12
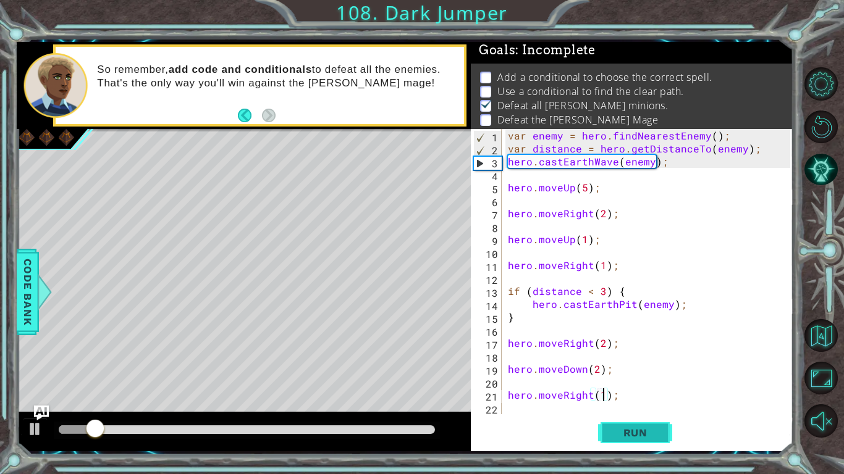
click at [633, 369] on span "Run" at bounding box center [635, 433] width 49 height 12
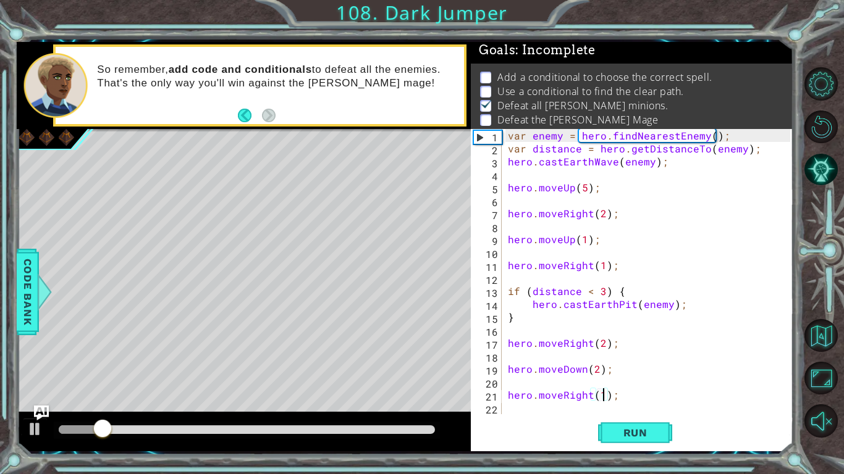
click at [351, 369] on div at bounding box center [247, 430] width 376 height 9
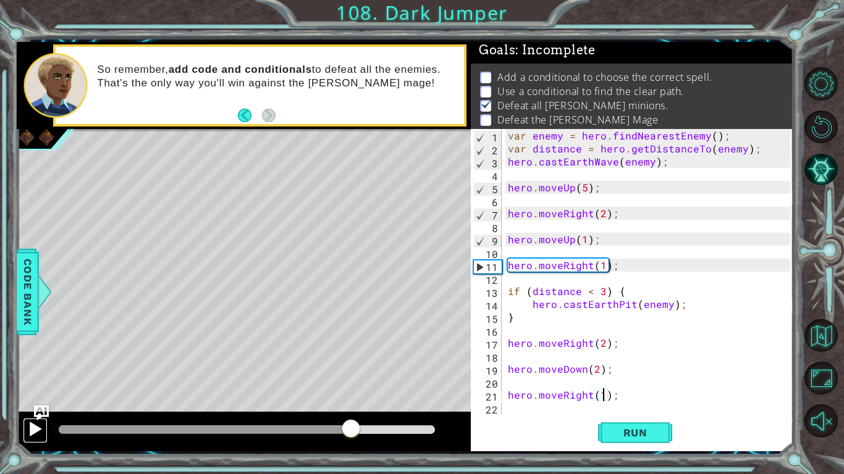
click at [39, 369] on div at bounding box center [35, 429] width 16 height 16
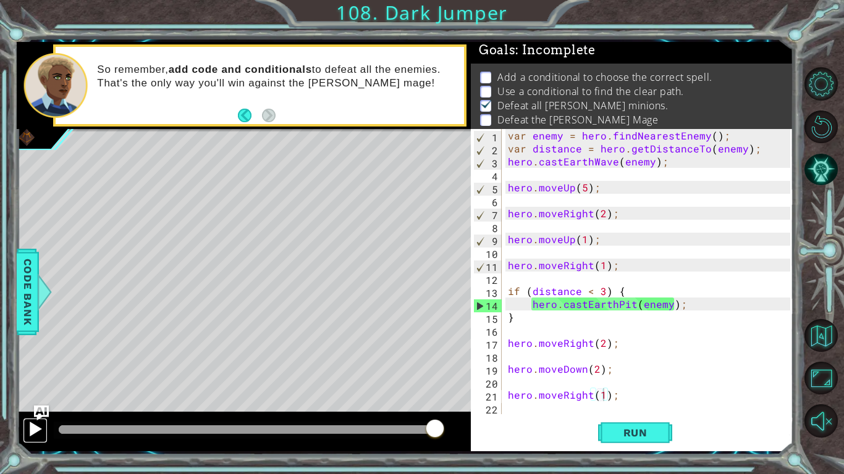
click at [39, 369] on div at bounding box center [35, 429] width 16 height 16
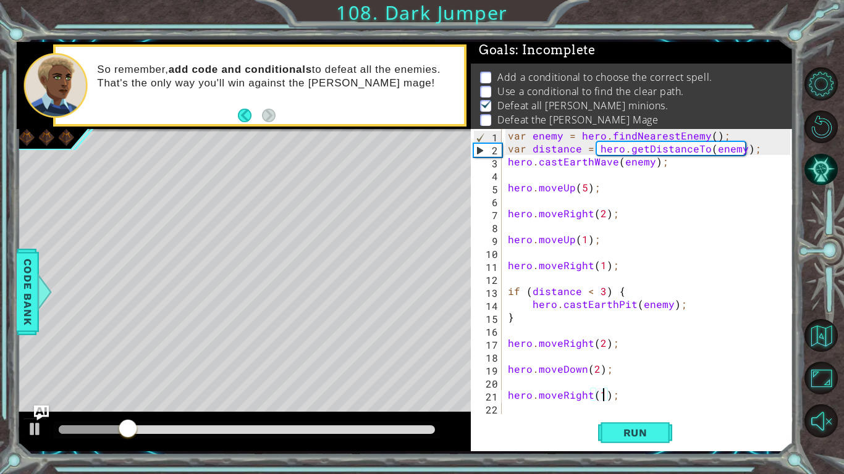
click at [378, 369] on div at bounding box center [247, 430] width 386 height 17
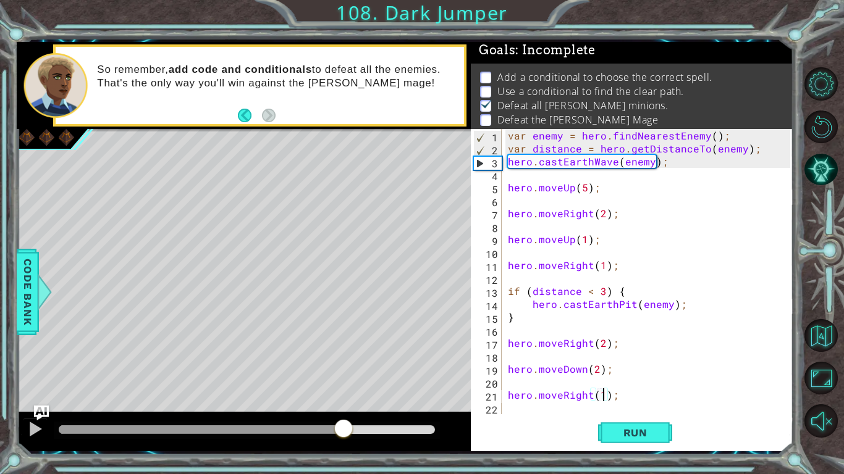
click at [344, 369] on div at bounding box center [247, 430] width 376 height 9
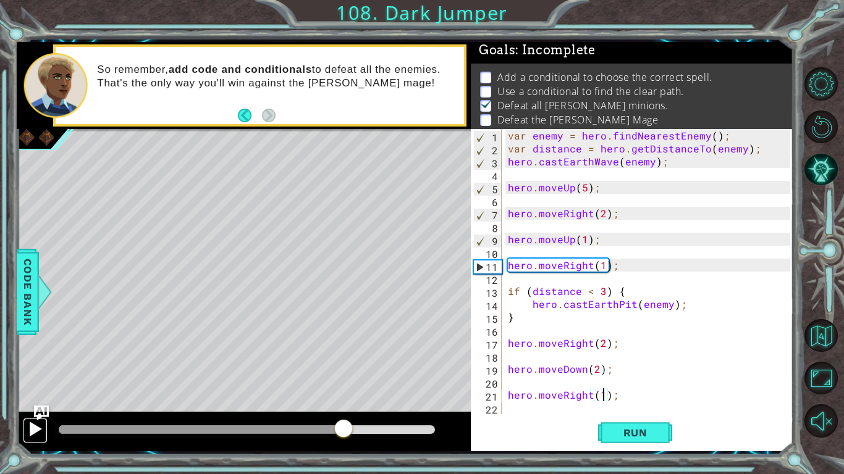
click at [34, 369] on div at bounding box center [35, 429] width 16 height 16
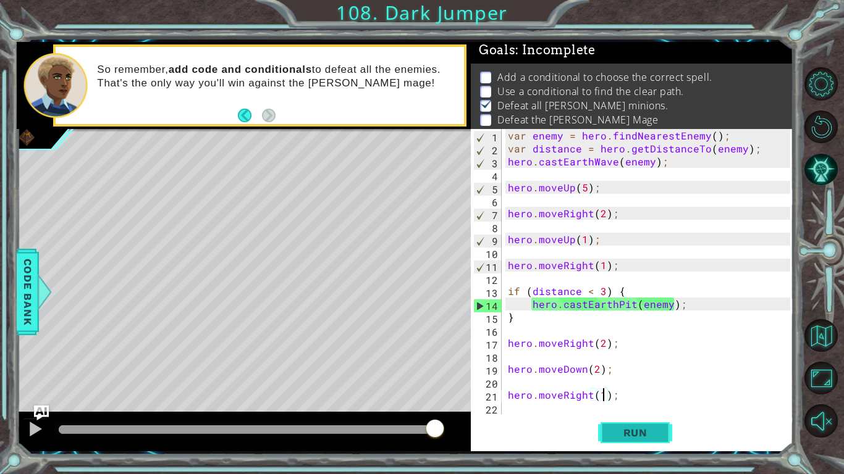
click at [639, 369] on span "Run" at bounding box center [635, 433] width 49 height 12
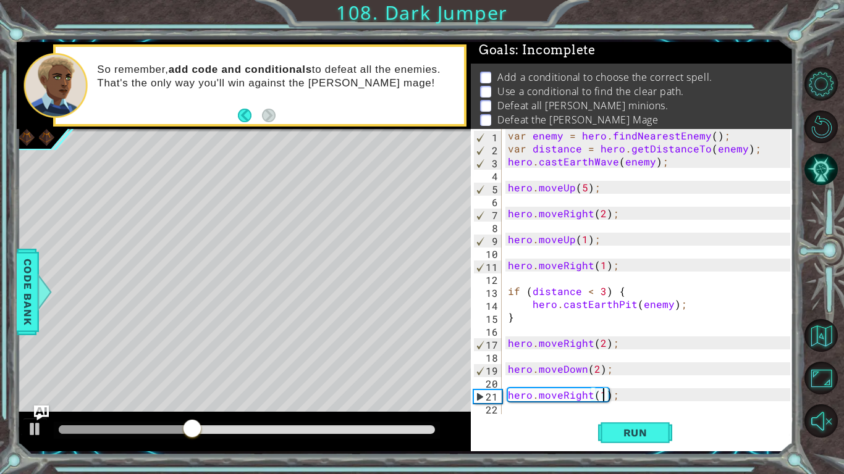
click at [523, 318] on div "var enemy = hero . findNearestEnemy ( ) ; var distance = hero . getDistanceTo (…" at bounding box center [650, 284] width 291 height 311
type textarea "}"
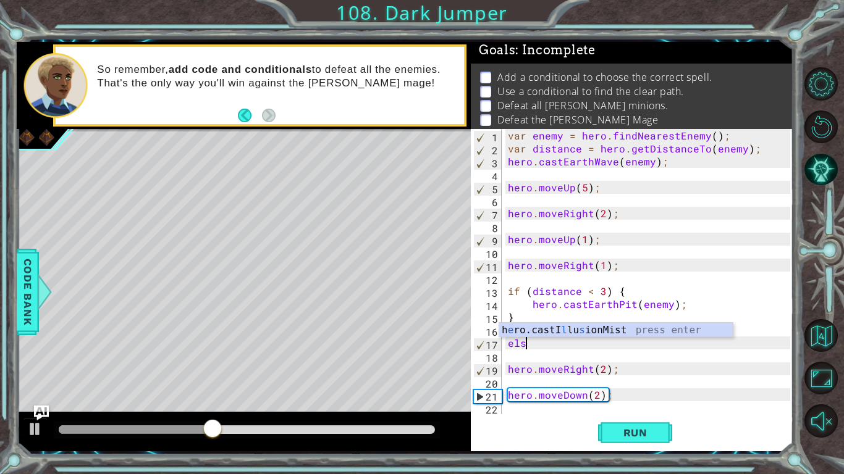
scroll to position [0, 1]
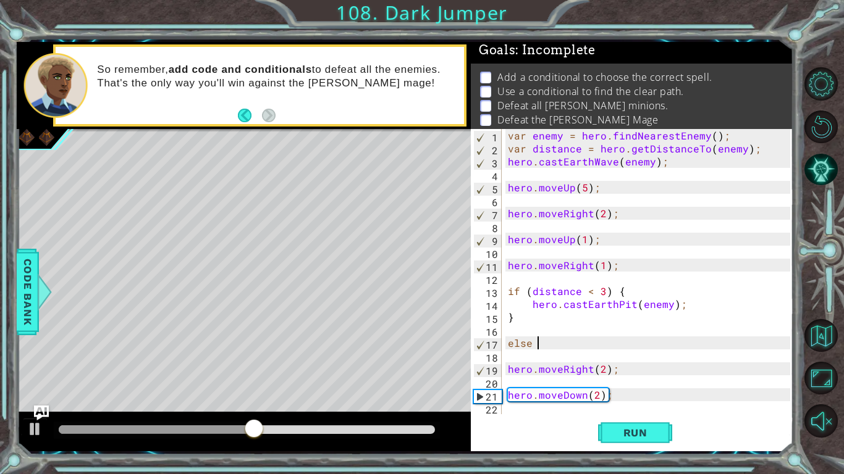
type textarea "else {"
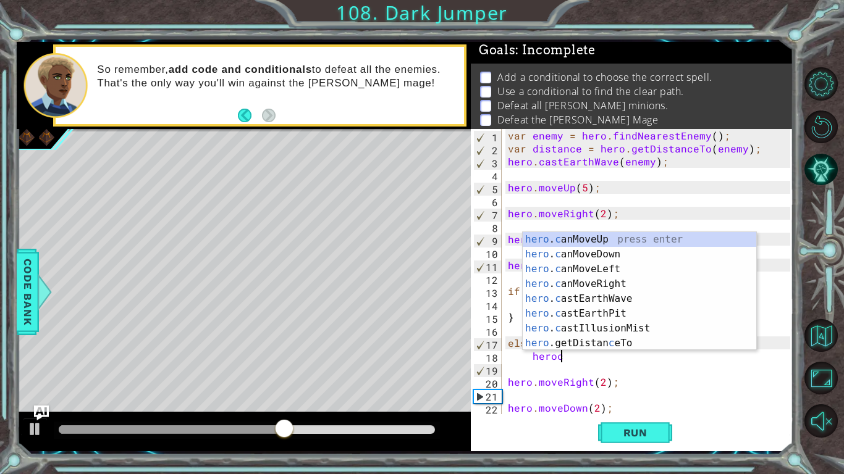
scroll to position [0, 2]
click at [596, 314] on div "hero . c anMoveUp press enter hero . c anMoveDown press enter hero . c anMoveLe…" at bounding box center [638, 306] width 233 height 148
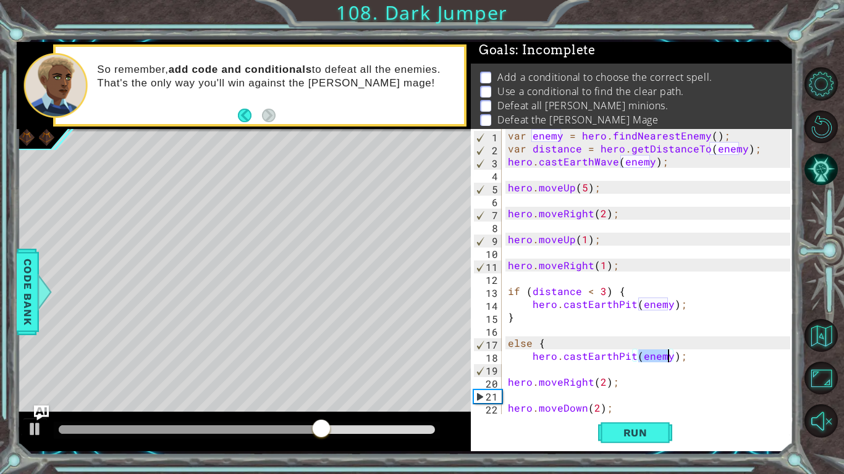
click at [720, 345] on div "var enemy = hero . findNearestEnemy ( ) ; var distance = hero . getDistanceTo (…" at bounding box center [650, 284] width 291 height 311
type textarea "else {"
click at [711, 369] on div "var enemy = hero . findNearestEnemy ( ) ; var distance = hero . getDistanceTo (…" at bounding box center [650, 284] width 291 height 311
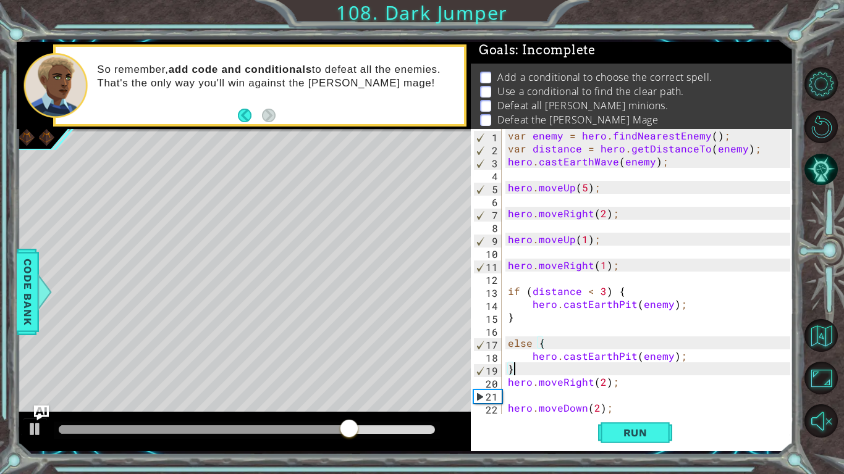
click at [507, 369] on div "var enemy = hero . findNearestEnemy ( ) ; var distance = hero . getDistanceTo (…" at bounding box center [650, 284] width 291 height 311
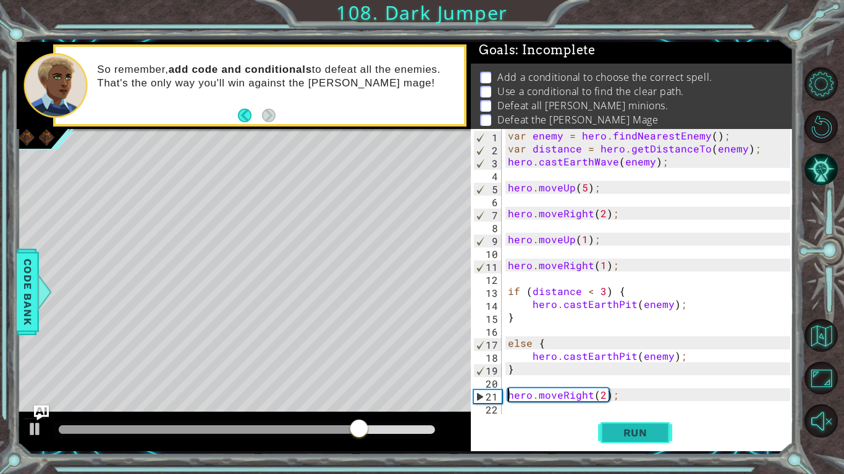
click at [625, 369] on button "Run" at bounding box center [635, 433] width 74 height 32
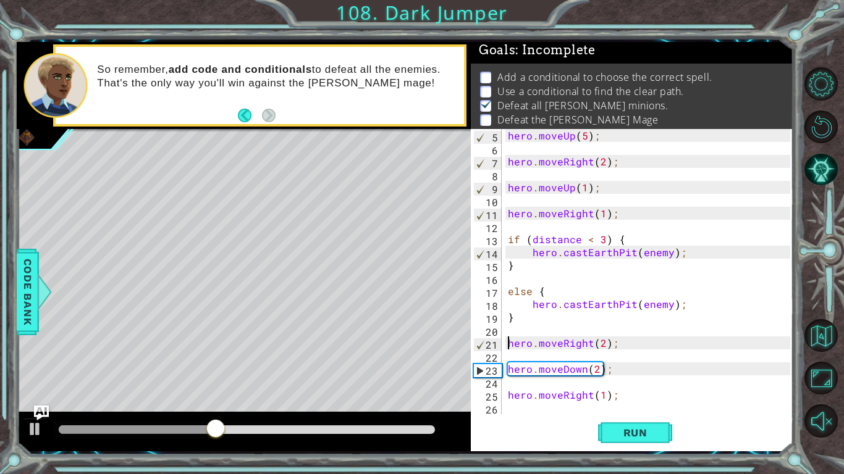
scroll to position [52, 0]
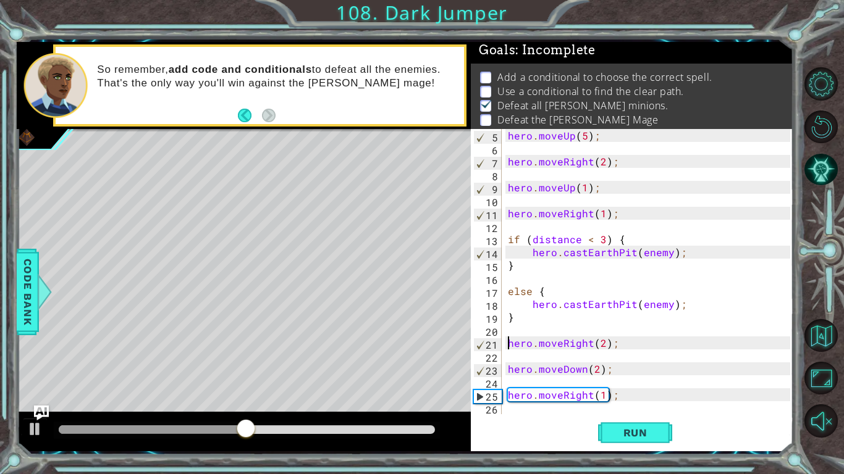
click at [620, 369] on div "hero . moveUp ( 5 ) ; hero . moveRight ( 2 ) ; hero . moveUp ( 1 ) ; hero . mov…" at bounding box center [650, 284] width 291 height 311
type textarea "hero.moveRight(1);"
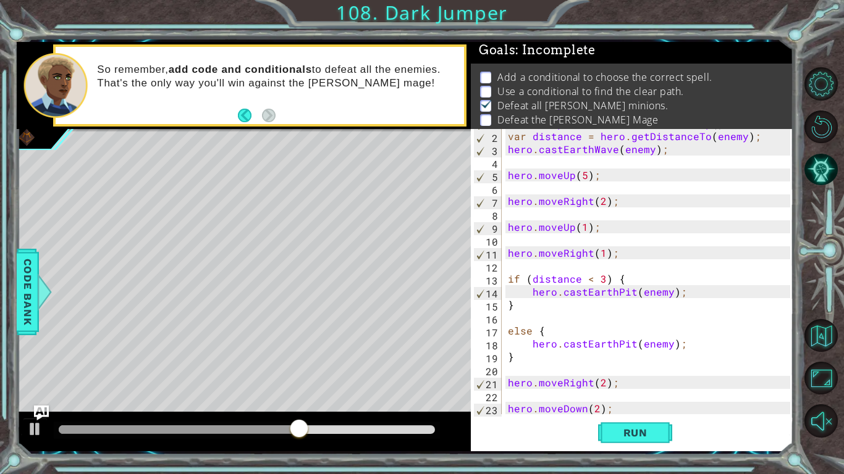
scroll to position [48, 0]
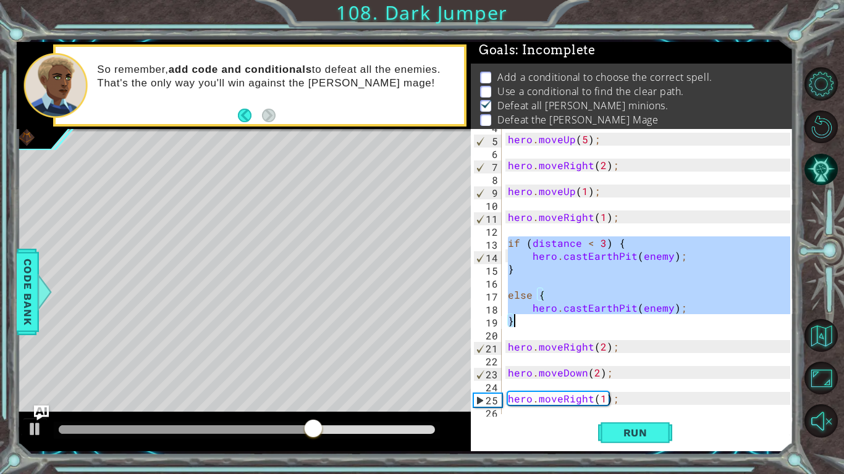
drag, startPoint x: 508, startPoint y: 243, endPoint x: 540, endPoint y: 316, distance: 80.0
click at [540, 316] on div "hero . moveUp ( 5 ) ; hero . moveRight ( 2 ) ; hero . moveUp ( 1 ) ; hero . mov…" at bounding box center [650, 275] width 291 height 311
type textarea "hero.castEarthPit(enemy); }"
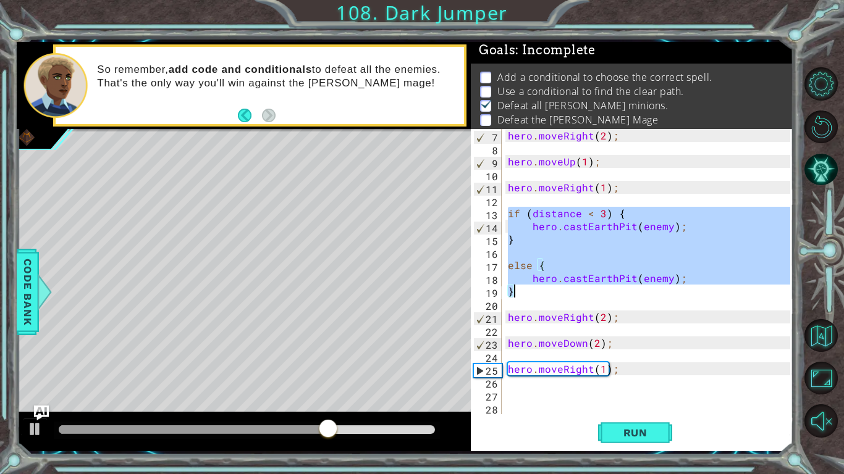
scroll to position [78, 0]
click at [521, 369] on div "hero . moveRight ( 2 ) ; hero . moveUp ( 1 ) ; hero . moveRight ( 1 ) ; if ( di…" at bounding box center [650, 284] width 291 height 311
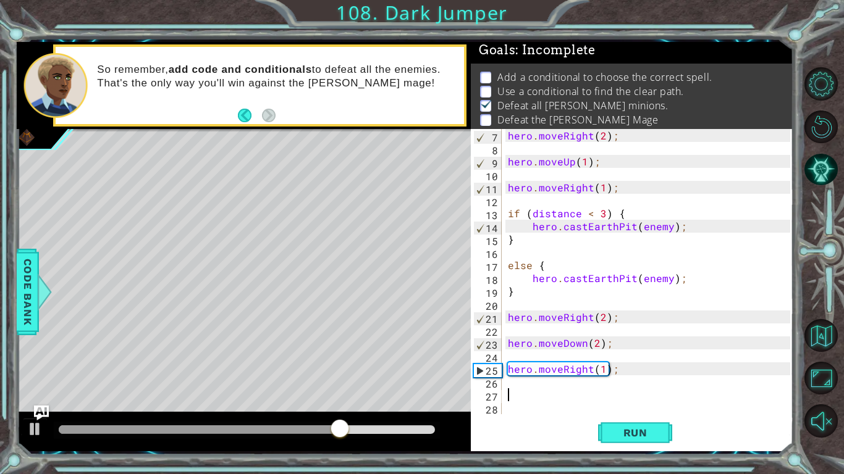
paste textarea "}"
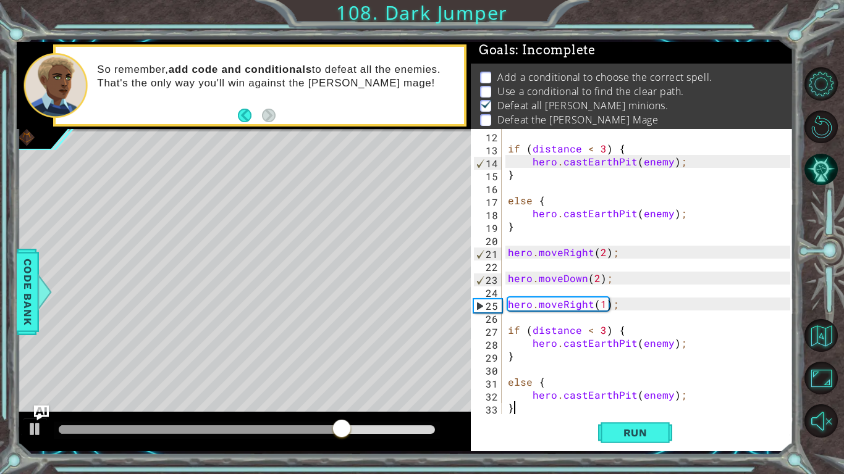
scroll to position [156, 0]
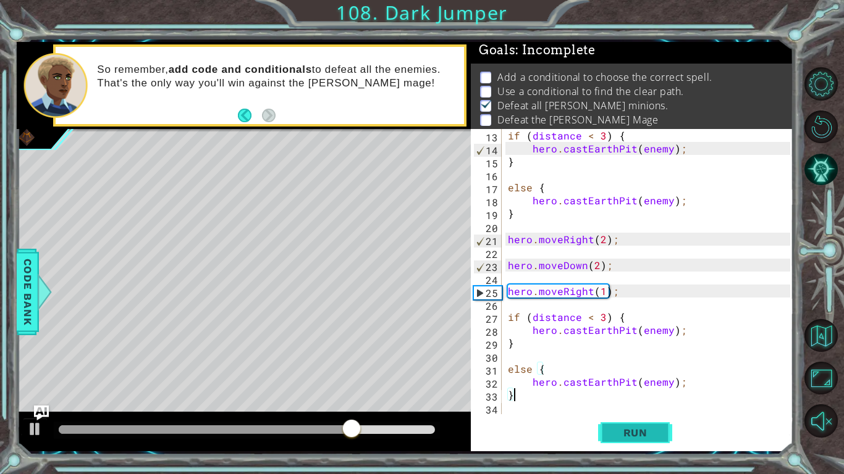
click at [660, 369] on button "Run" at bounding box center [635, 433] width 74 height 32
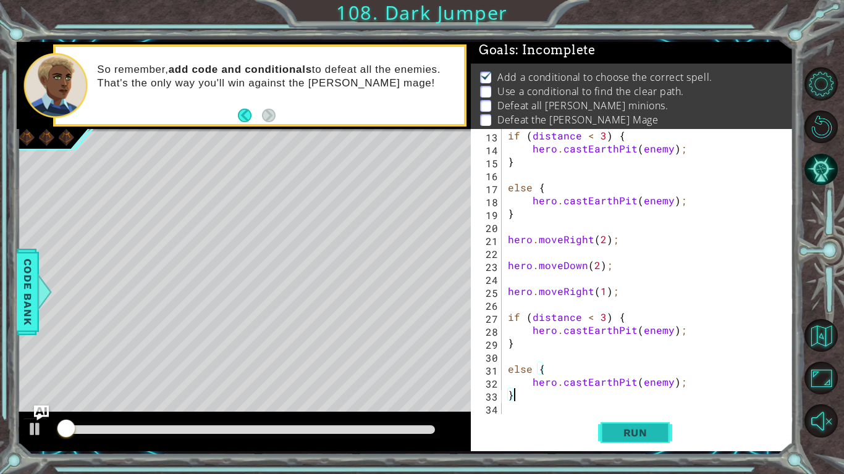
click at [660, 369] on button "Run" at bounding box center [635, 433] width 74 height 32
click at [325, 369] on div at bounding box center [247, 430] width 376 height 9
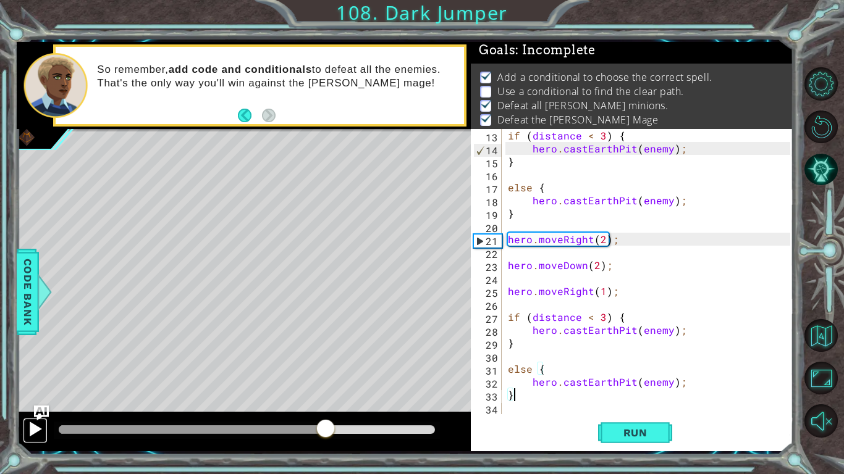
click at [35, 369] on div at bounding box center [35, 429] width 16 height 16
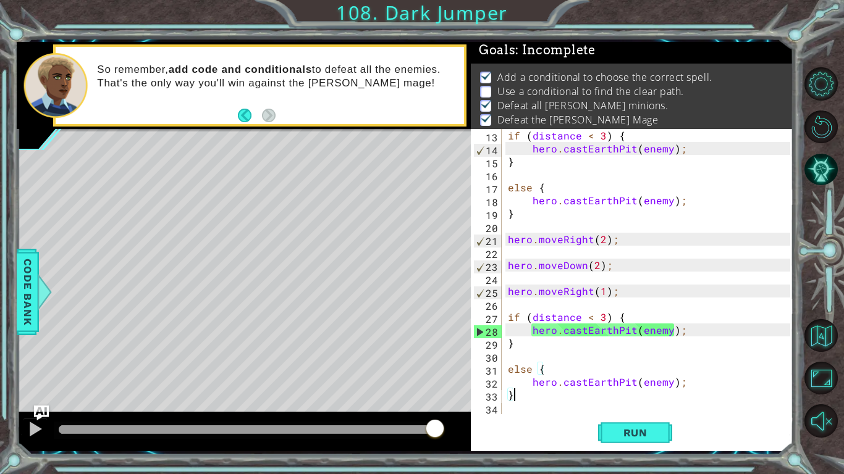
click at [631, 369] on div "if ( distance < 3 ) { hero . castEarthPit ( enemy ) ; } else { hero . castEarth…" at bounding box center [650, 284] width 291 height 311
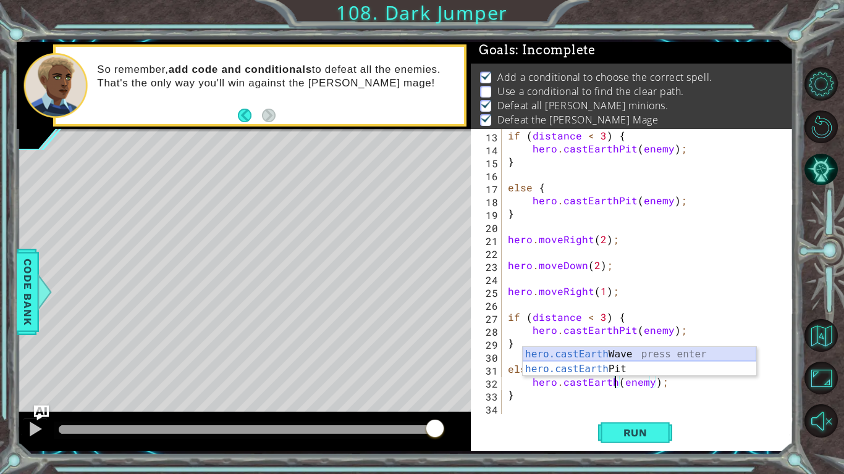
click at [637, 353] on div "hero.castEarth Wave press enter hero.castEarth Pit press enter" at bounding box center [638, 376] width 233 height 59
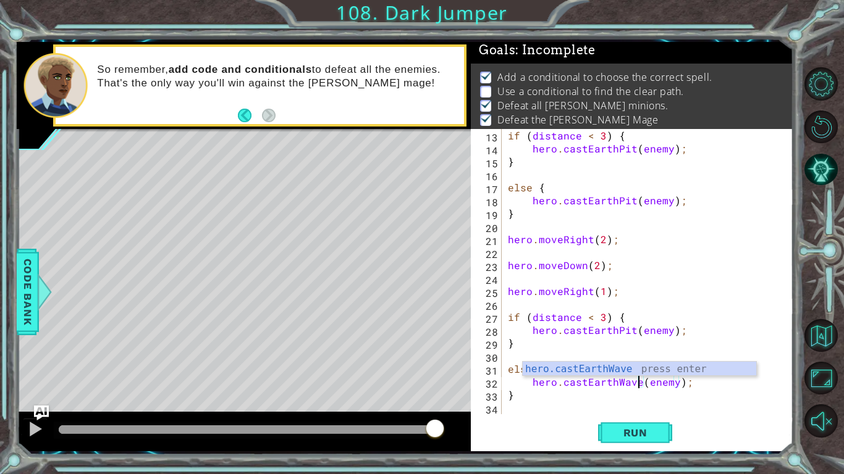
click at [631, 335] on div "if ( distance < 3 ) { hero . castEarthPit ( enemy ) ; } else { hero . castEarth…" at bounding box center [650, 284] width 291 height 311
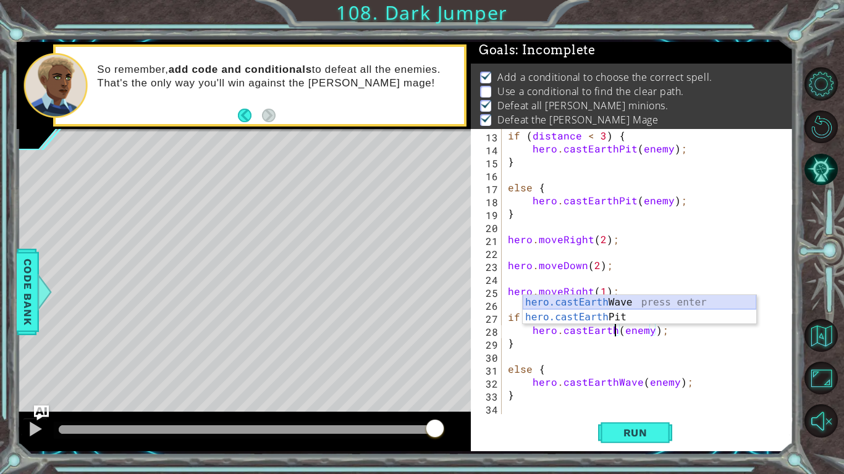
click at [632, 306] on div "hero.castEarth Wave press enter hero.castEarth Pit press enter" at bounding box center [638, 324] width 233 height 59
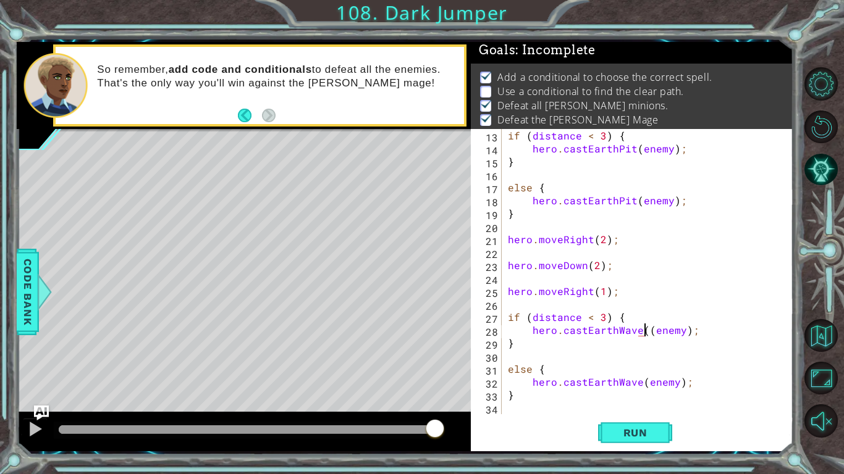
type textarea "hero.castEarthWave(enemy);"
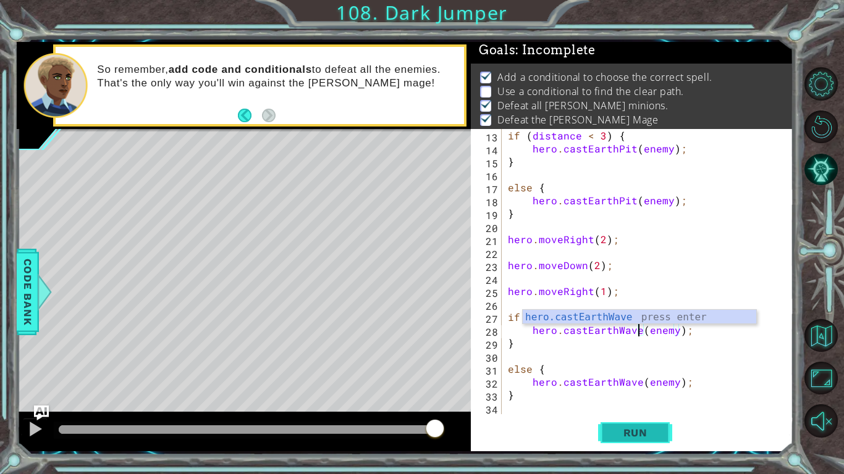
click at [653, 369] on span "Run" at bounding box center [635, 433] width 49 height 12
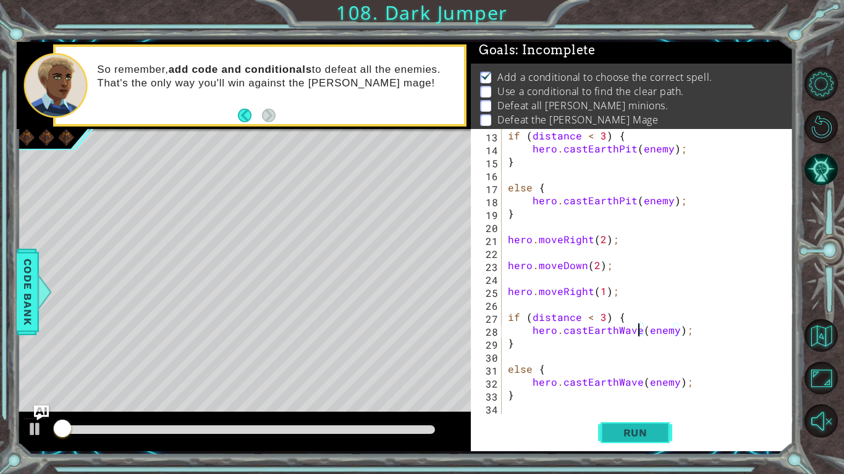
click at [664, 369] on button "Run" at bounding box center [635, 433] width 74 height 32
click at [655, 369] on span "Run" at bounding box center [635, 433] width 49 height 12
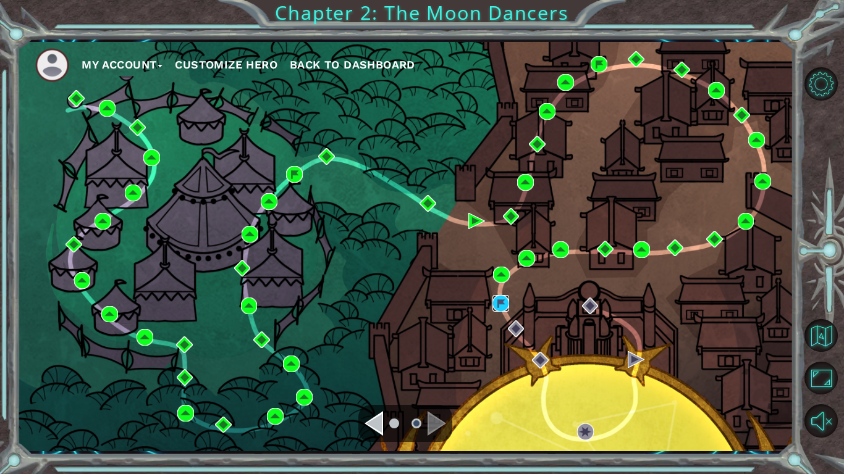
click at [498, 307] on img at bounding box center [500, 303] width 17 height 17
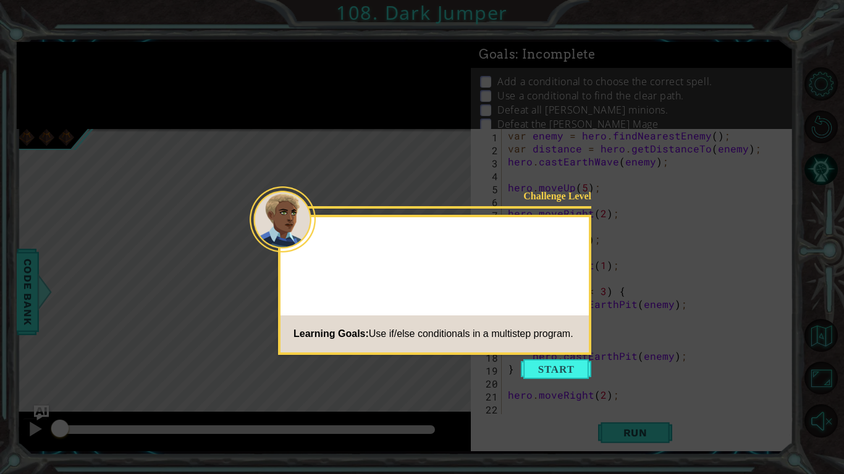
scroll to position [156, 0]
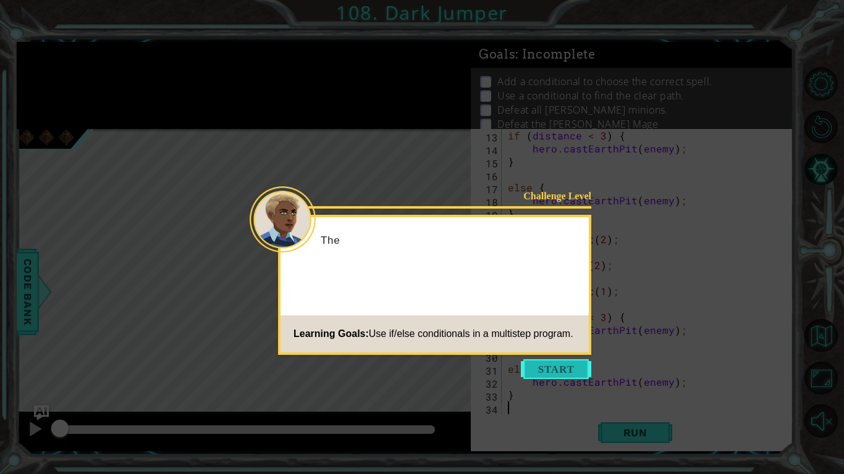
click at [549, 363] on button "Start" at bounding box center [556, 369] width 70 height 20
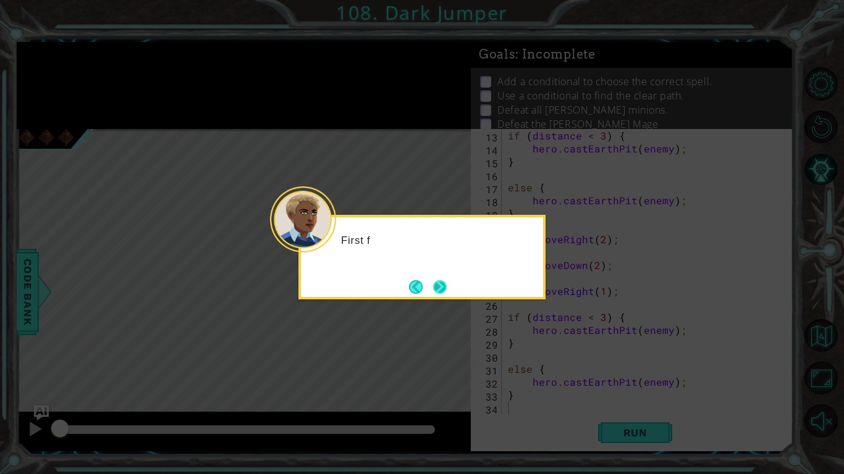
click at [438, 288] on button "Next" at bounding box center [439, 287] width 15 height 15
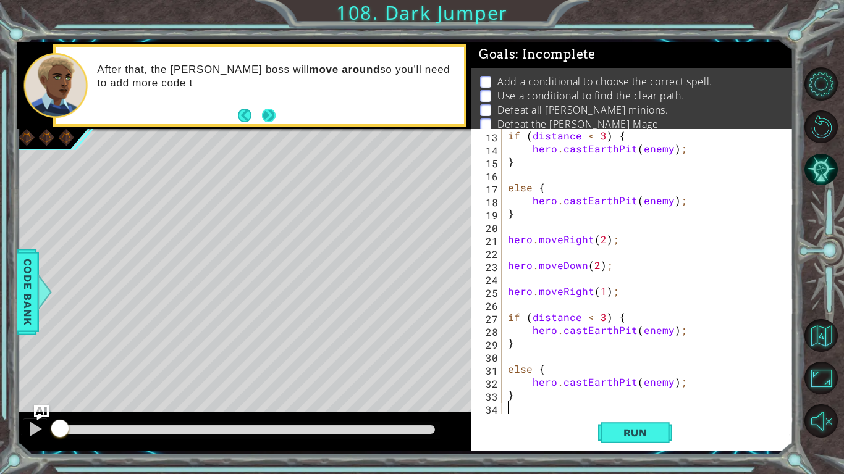
click at [270, 109] on button "Next" at bounding box center [268, 116] width 14 height 14
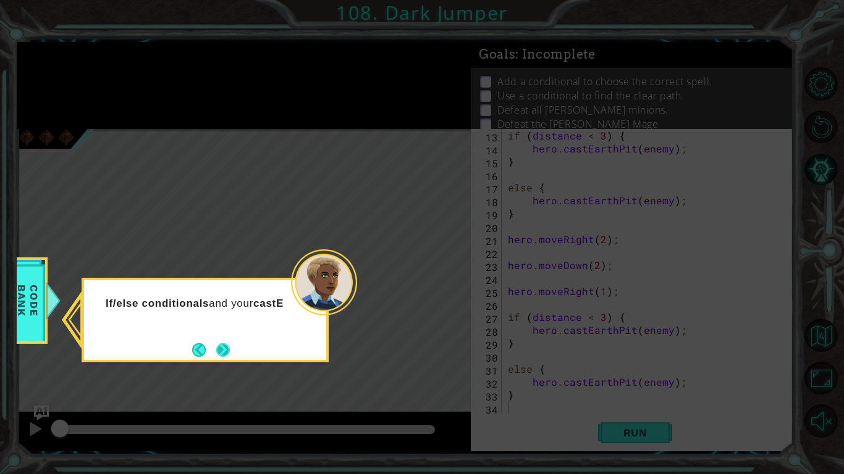
click at [227, 343] on button "Next" at bounding box center [223, 350] width 14 height 14
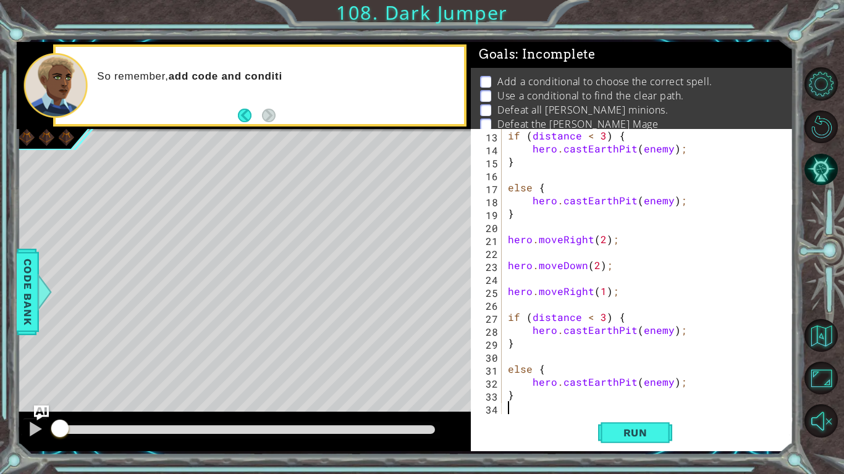
click at [311, 369] on div at bounding box center [247, 430] width 376 height 9
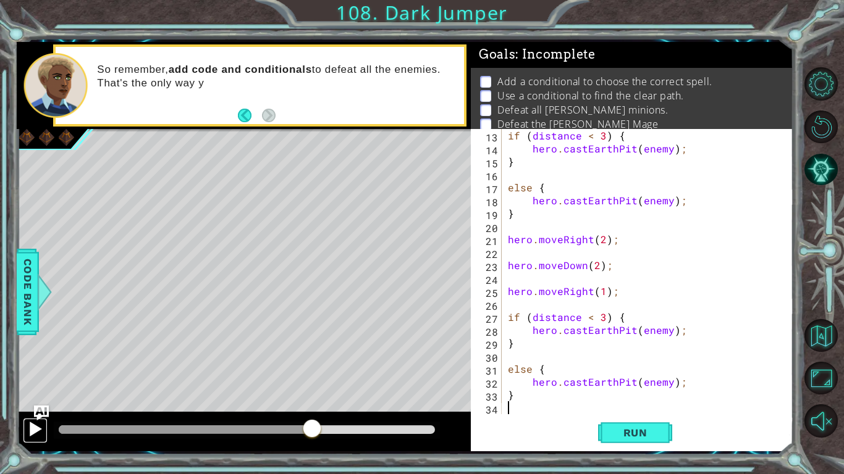
click at [37, 369] on div at bounding box center [35, 429] width 16 height 16
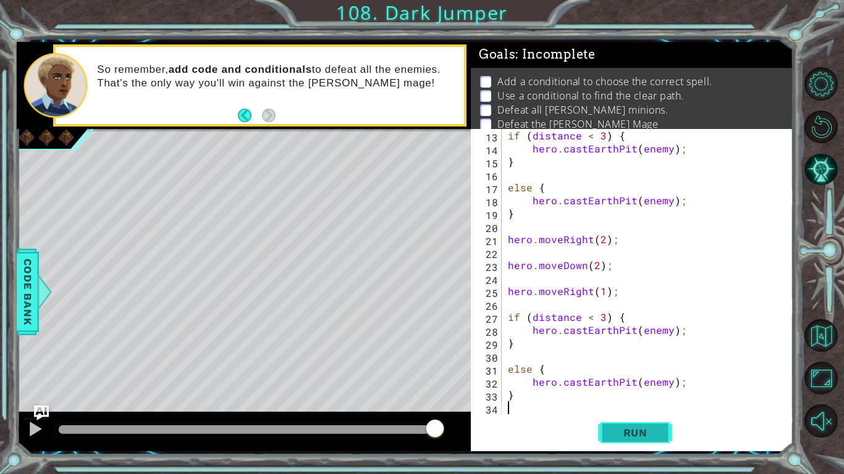
click at [613, 369] on span "Run" at bounding box center [635, 433] width 49 height 12
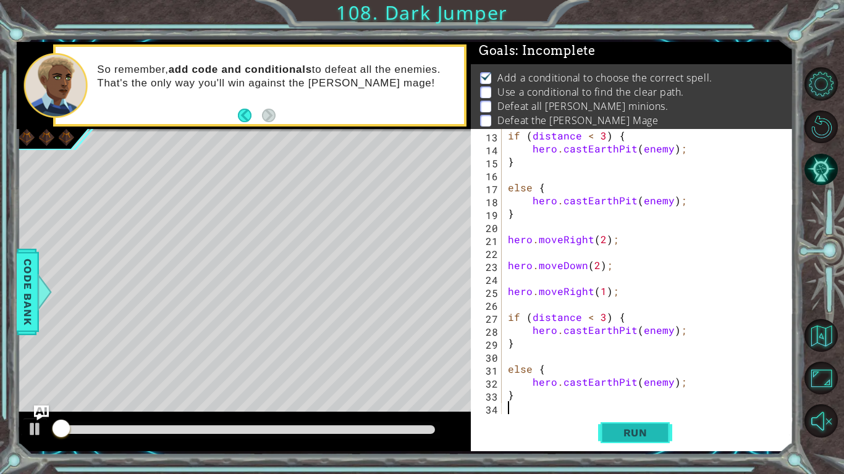
scroll to position [4, 0]
click at [613, 369] on span "Run" at bounding box center [635, 433] width 49 height 12
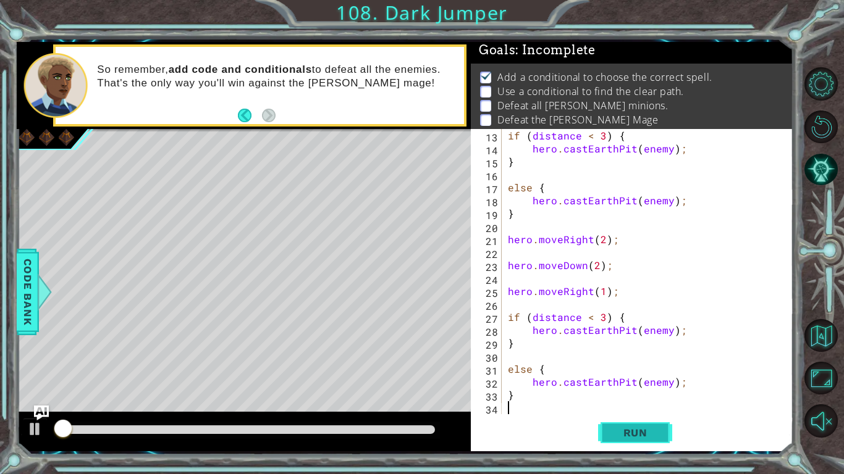
click at [613, 369] on span "Run" at bounding box center [635, 433] width 49 height 12
click at [351, 369] on div at bounding box center [247, 430] width 376 height 9
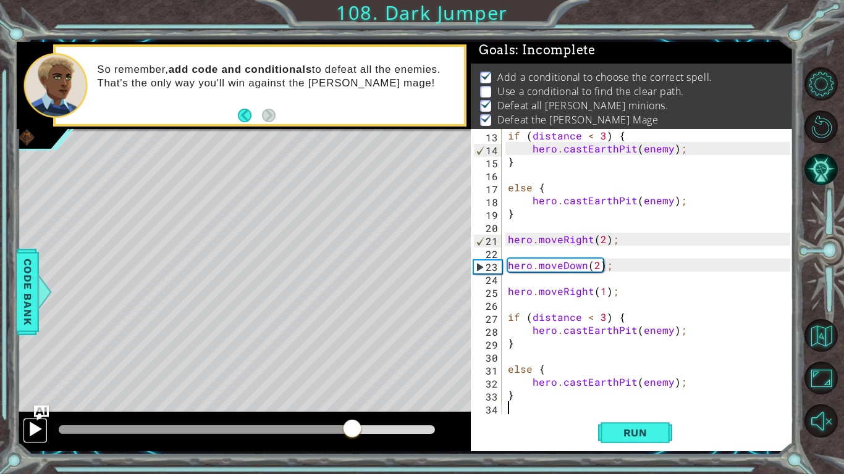
click at [30, 369] on div at bounding box center [35, 429] width 16 height 16
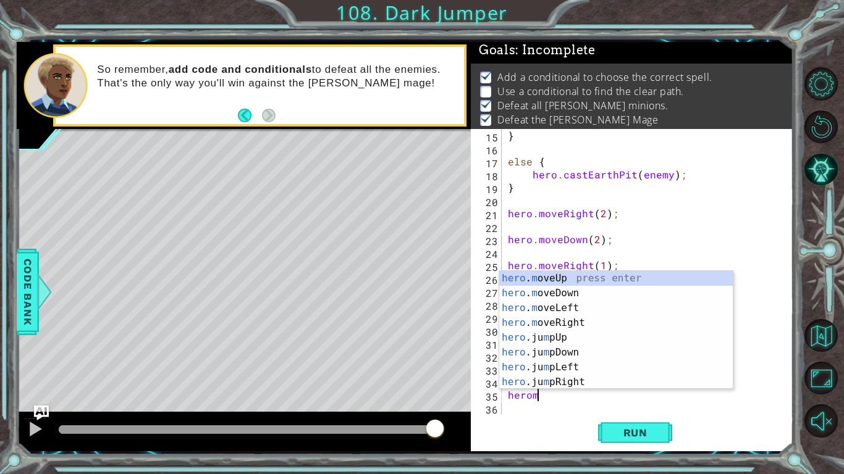
scroll to position [0, 1]
click at [591, 287] on div "hero . m oveUp press enter hero . m oveDown press enter hero . m oveLeft press …" at bounding box center [615, 345] width 233 height 148
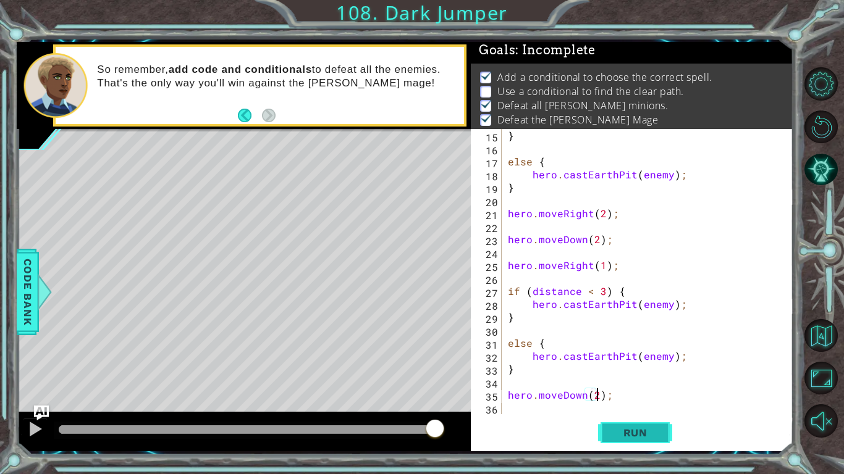
scroll to position [0, 6]
click at [626, 369] on button "Run" at bounding box center [635, 433] width 74 height 32
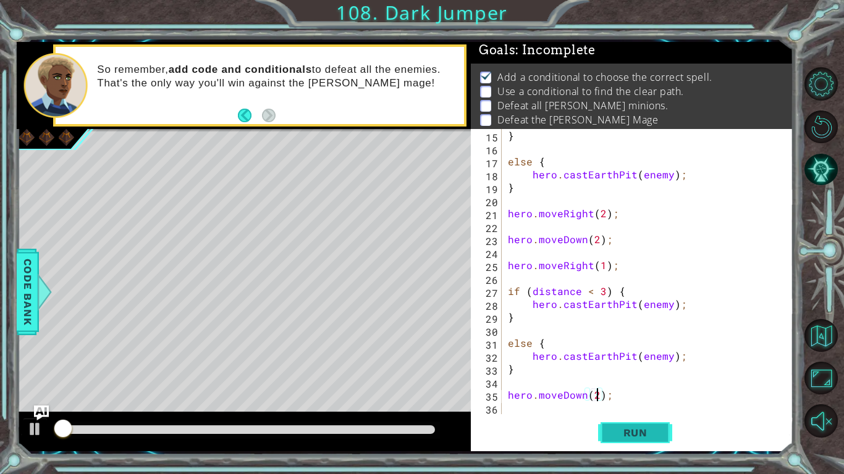
click at [627, 369] on span "Run" at bounding box center [635, 433] width 49 height 12
click at [635, 369] on span "Run" at bounding box center [635, 433] width 49 height 12
click at [637, 369] on span "Run" at bounding box center [635, 433] width 49 height 12
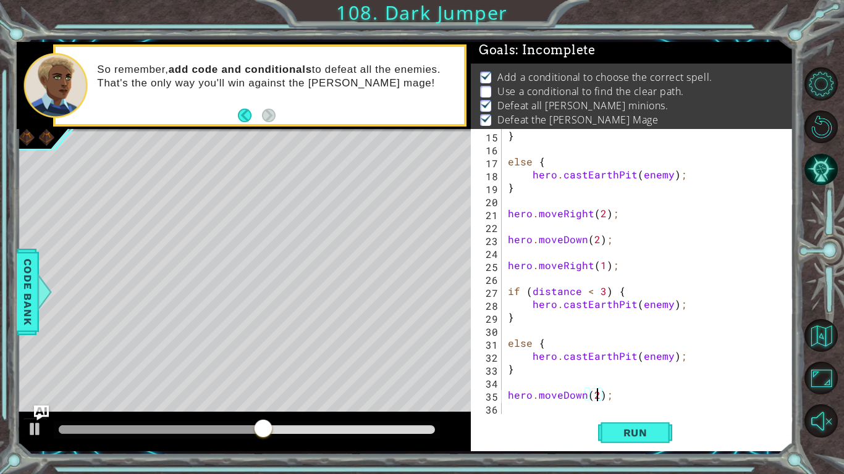
click at [389, 369] on div at bounding box center [247, 430] width 376 height 9
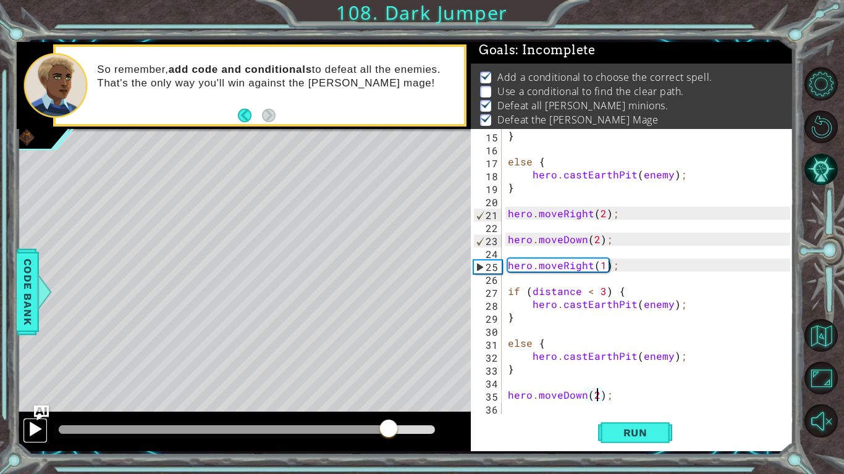
click at [41, 369] on div at bounding box center [35, 429] width 16 height 16
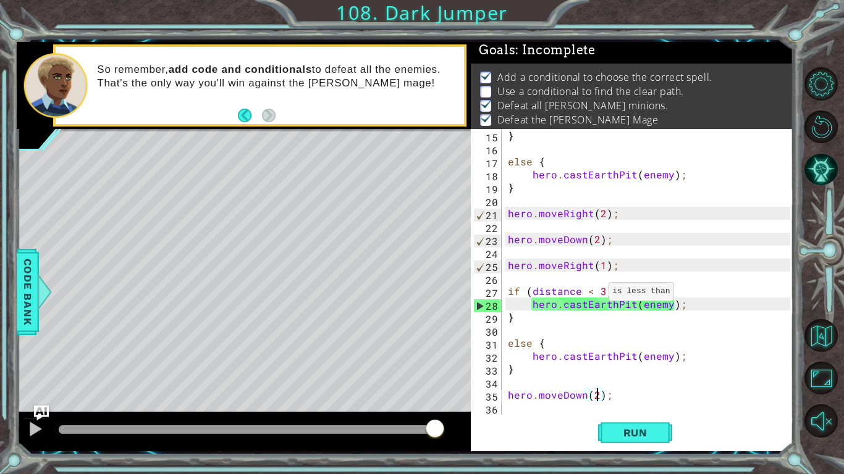
click at [593, 294] on div "} else { hero . castEarthPit ( enemy ) ; } hero . moveRight ( 2 ) ; hero . move…" at bounding box center [650, 284] width 291 height 311
click at [603, 293] on div "} else { hero . castEarthPit ( enemy ) ; } hero . moveRight ( 2 ) ; hero . move…" at bounding box center [650, 284] width 291 height 311
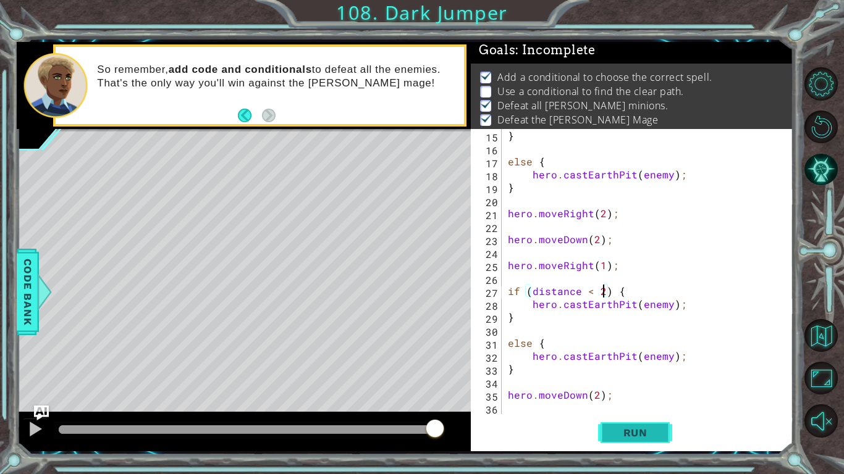
type textarea "if (distance < 2) {"
click at [647, 369] on span "Run" at bounding box center [635, 433] width 49 height 12
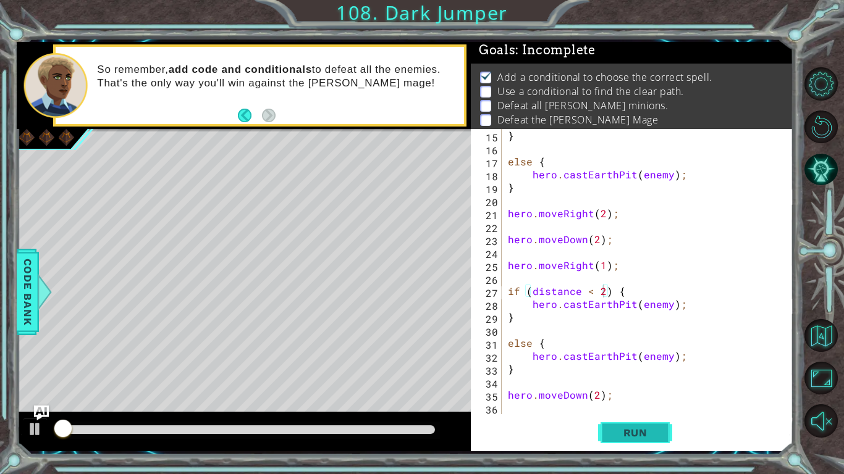
click at [647, 369] on span "Run" at bounding box center [635, 433] width 49 height 12
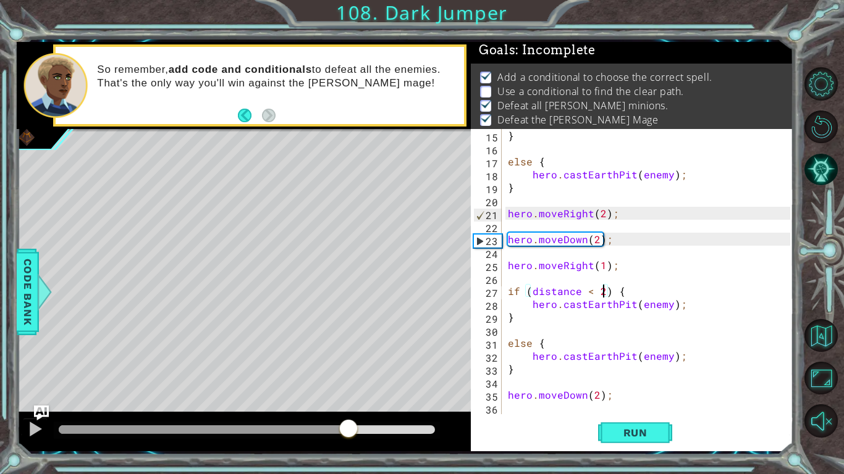
drag, startPoint x: 92, startPoint y: 427, endPoint x: 353, endPoint y: 425, distance: 261.2
click at [353, 369] on div at bounding box center [348, 430] width 22 height 22
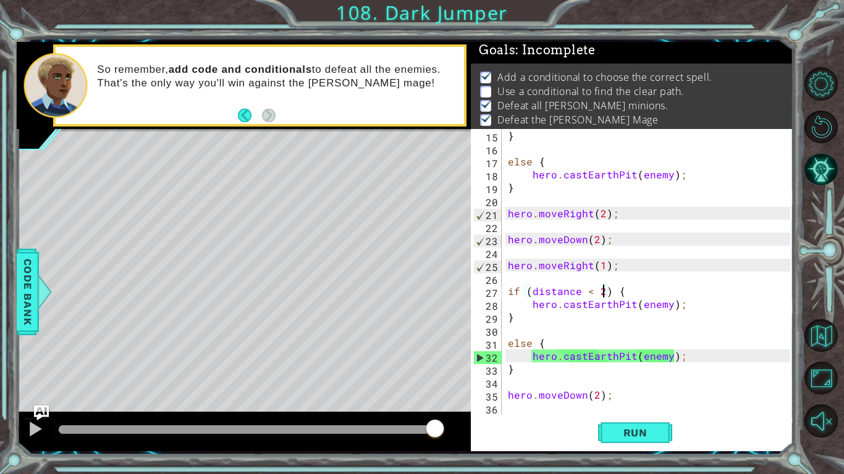
click at [507, 288] on div "} else { hero . castEarthPit ( enemy ) ; } hero . moveRight ( 2 ) ; hero . move…" at bounding box center [650, 284] width 291 height 311
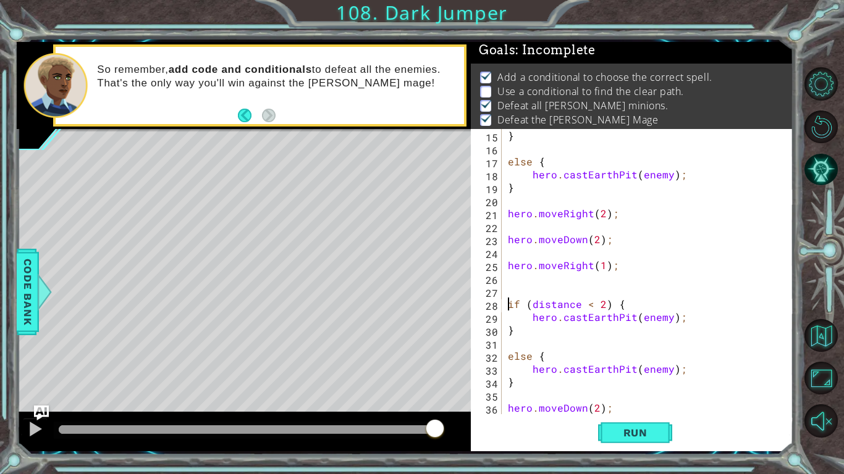
click at [507, 280] on div "} else { hero . castEarthPit ( enemy ) ; } hero . moveRight ( 2 ) ; hero . move…" at bounding box center [650, 284] width 291 height 311
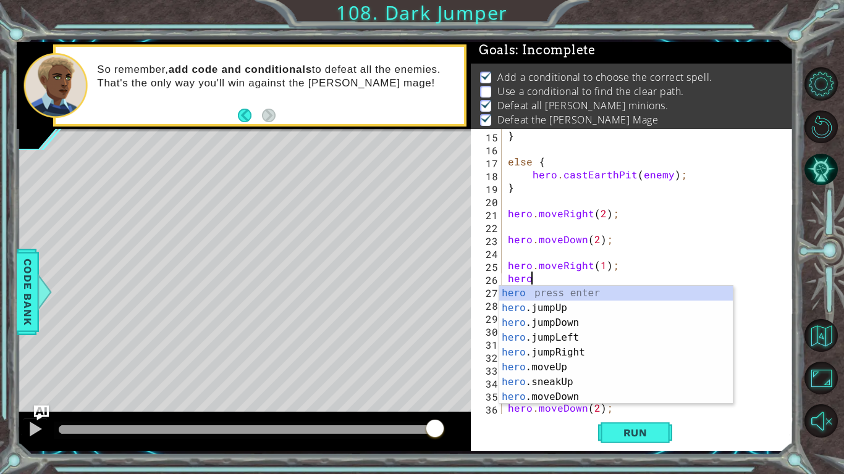
scroll to position [0, 1]
click at [544, 290] on div "hero . m oveUp press enter hero . m oveDown press enter hero . m oveLeft press …" at bounding box center [615, 360] width 233 height 148
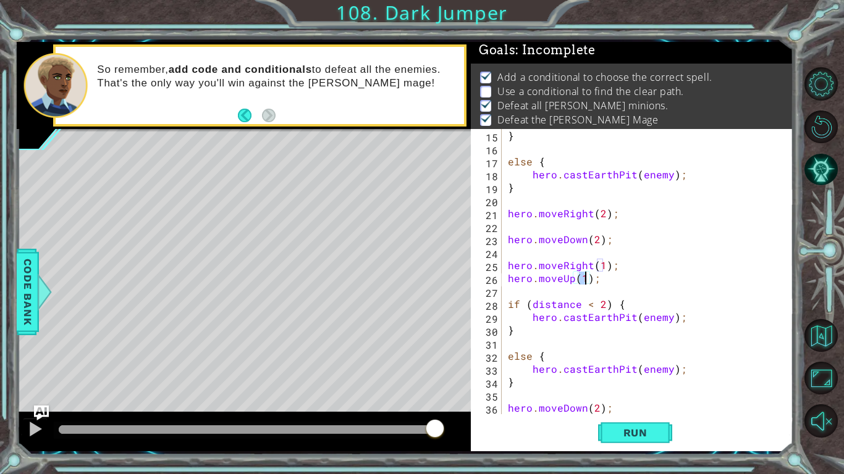
click at [506, 280] on div "} else { hero . castEarthPit ( enemy ) ; } hero . moveRight ( 2 ) ; hero . move…" at bounding box center [650, 284] width 291 height 311
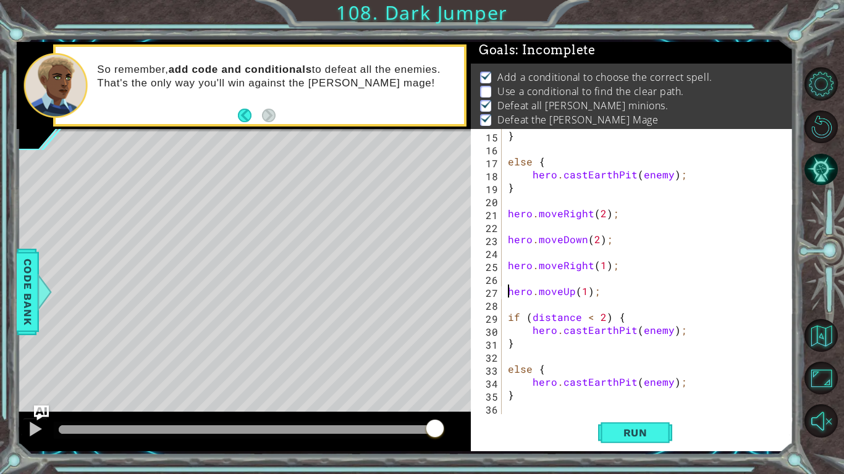
scroll to position [208, 0]
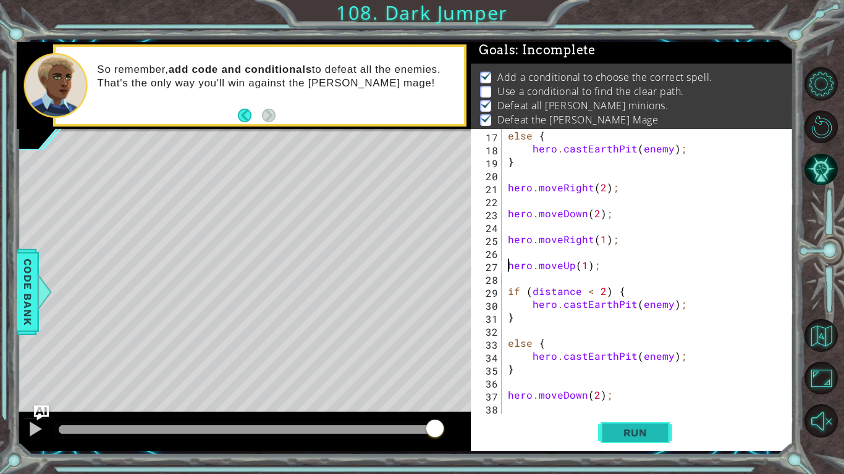
click at [619, 369] on span "Run" at bounding box center [635, 433] width 49 height 12
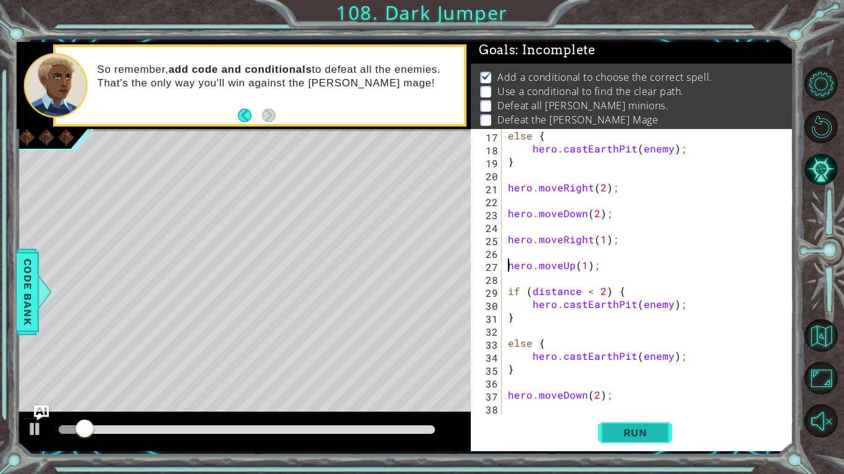
click at [639, 369] on span "Run" at bounding box center [635, 433] width 49 height 12
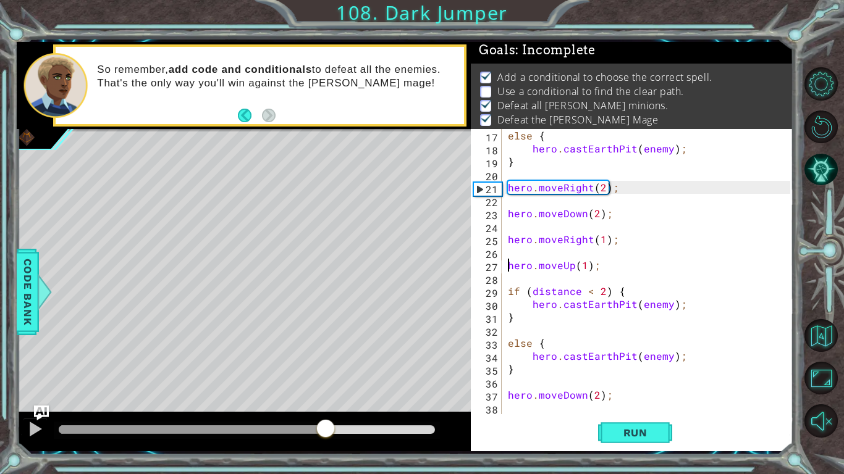
drag, startPoint x: 91, startPoint y: 430, endPoint x: 325, endPoint y: 423, distance: 234.2
click at [325, 369] on div at bounding box center [325, 430] width 22 height 22
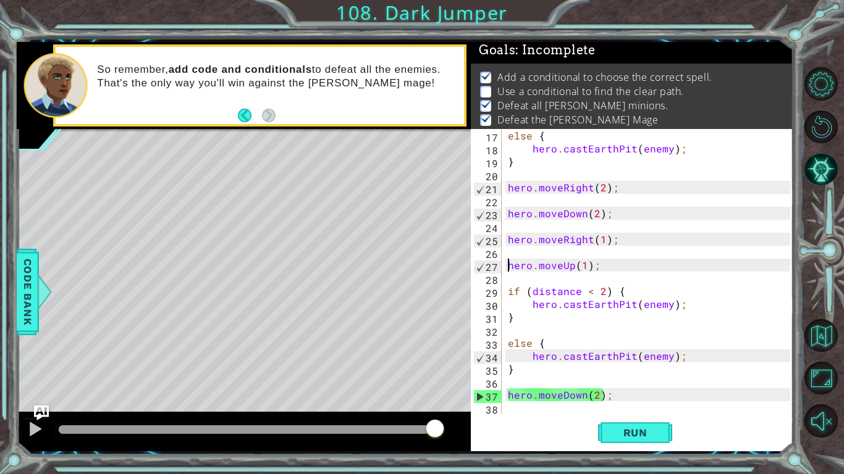
click at [635, 369] on div "else { hero . castEarthPit ( enemy ) ; } hero . moveRight ( 2 ) ; hero . moveDo…" at bounding box center [650, 284] width 291 height 311
type textarea "hero.moveDown(2);"
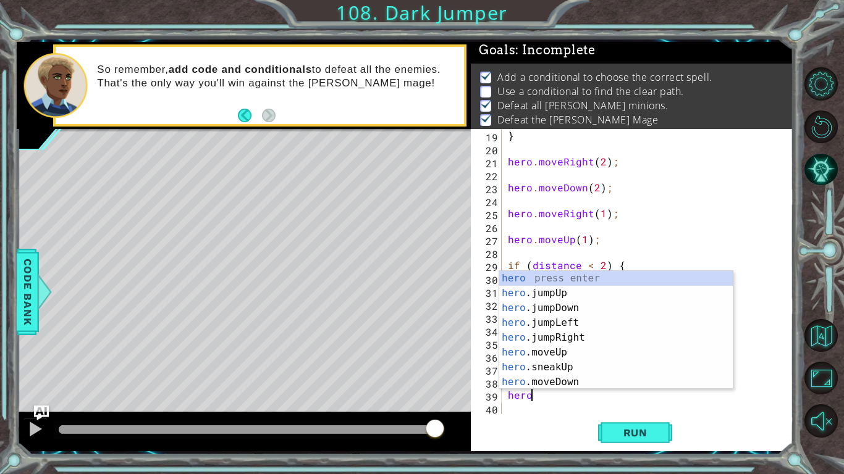
scroll to position [0, 1]
click at [640, 369] on div "hero press enter hero .jumpUp press enter hero .jumpDown press enter hero .jump…" at bounding box center [615, 345] width 233 height 148
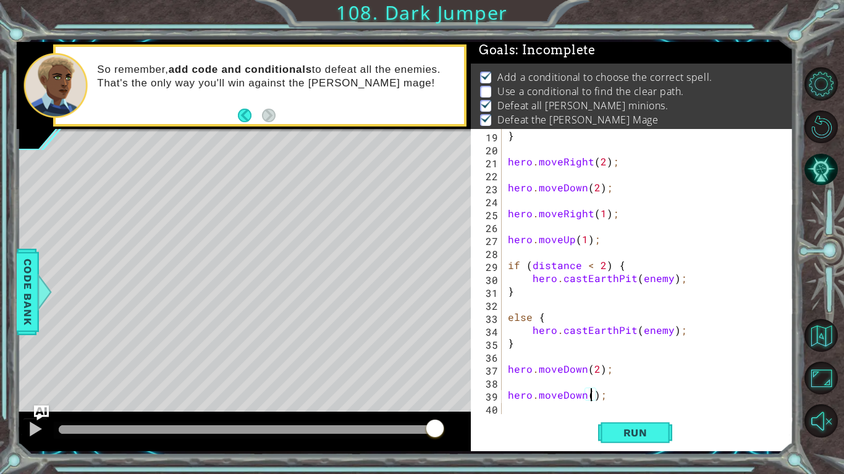
scroll to position [0, 6]
type textarea "hero.moveDown(3);"
click at [647, 369] on button "Run" at bounding box center [635, 433] width 74 height 32
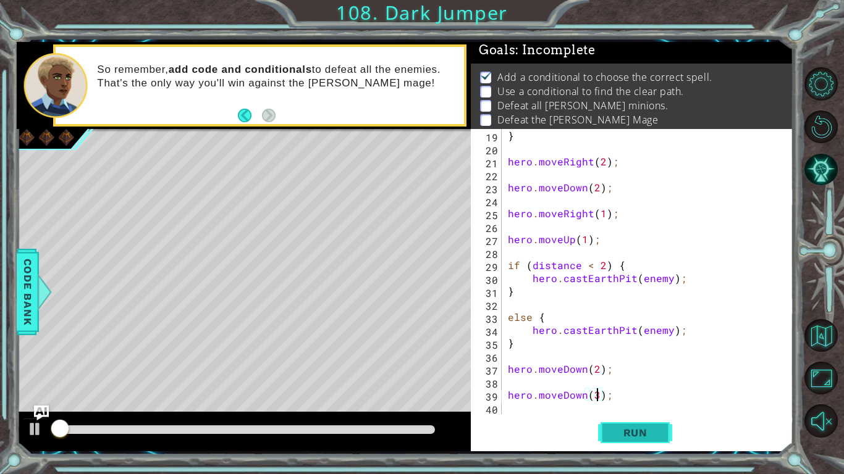
click at [646, 369] on button "Run" at bounding box center [635, 433] width 74 height 32
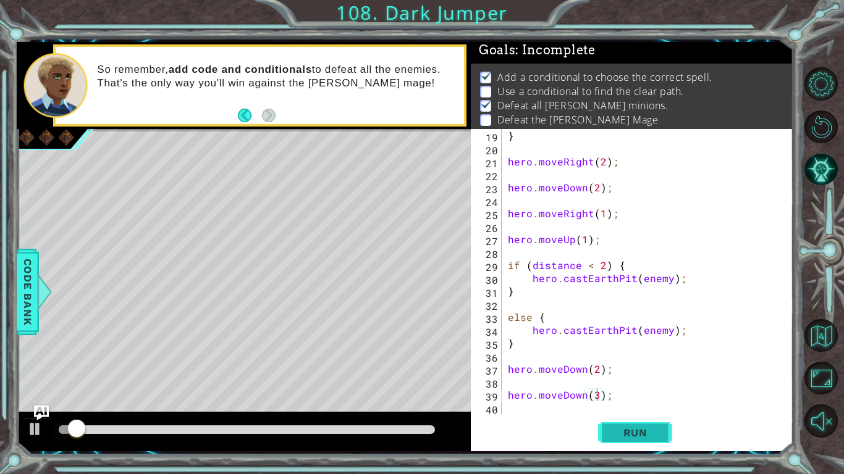
click at [646, 369] on button "Run" at bounding box center [635, 433] width 74 height 32
